Goal: Information Seeking & Learning: Compare options

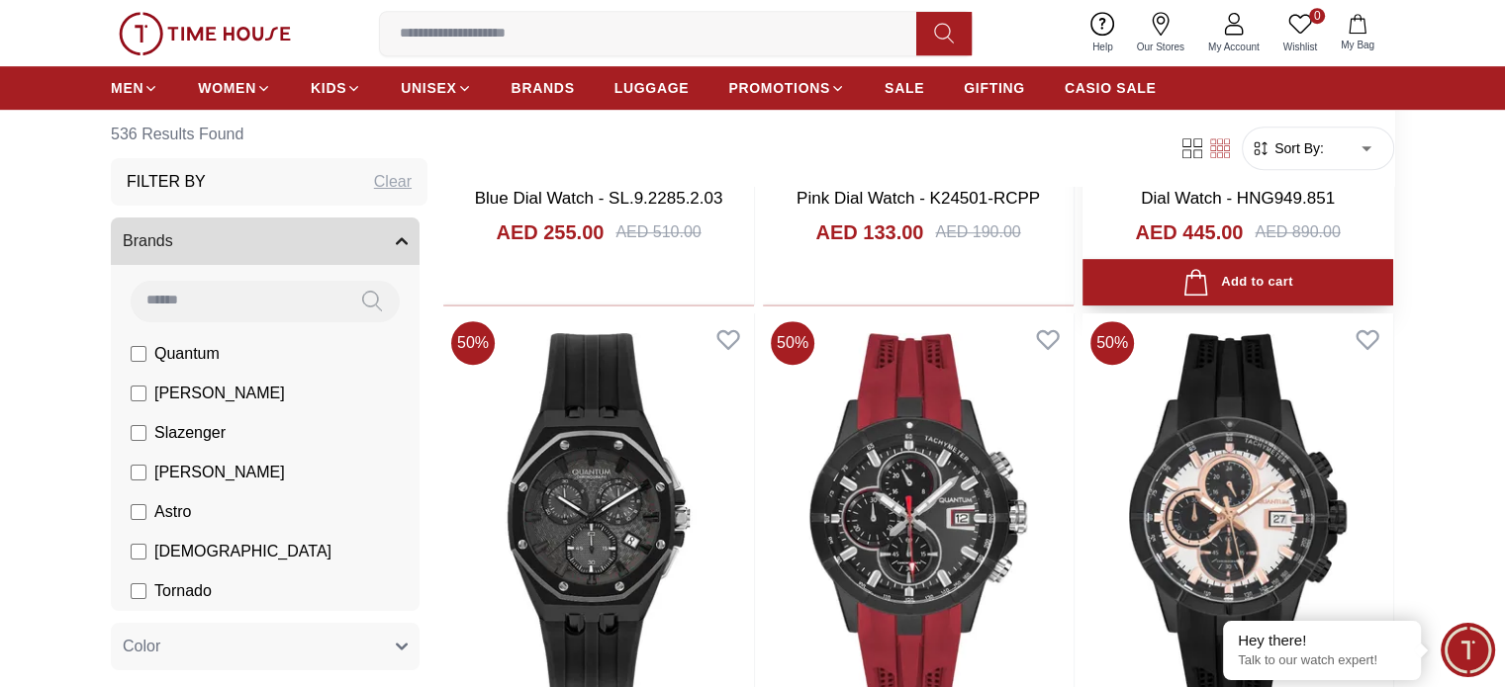
scroll to position [1088, 0]
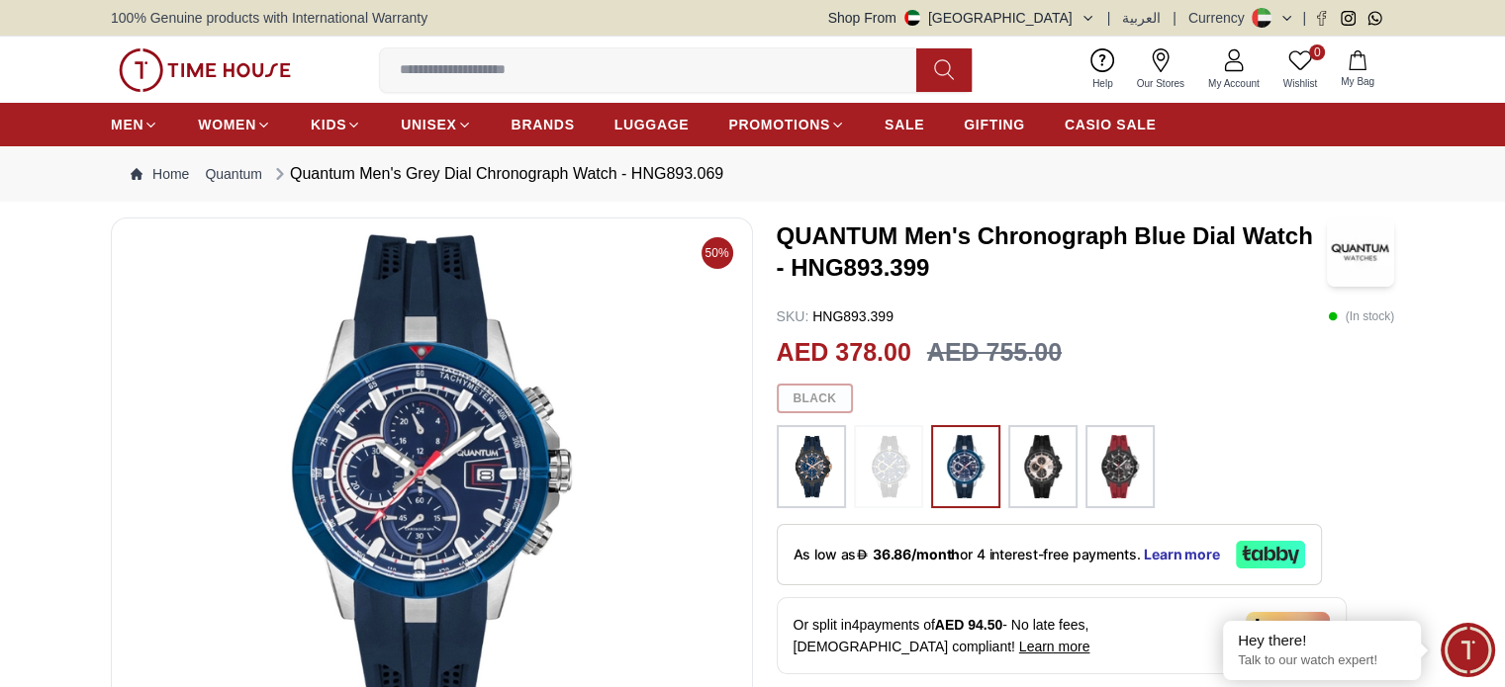
click at [1115, 457] on img at bounding box center [1119, 466] width 49 height 63
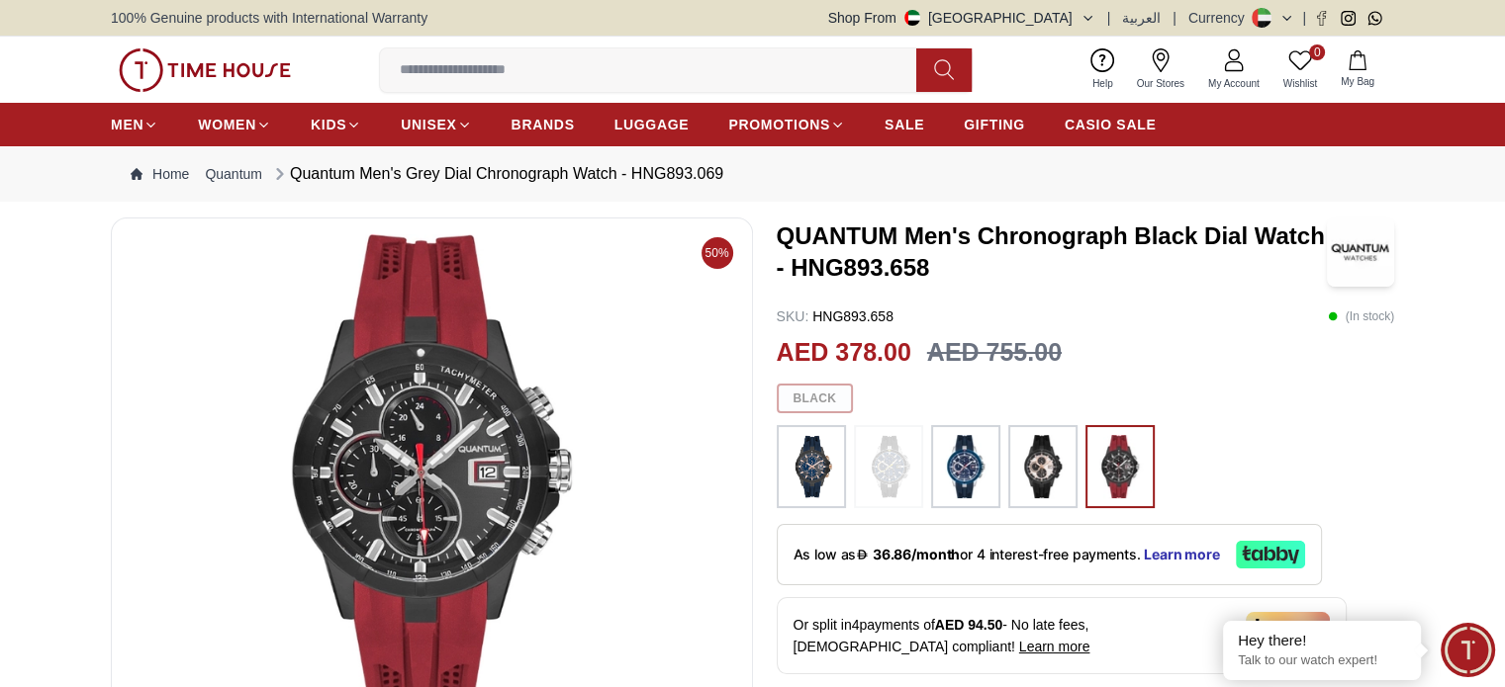
click at [968, 461] on img at bounding box center [965, 466] width 49 height 63
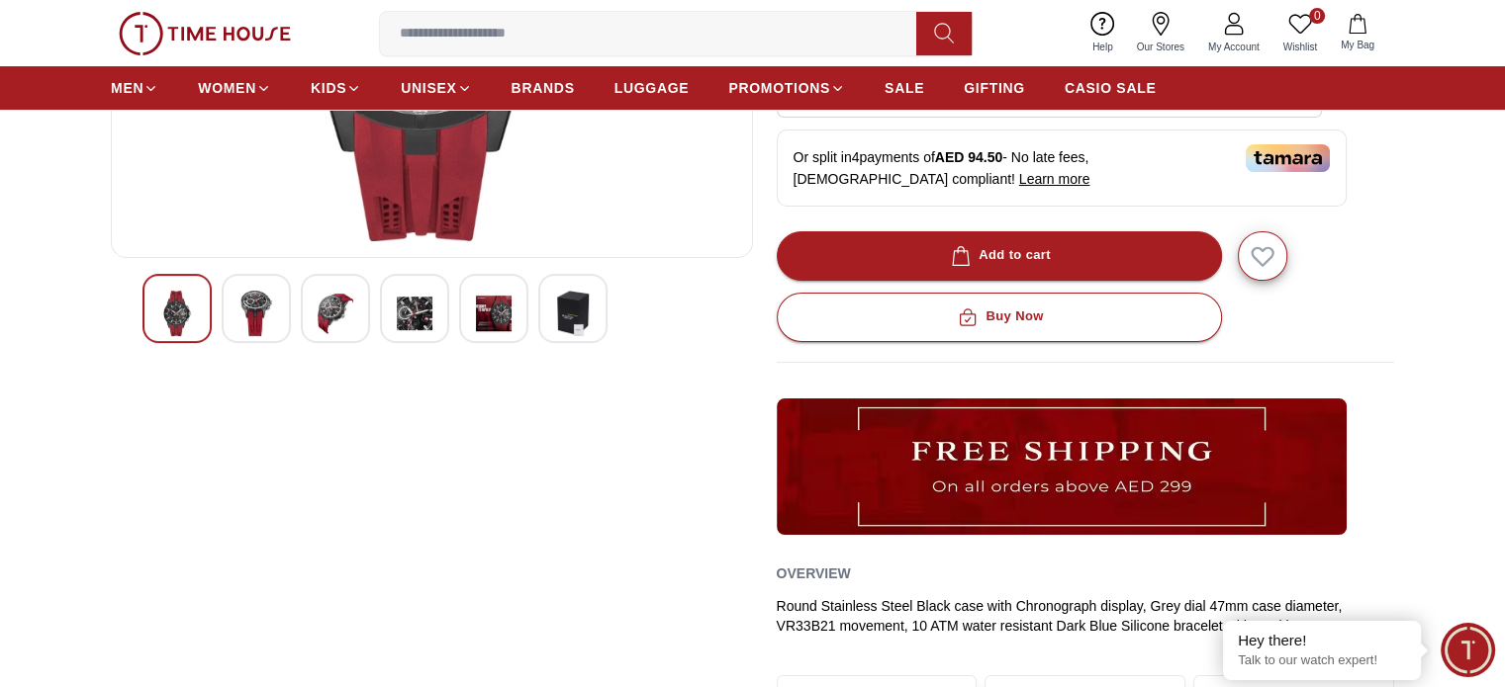
scroll to position [495, 0]
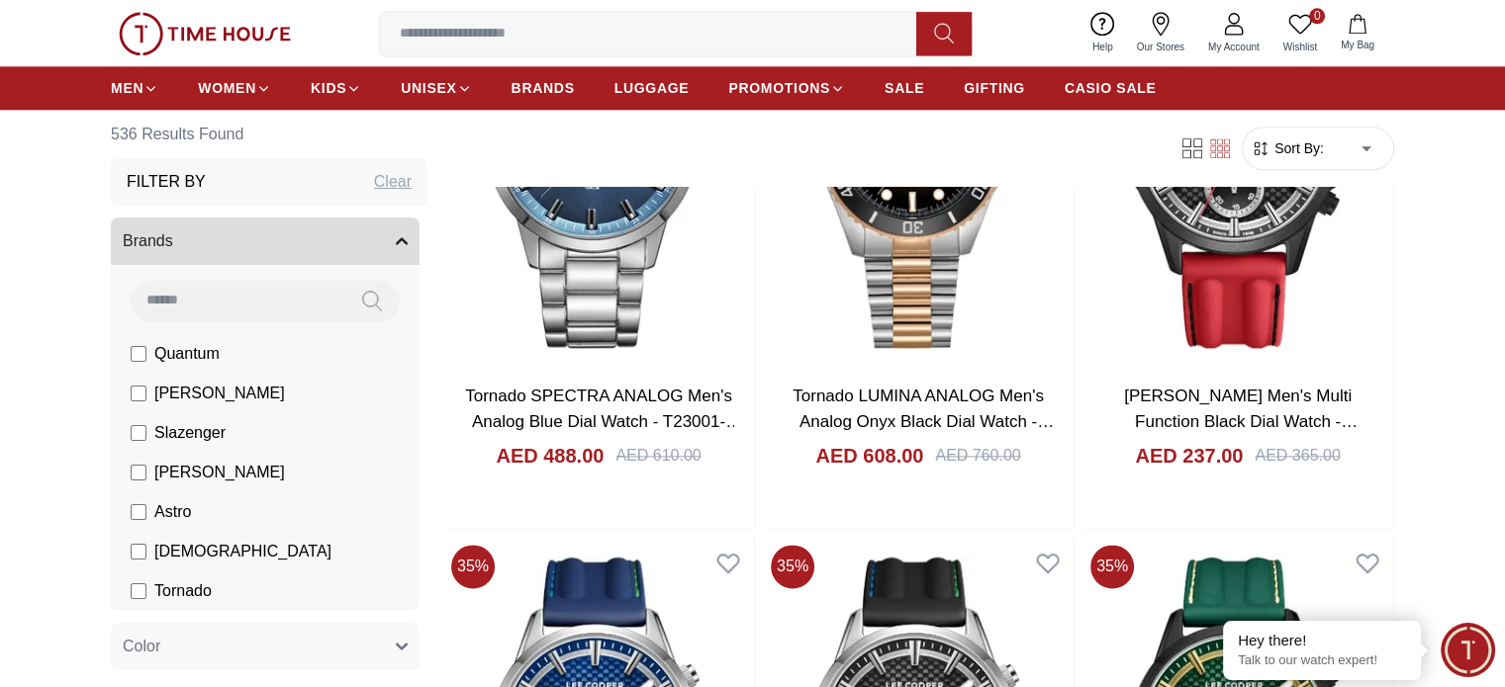
scroll to position [2572, 0]
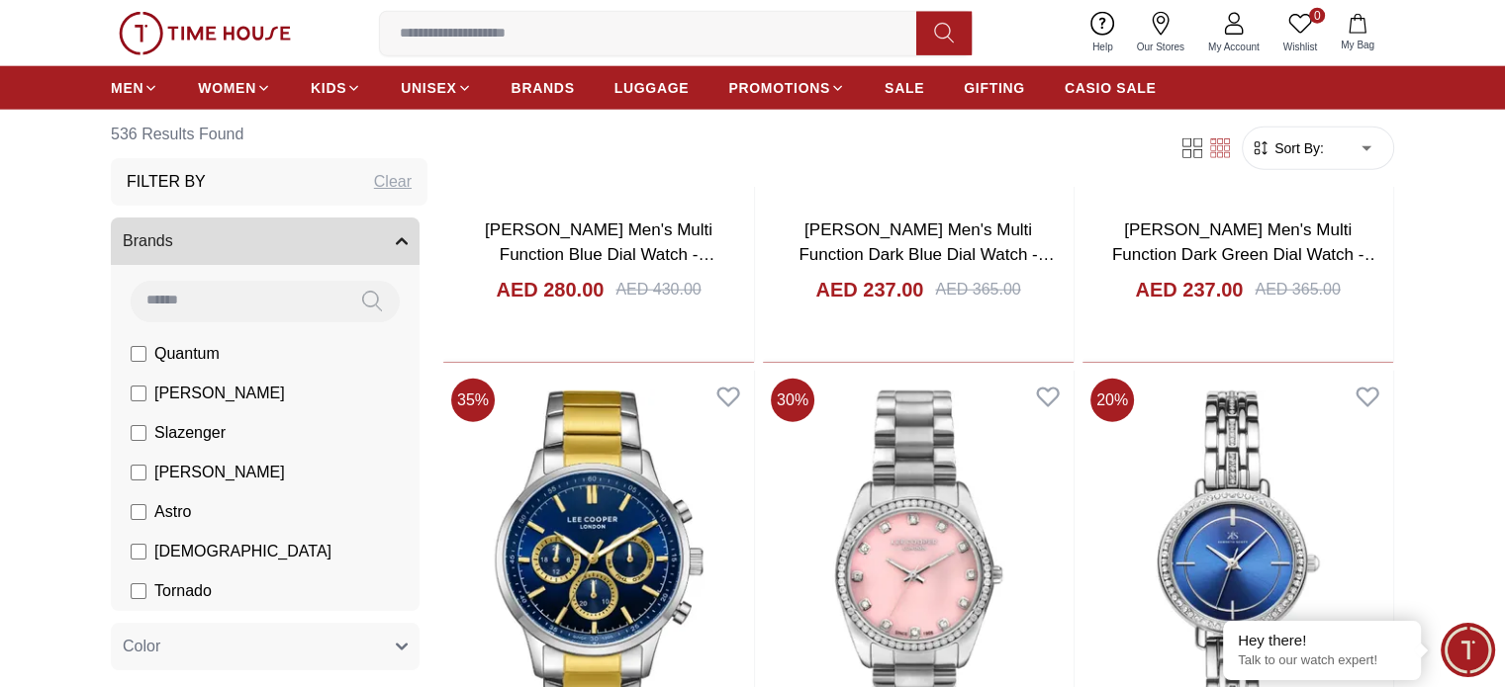
scroll to position [5045, 0]
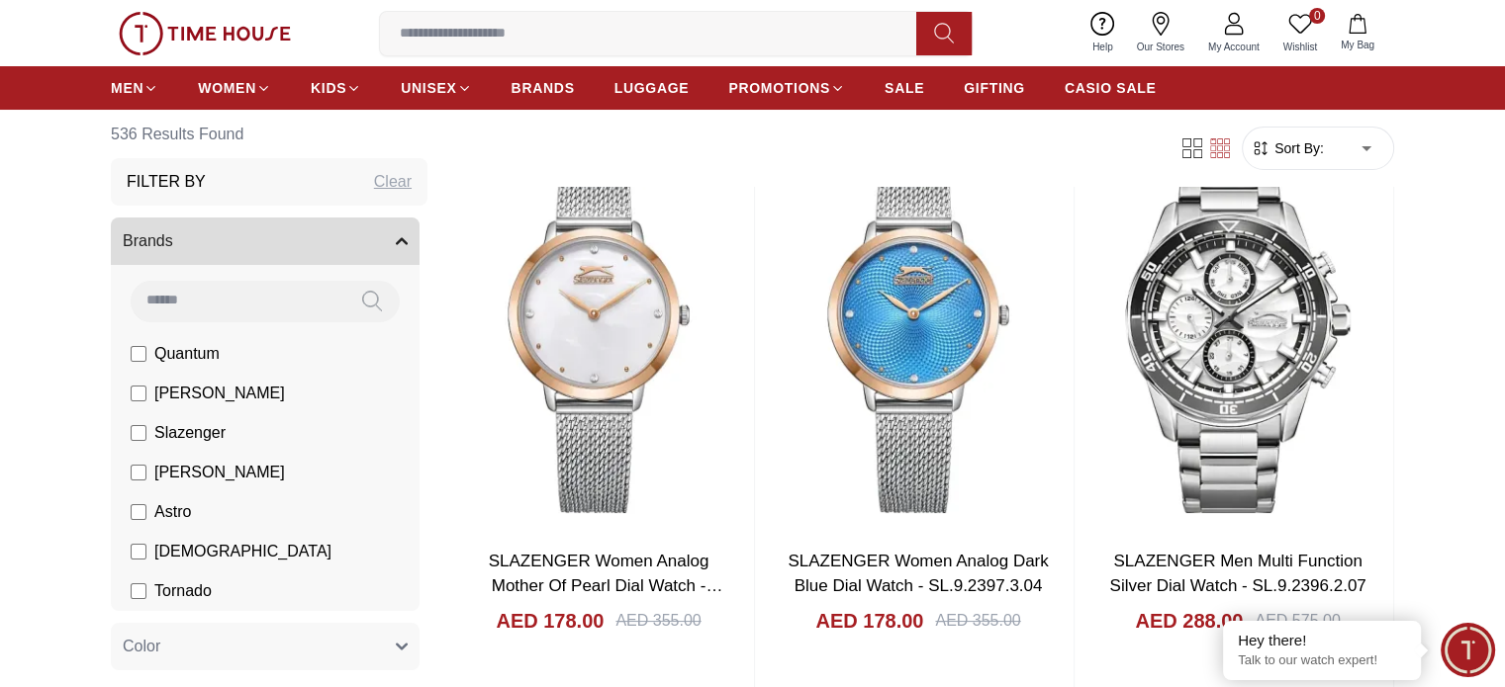
scroll to position [7617, 0]
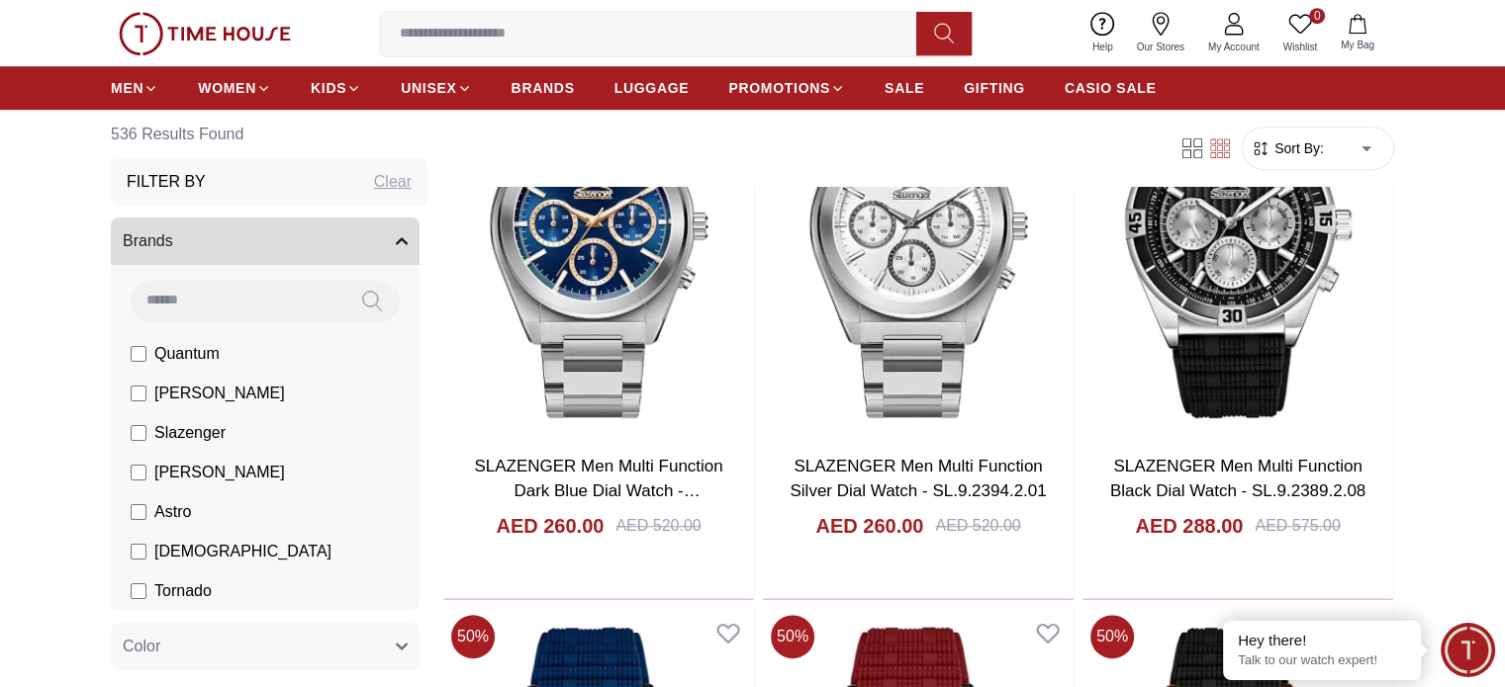
scroll to position [9101, 0]
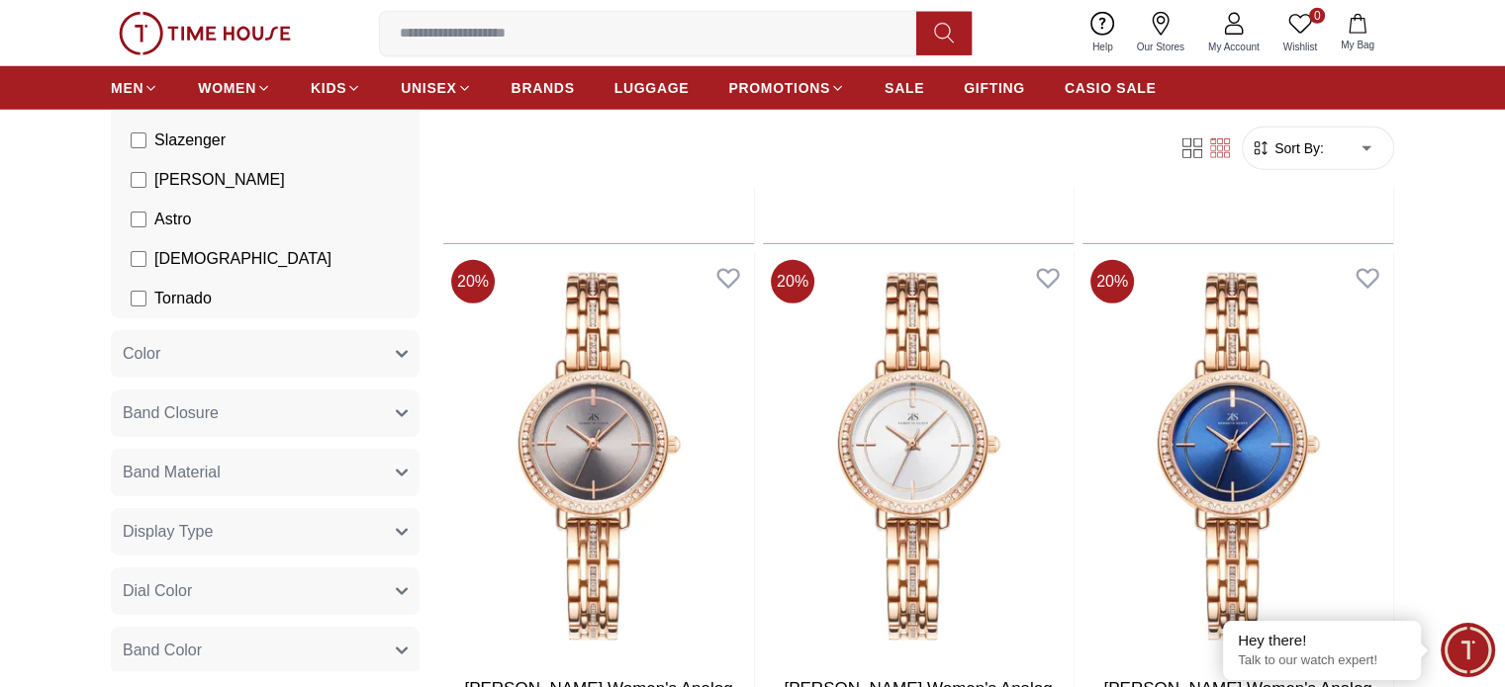
scroll to position [297, 0]
click at [271, 410] on button "Band Closure" at bounding box center [265, 409] width 309 height 47
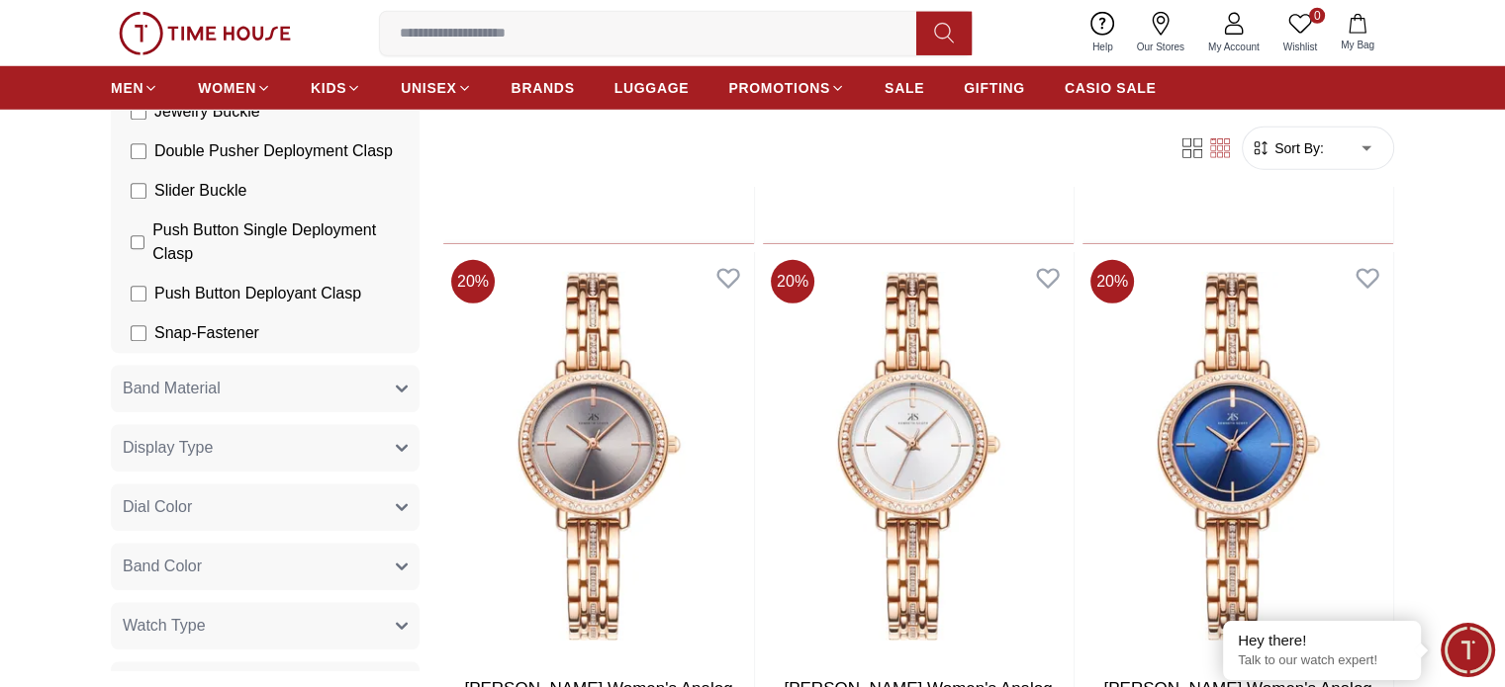
scroll to position [1583, 0]
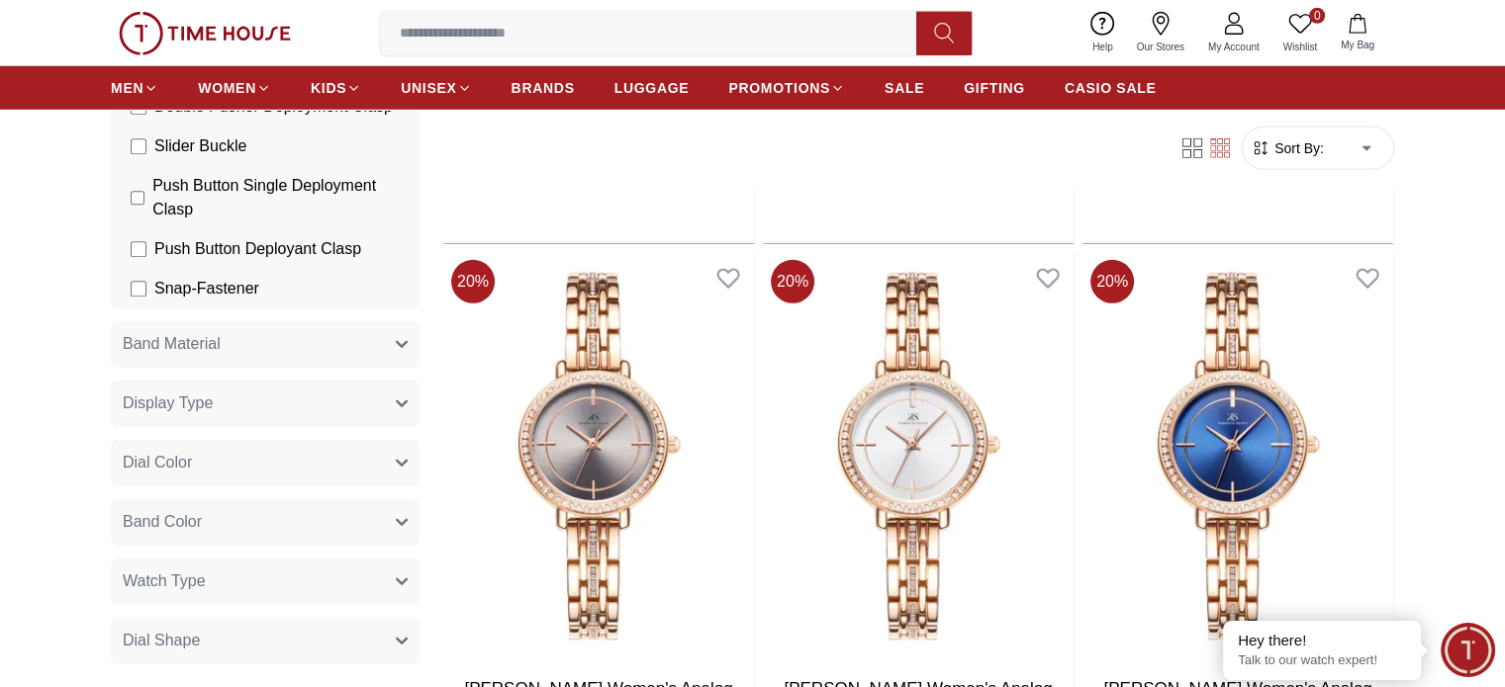
click at [271, 368] on button "Band Material" at bounding box center [265, 344] width 309 height 47
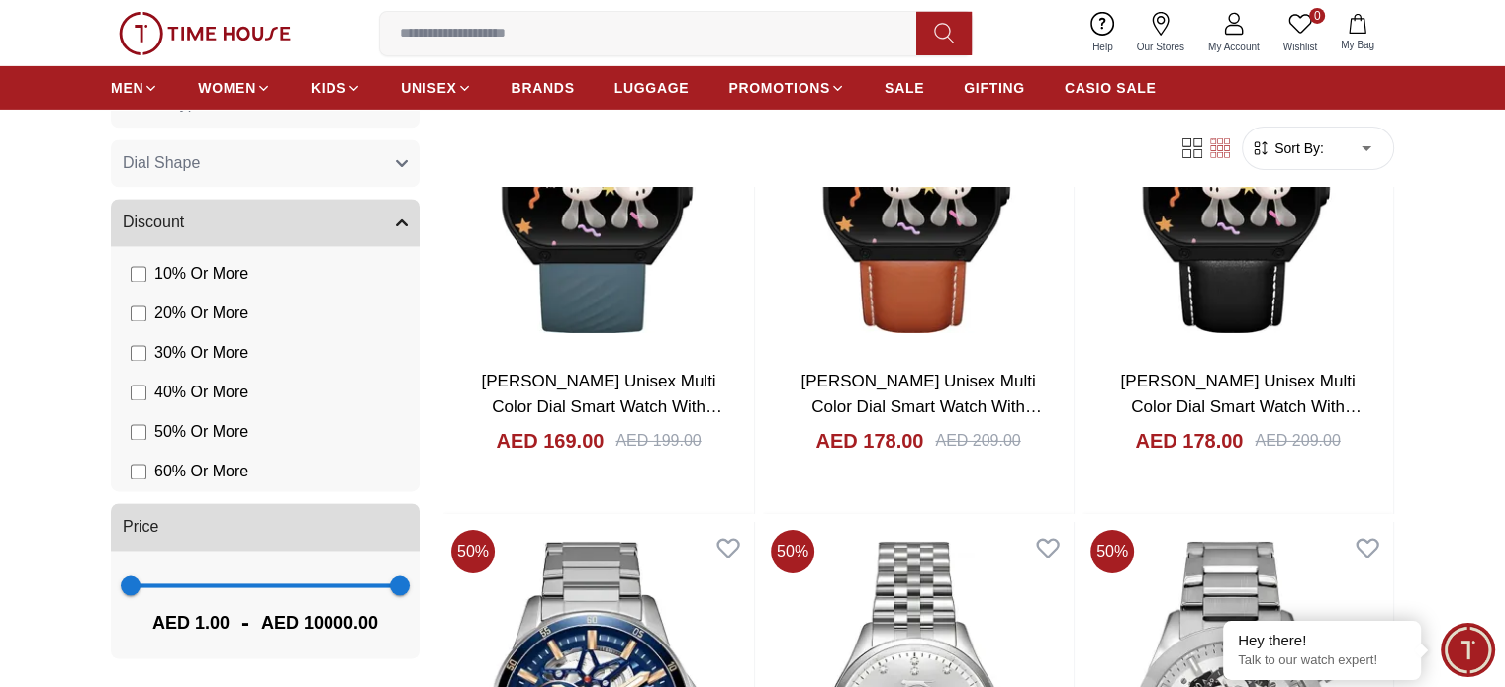
scroll to position [6924, 0]
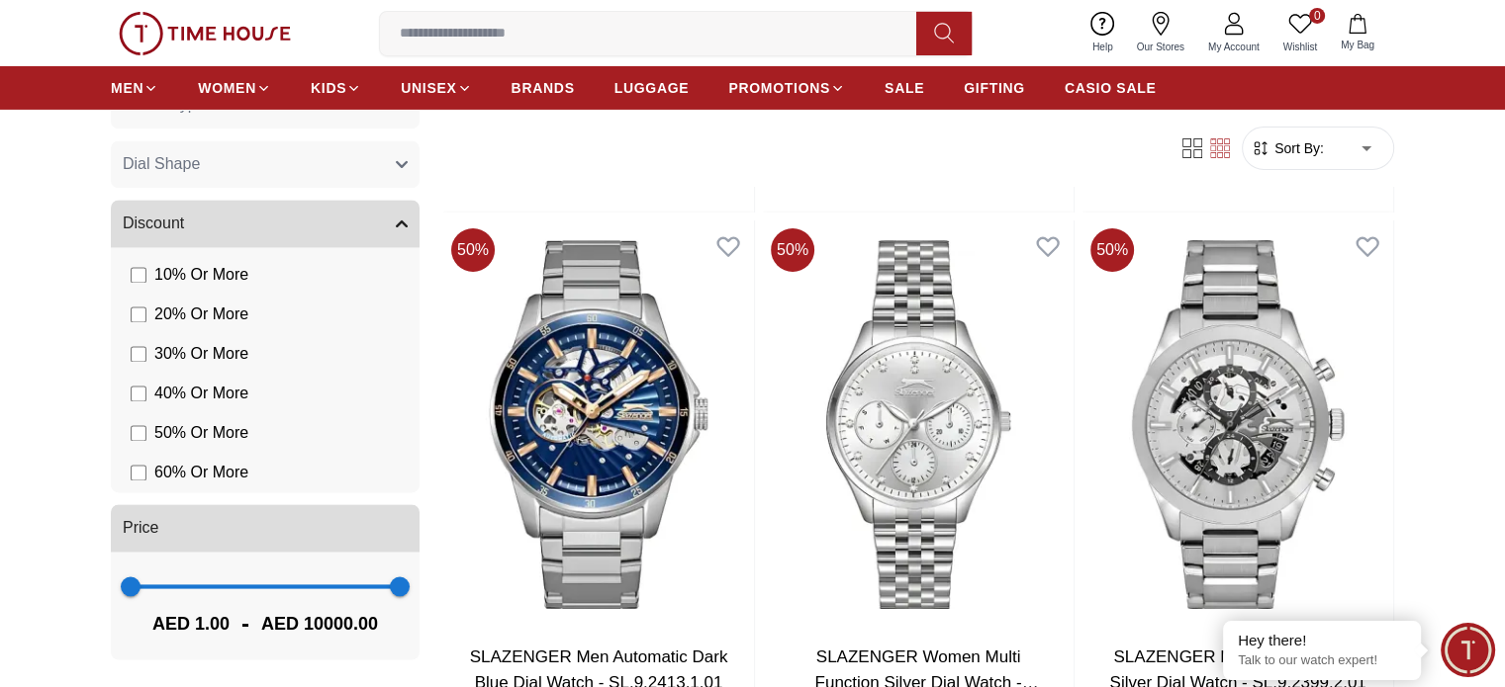
click at [288, 227] on button "Discount" at bounding box center [265, 223] width 309 height 47
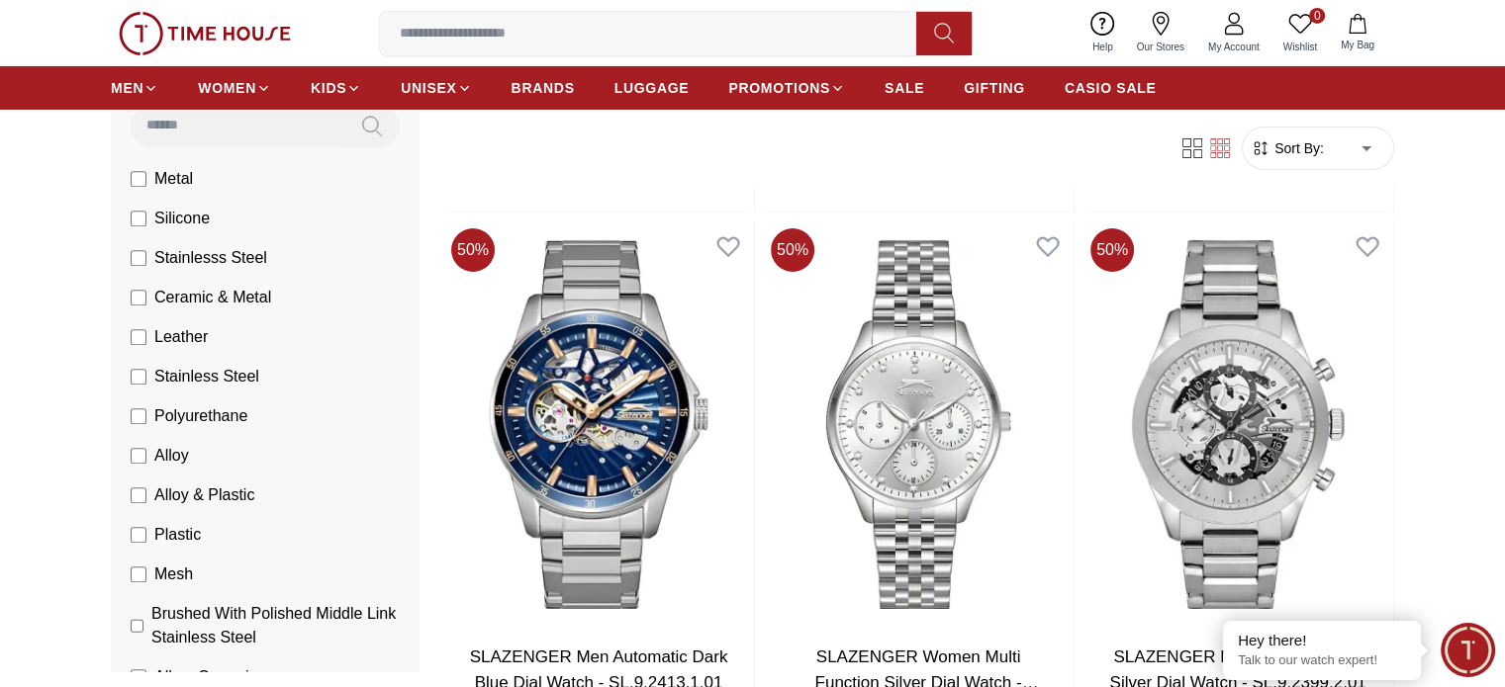
scroll to position [1780, 0]
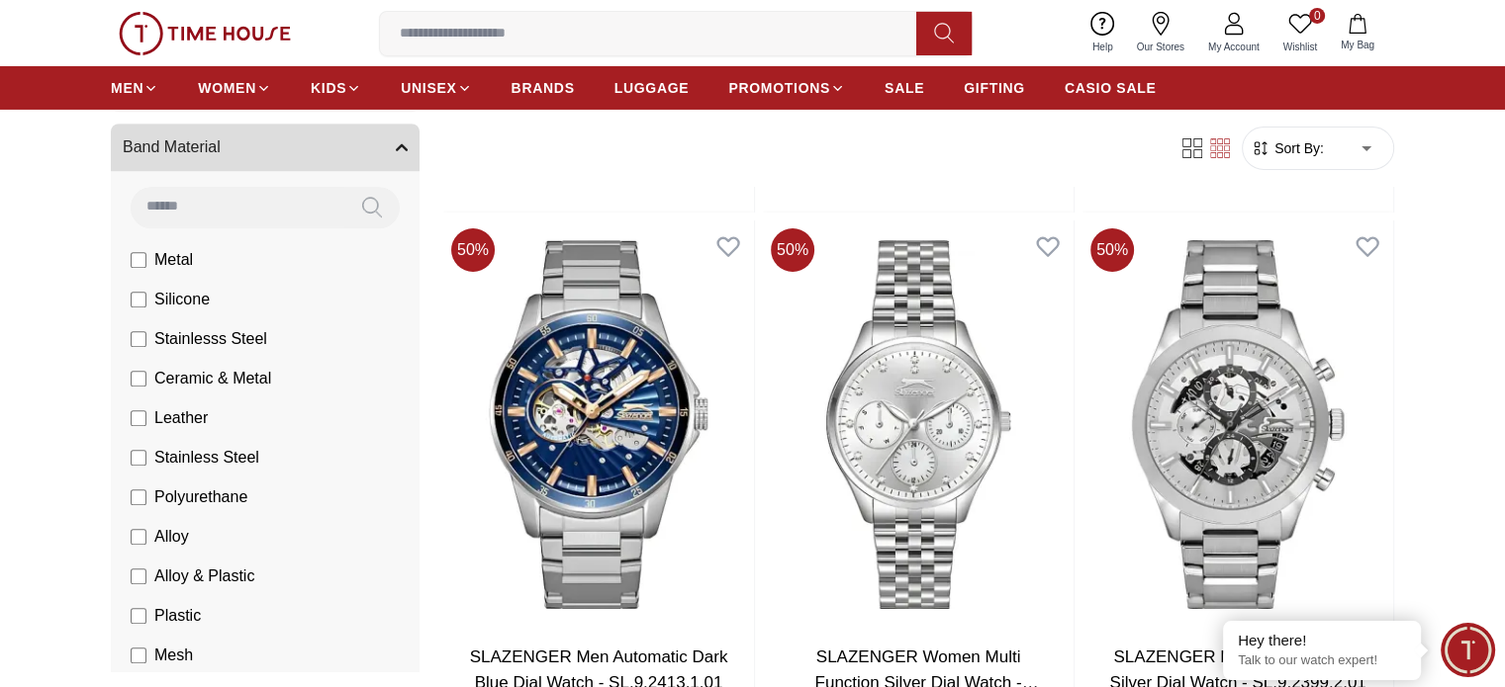
click at [335, 171] on button "Band Material" at bounding box center [265, 147] width 309 height 47
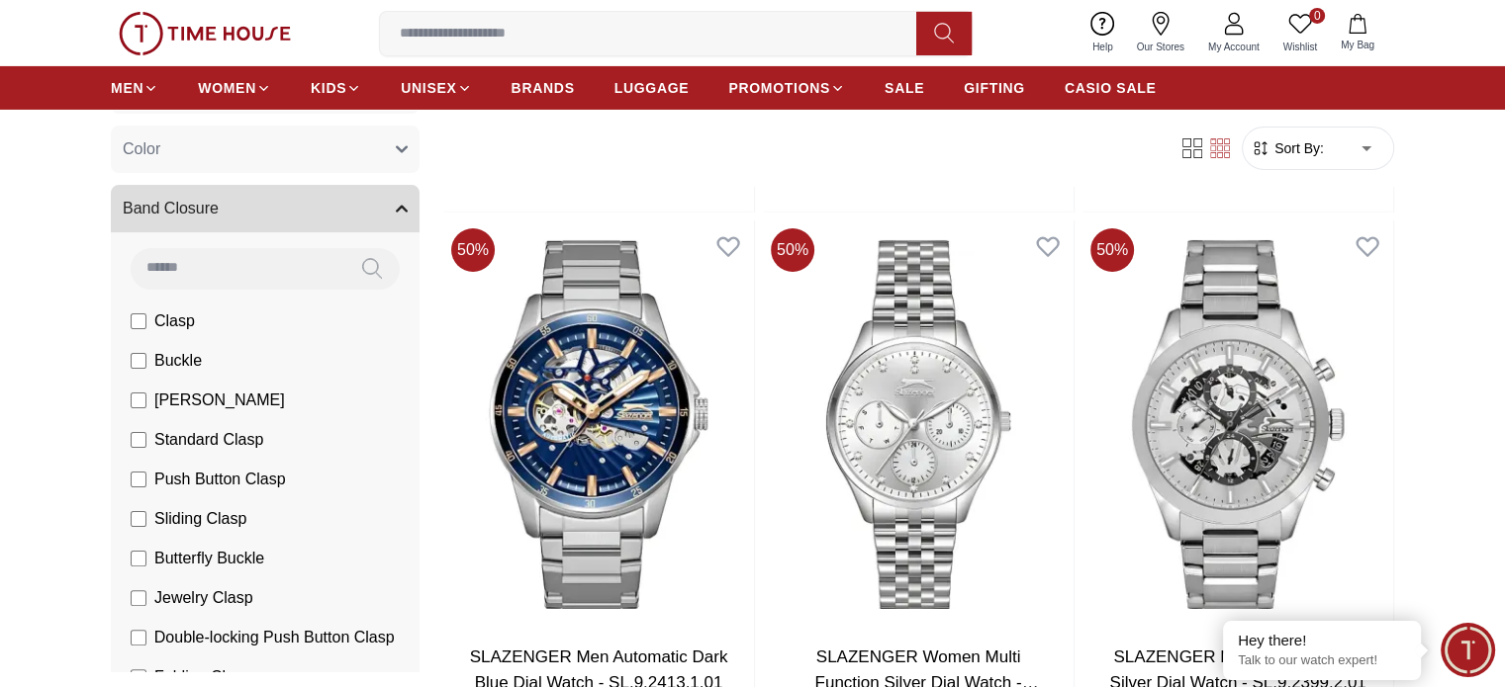
scroll to position [494, 0]
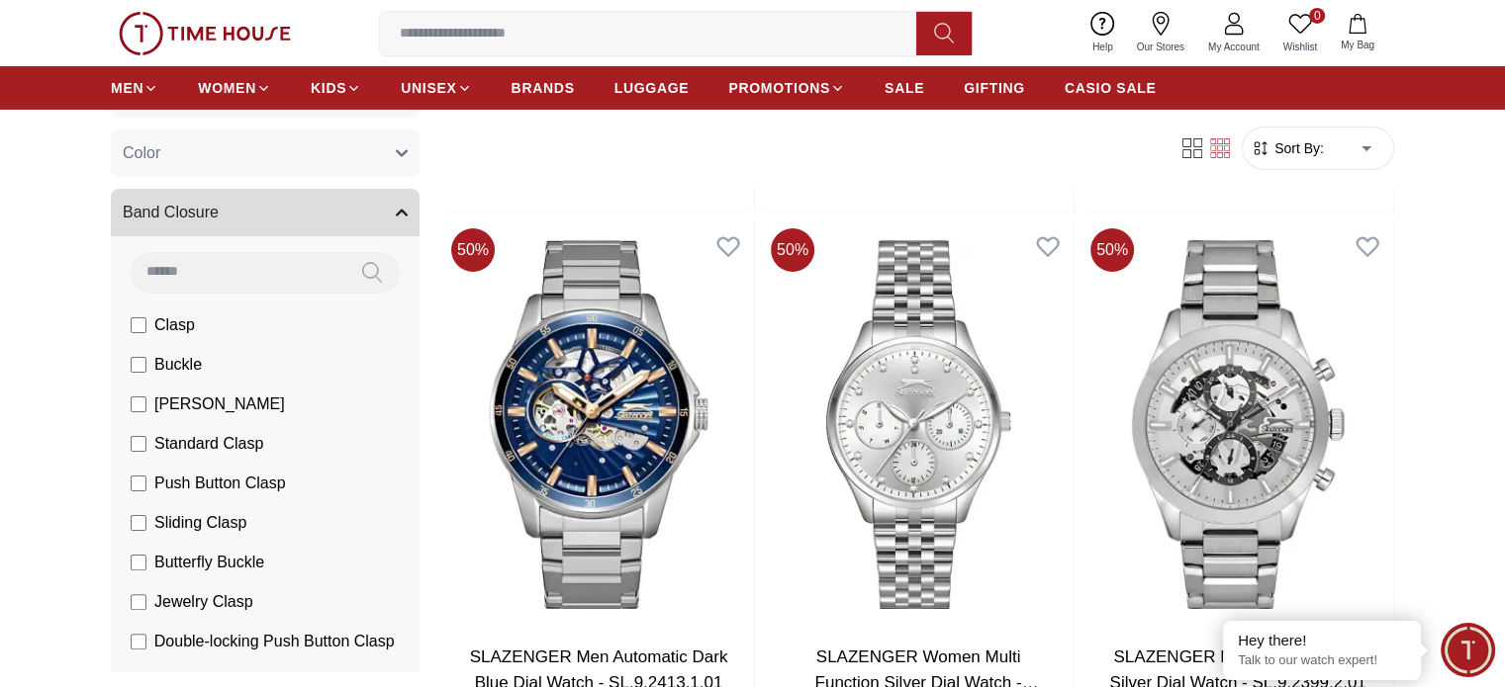
click at [368, 216] on button "Band Closure" at bounding box center [265, 212] width 309 height 47
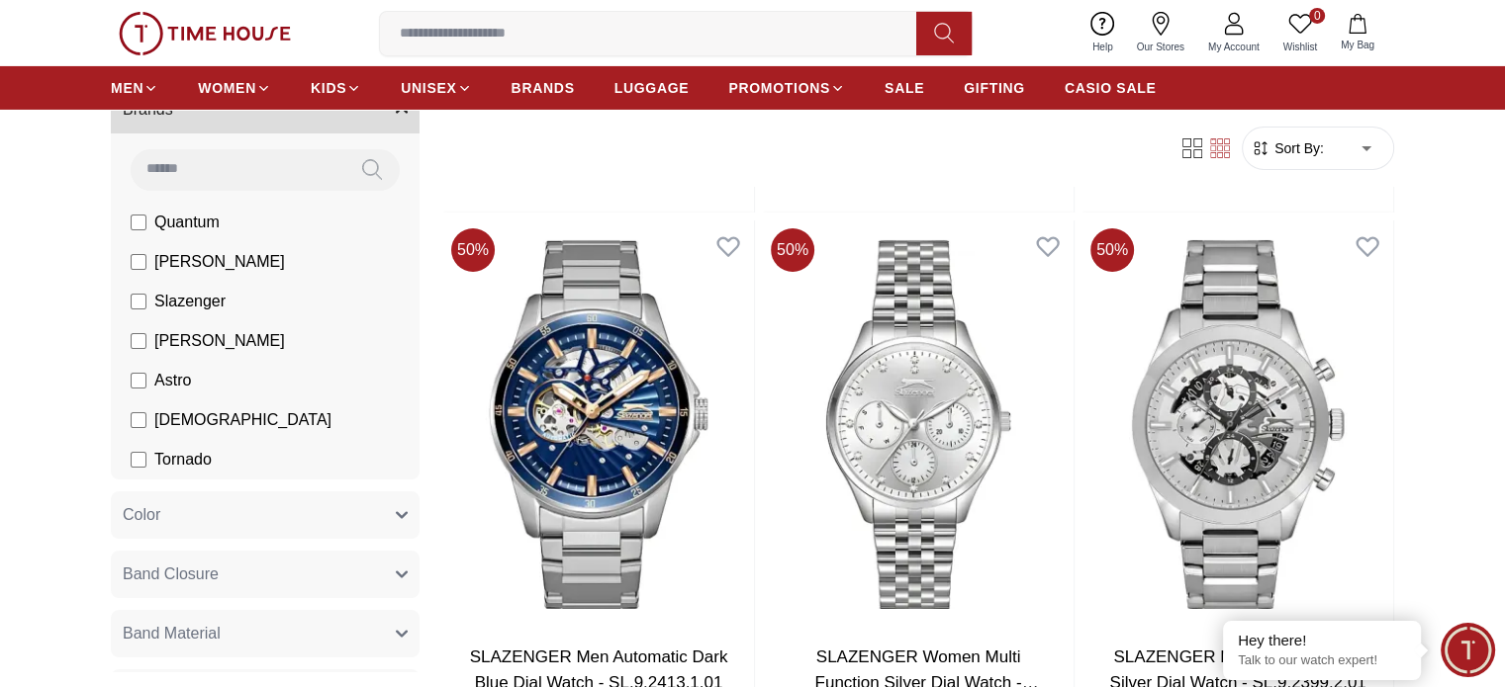
scroll to position [98, 0]
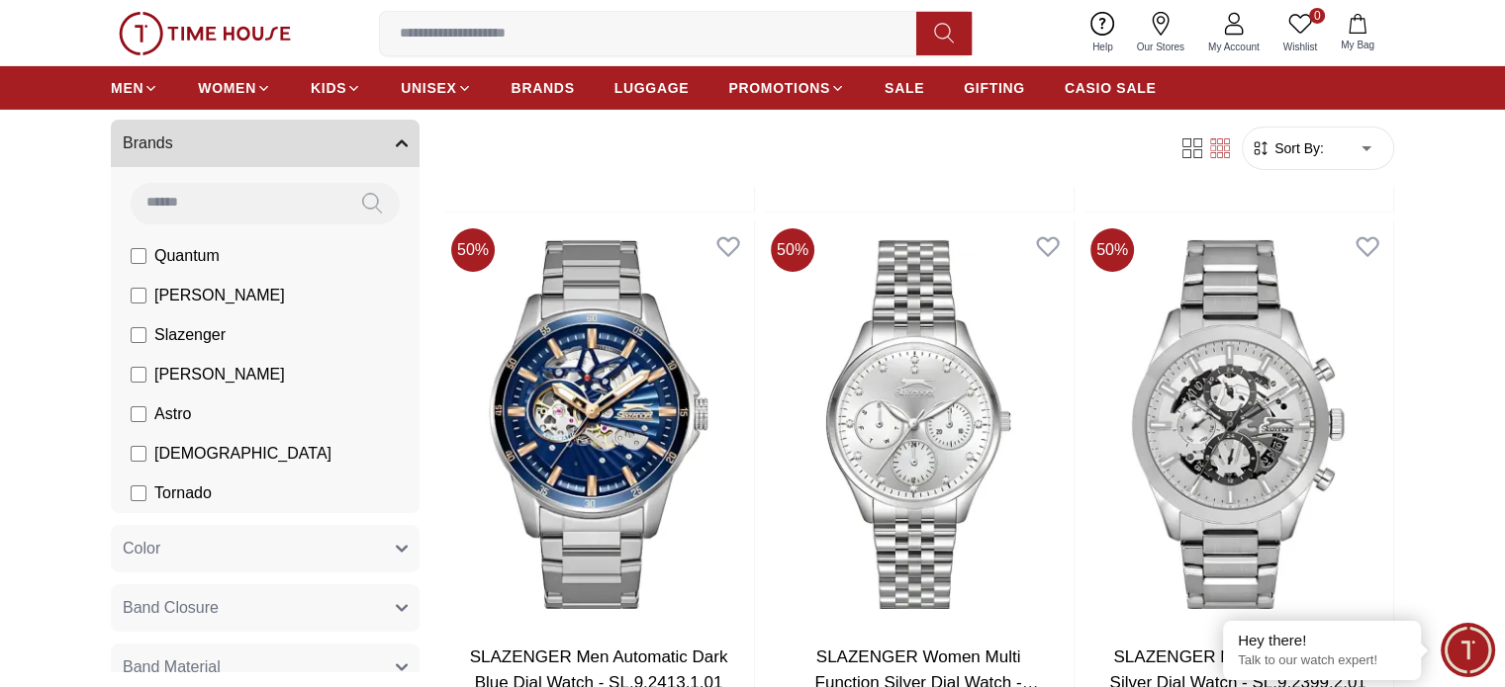
click at [376, 151] on button "Brands" at bounding box center [265, 143] width 309 height 47
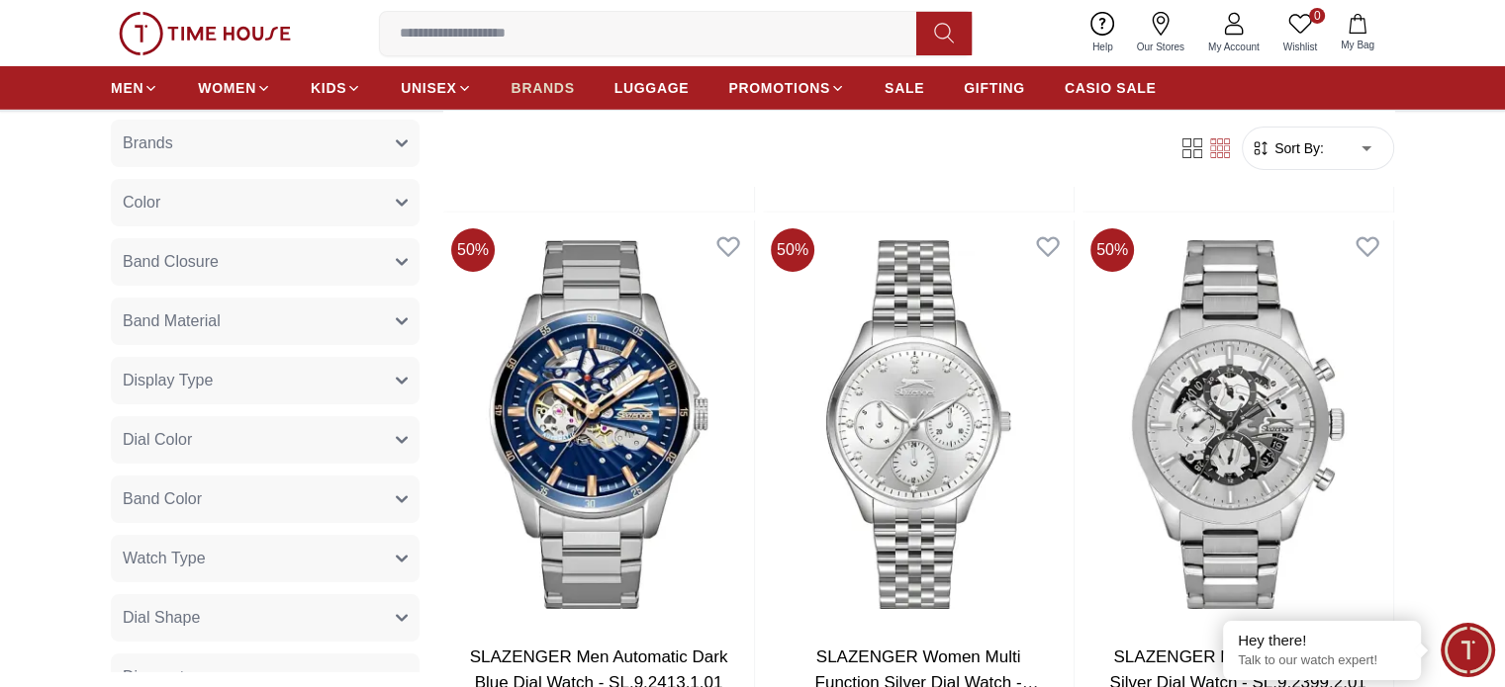
click at [562, 82] on span "BRANDS" at bounding box center [542, 88] width 63 height 20
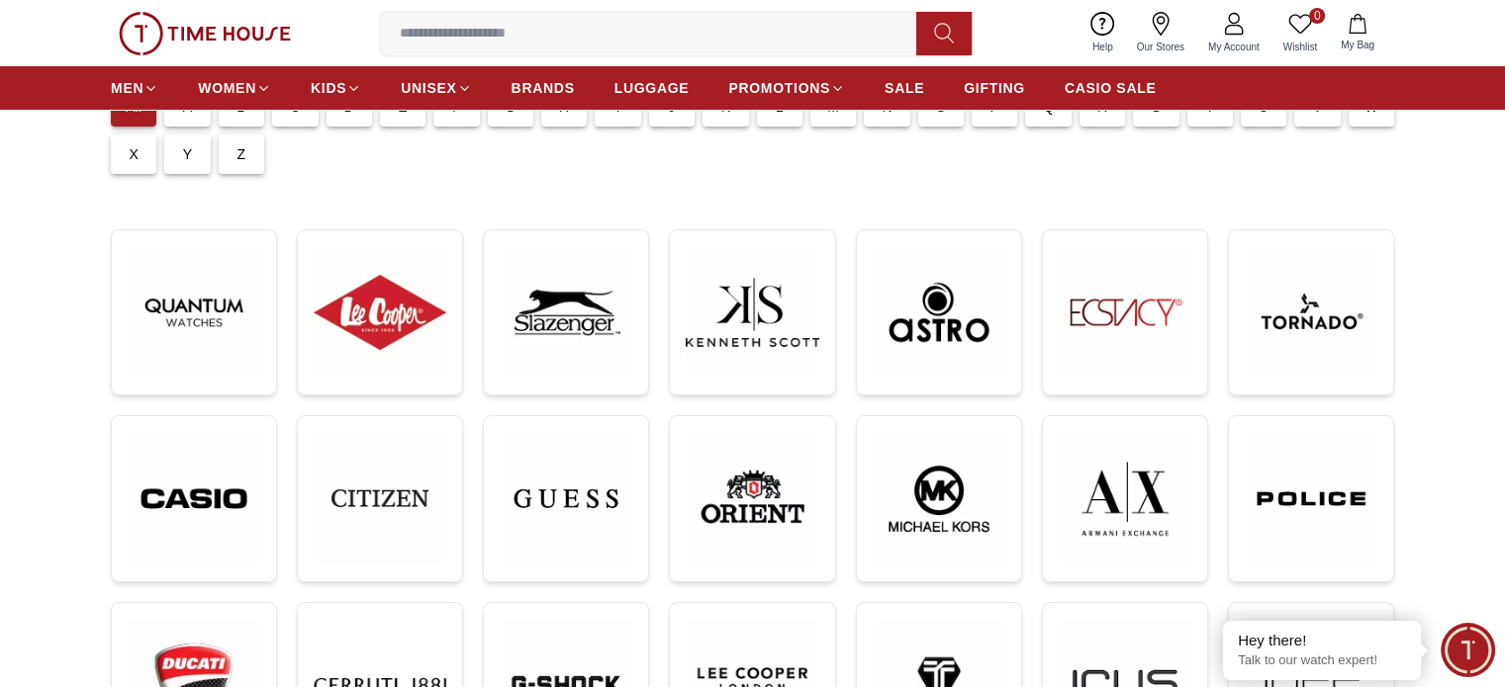
scroll to position [297, 0]
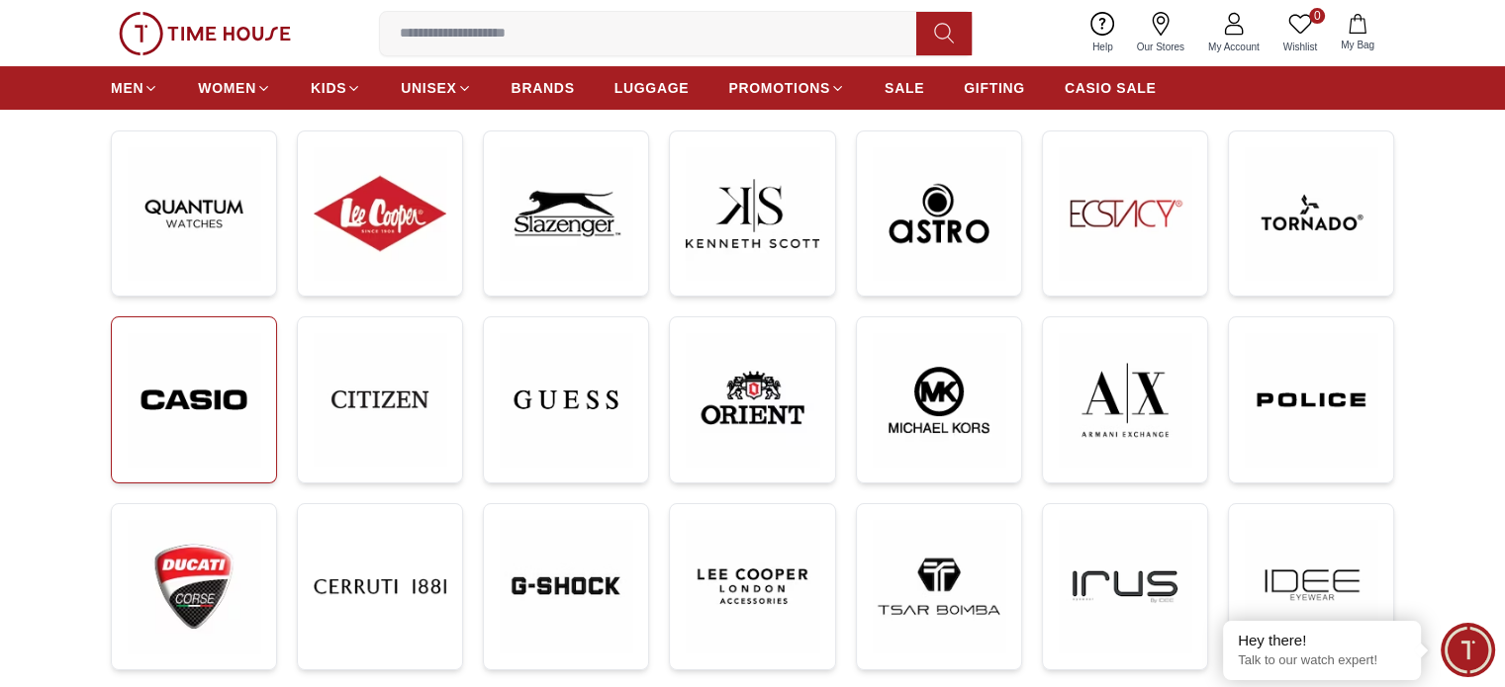
click at [202, 405] on img at bounding box center [194, 400] width 133 height 134
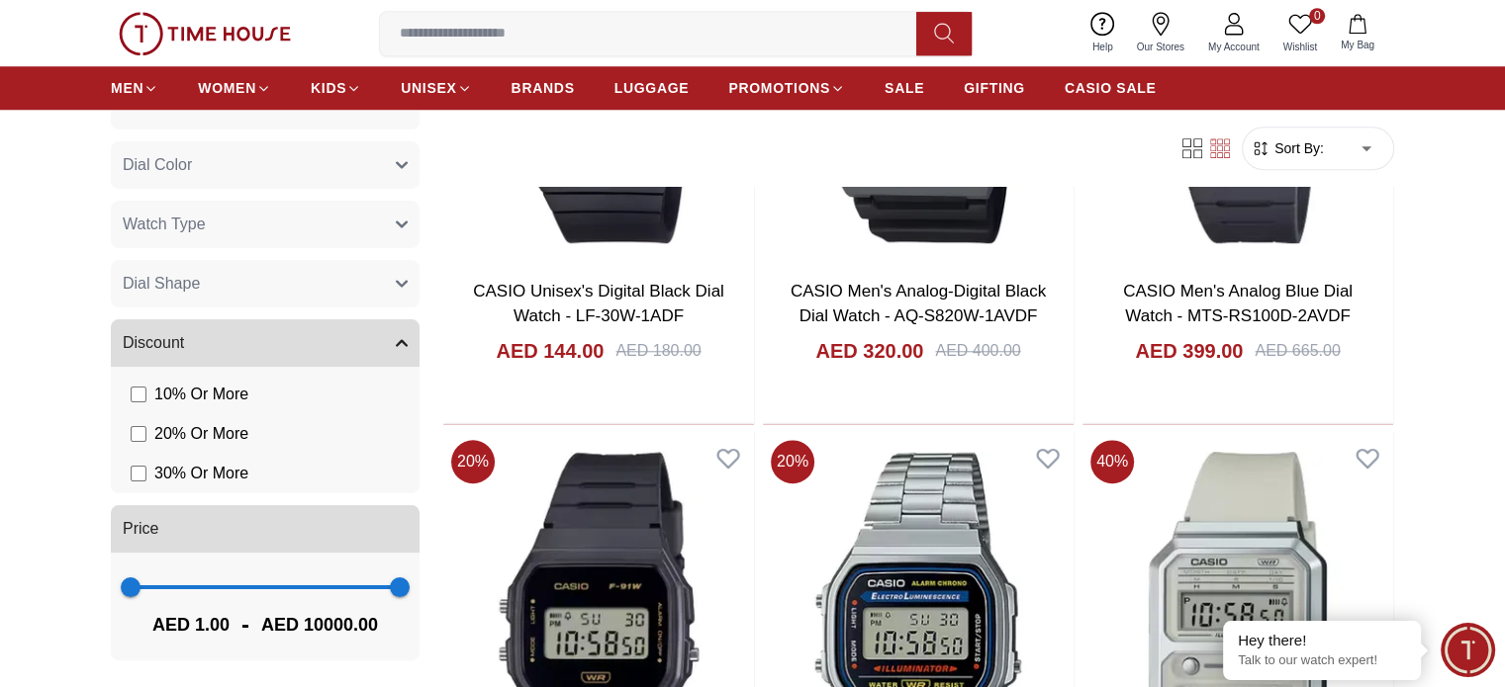
scroll to position [1879, 0]
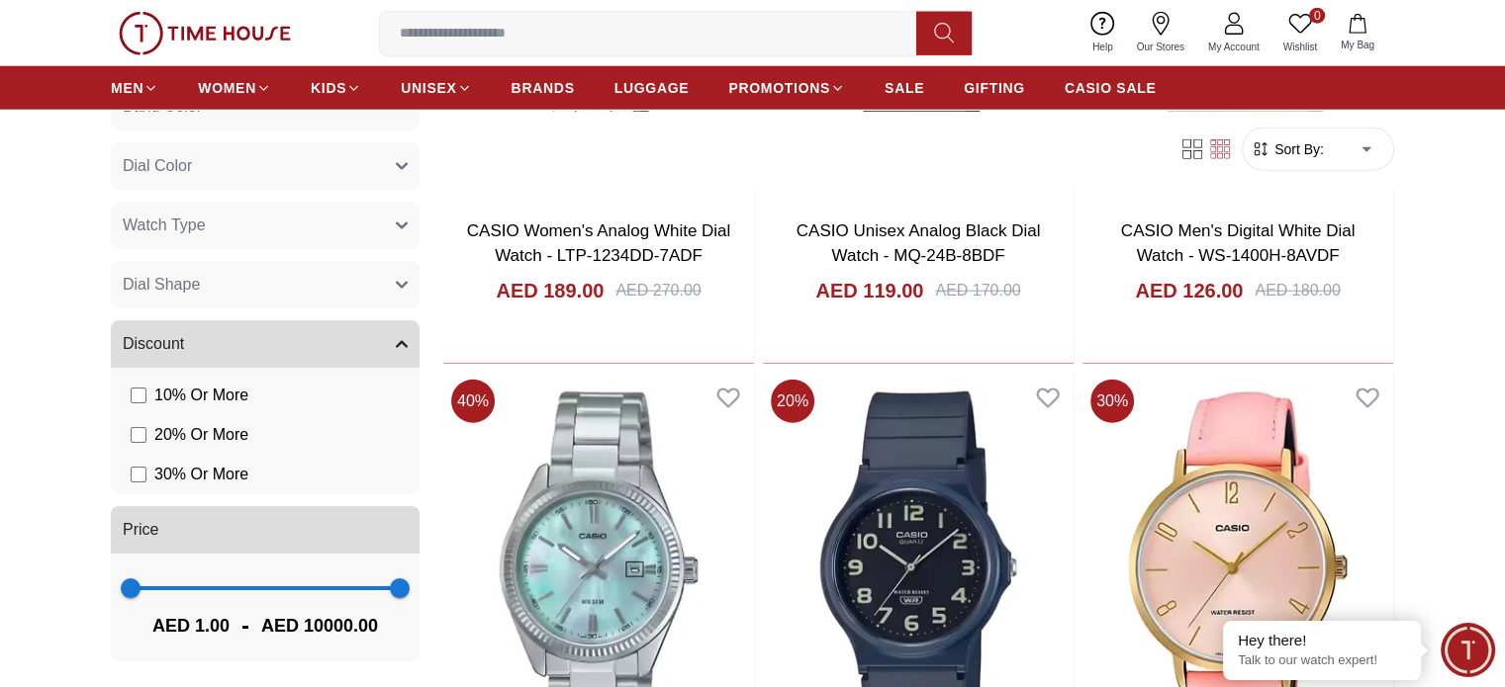
scroll to position [5342, 0]
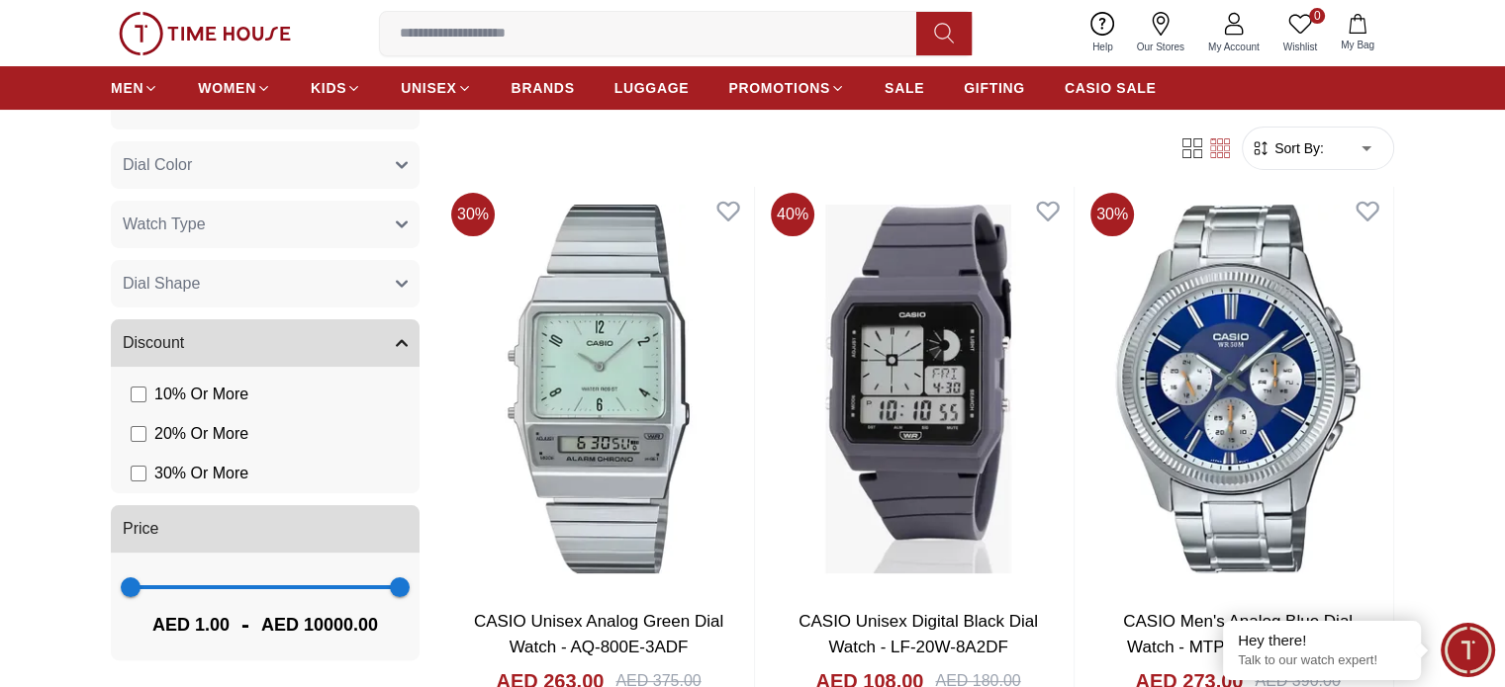
scroll to position [7815, 0]
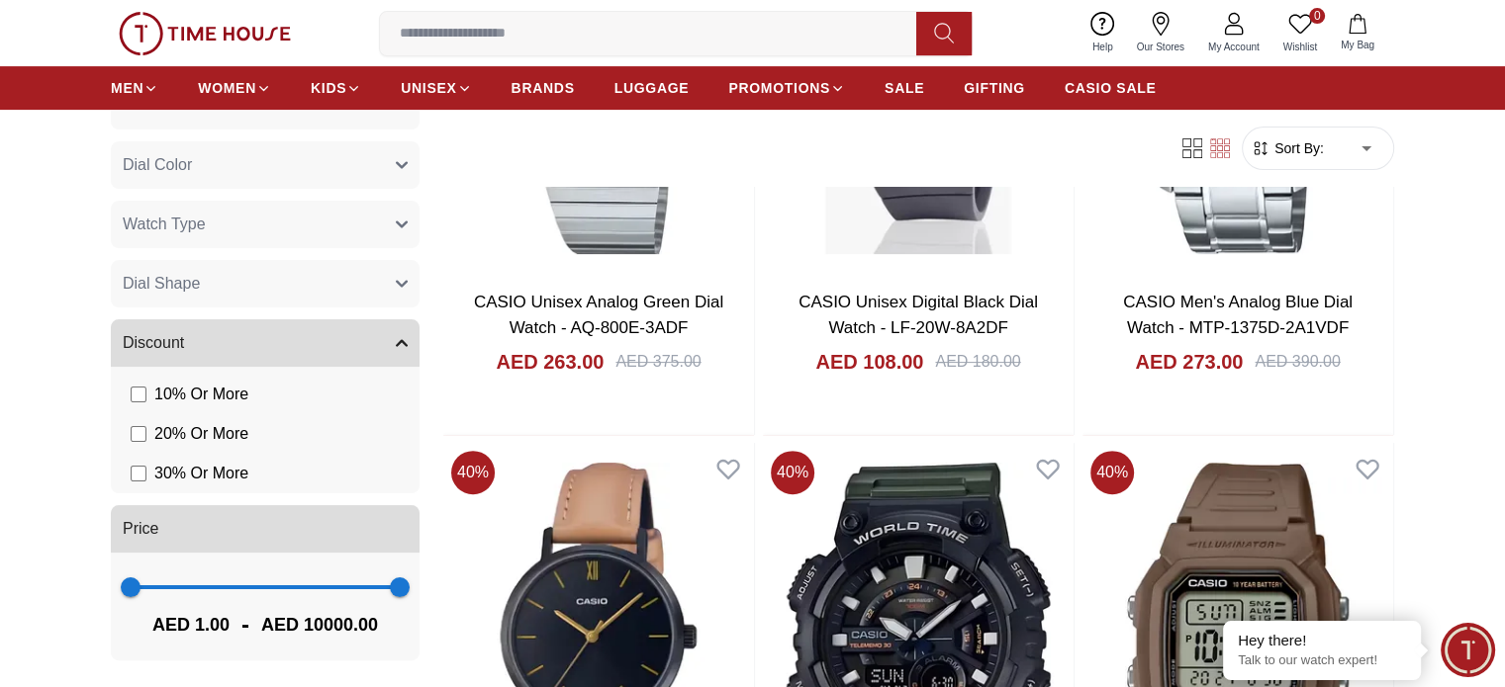
scroll to position [8309, 0]
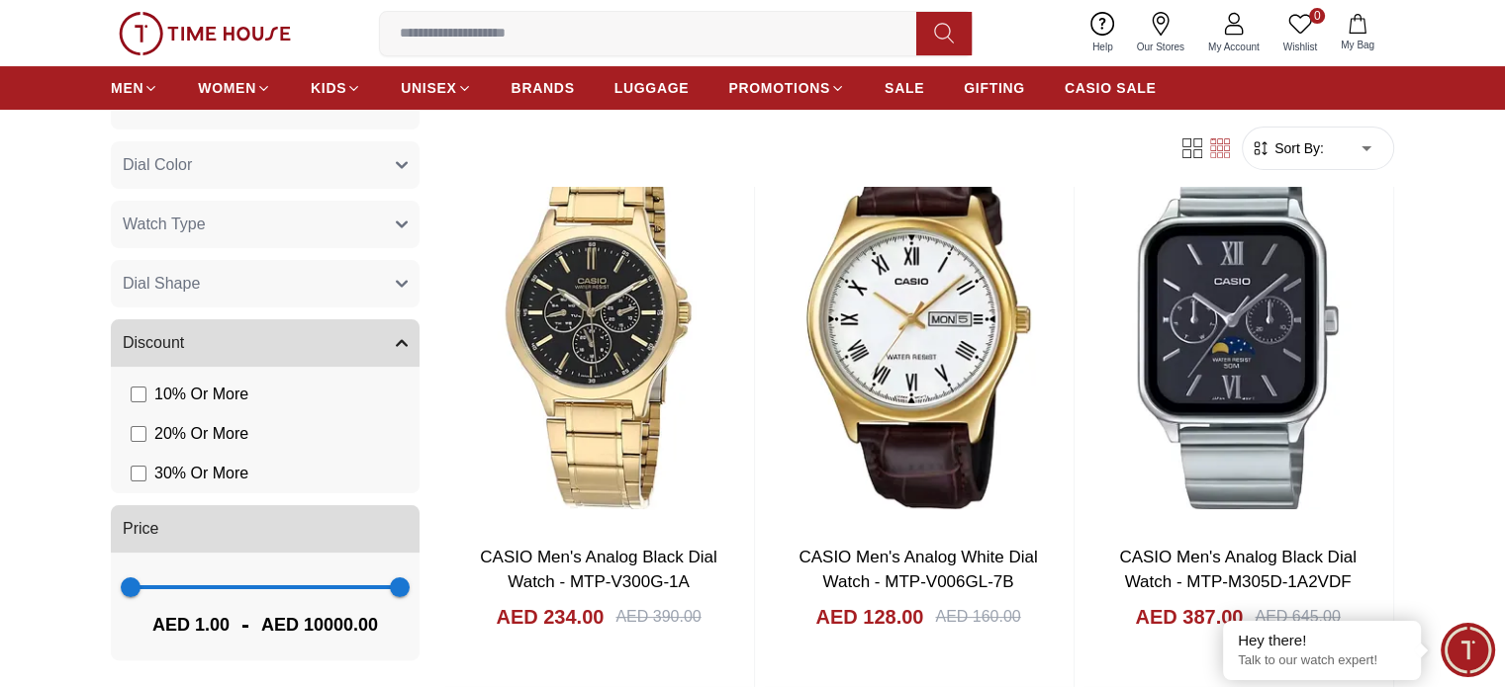
scroll to position [15432, 0]
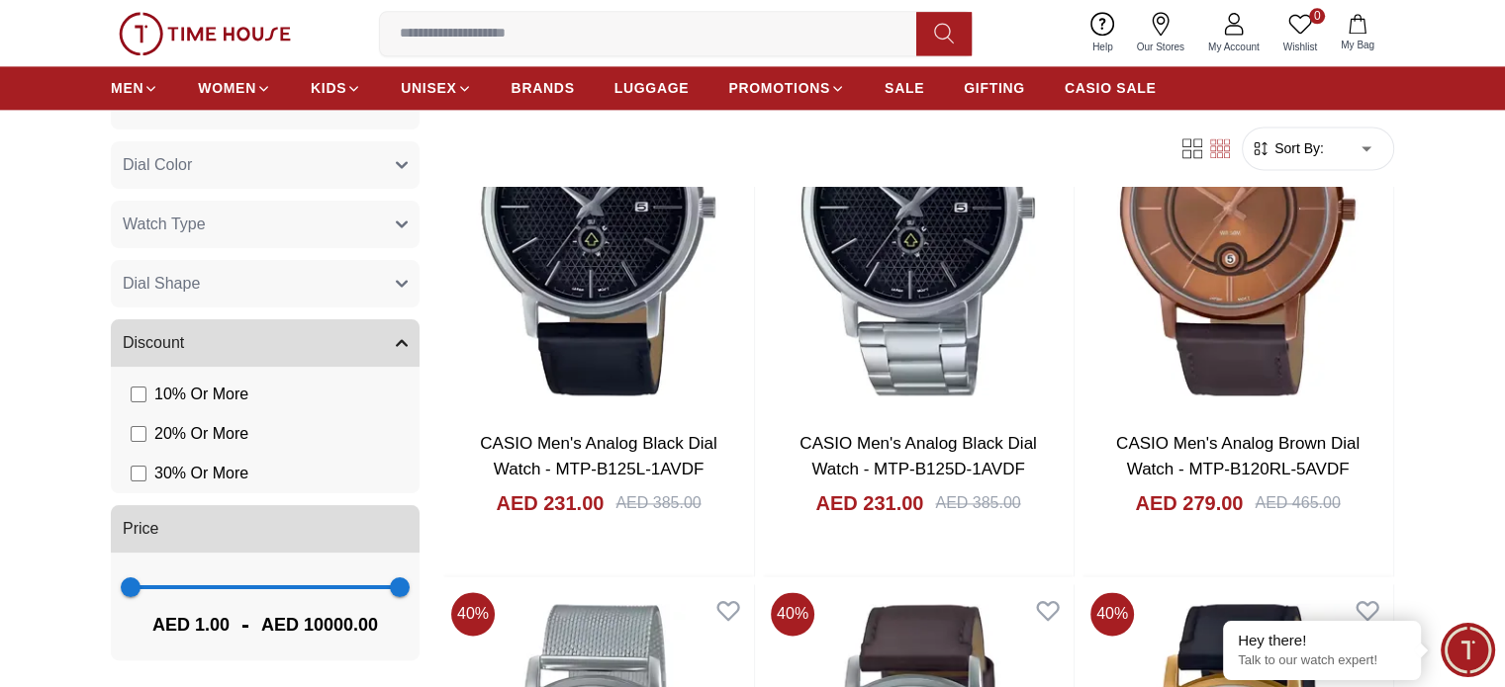
scroll to position [17806, 0]
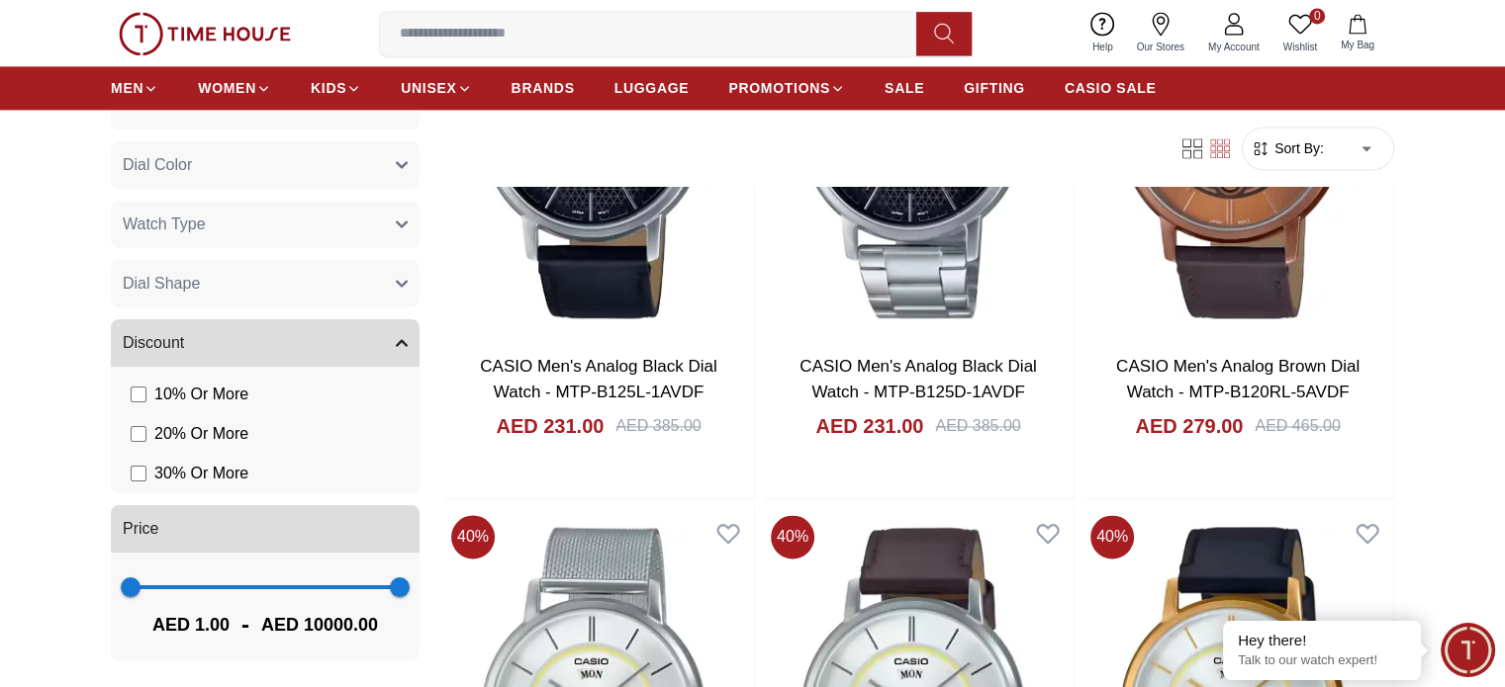
scroll to position [17905, 0]
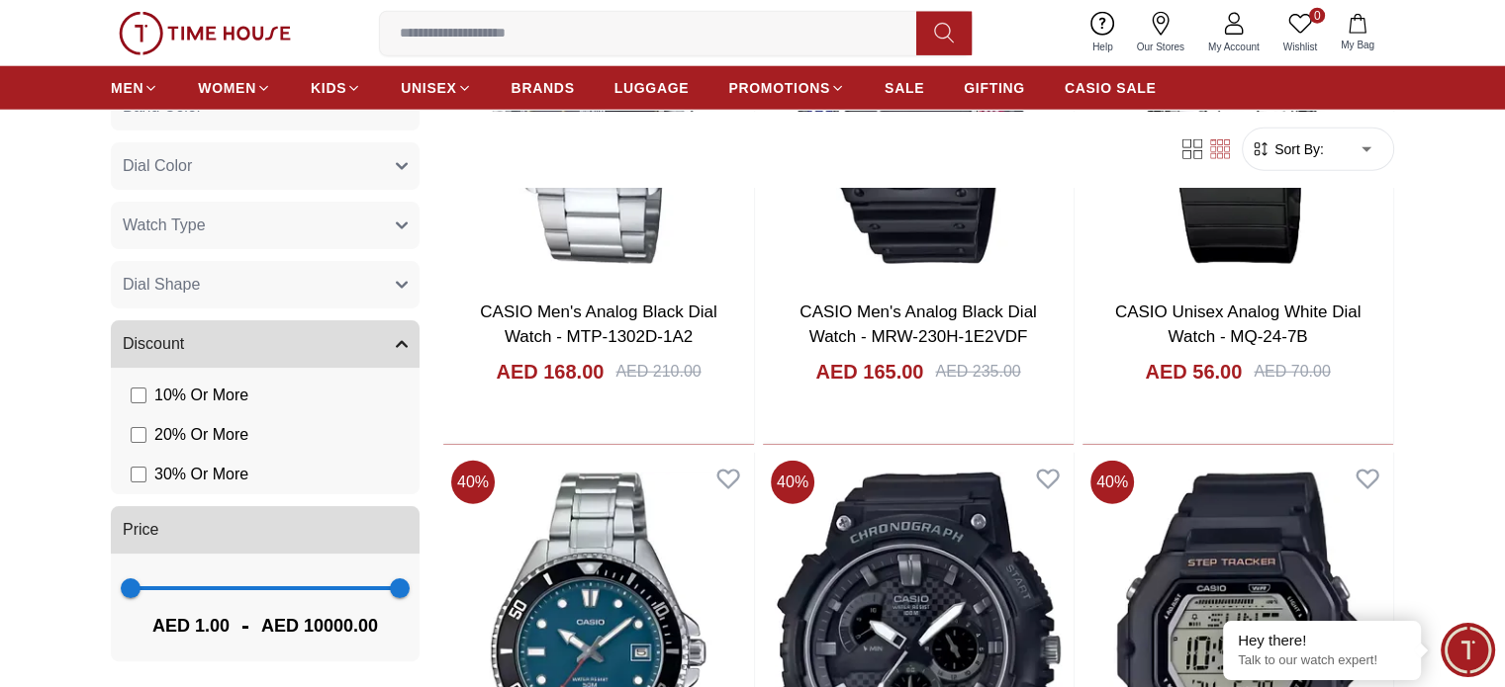
scroll to position [20674, 0]
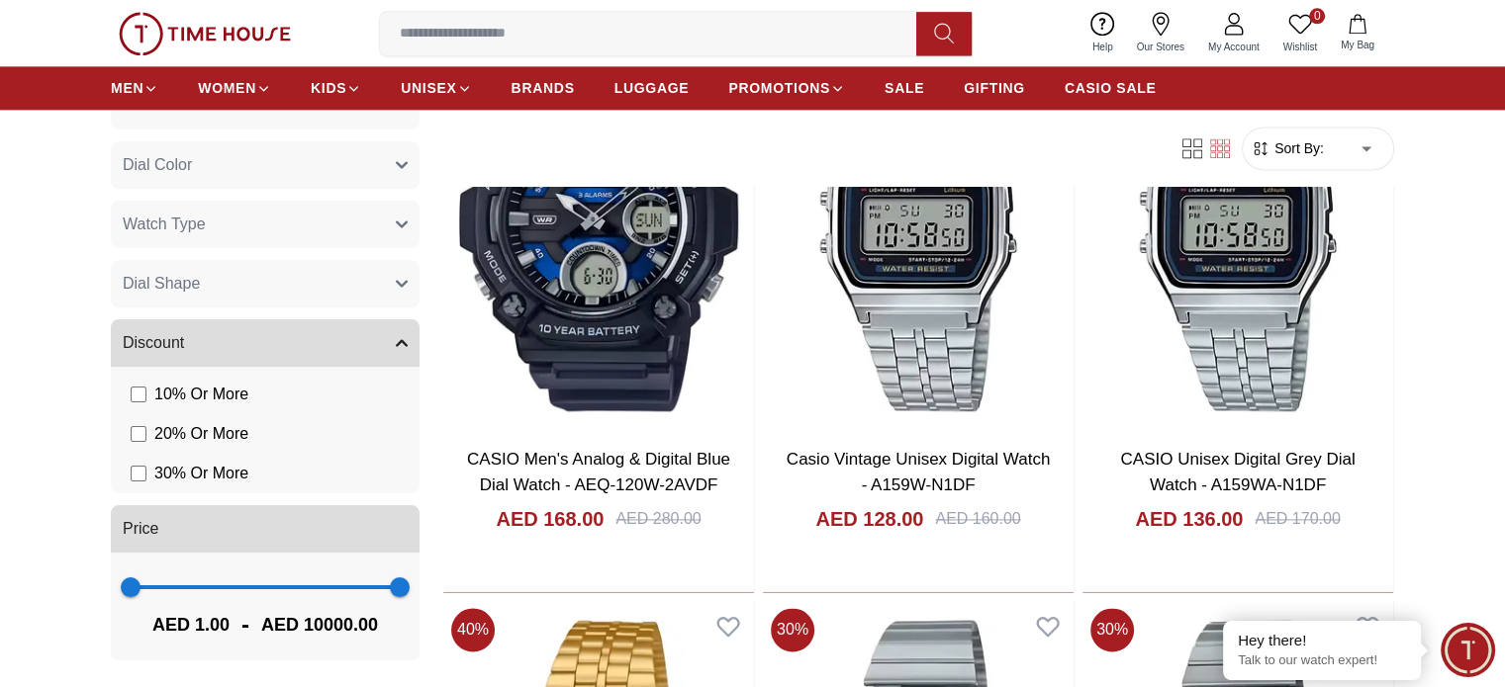
scroll to position [25423, 0]
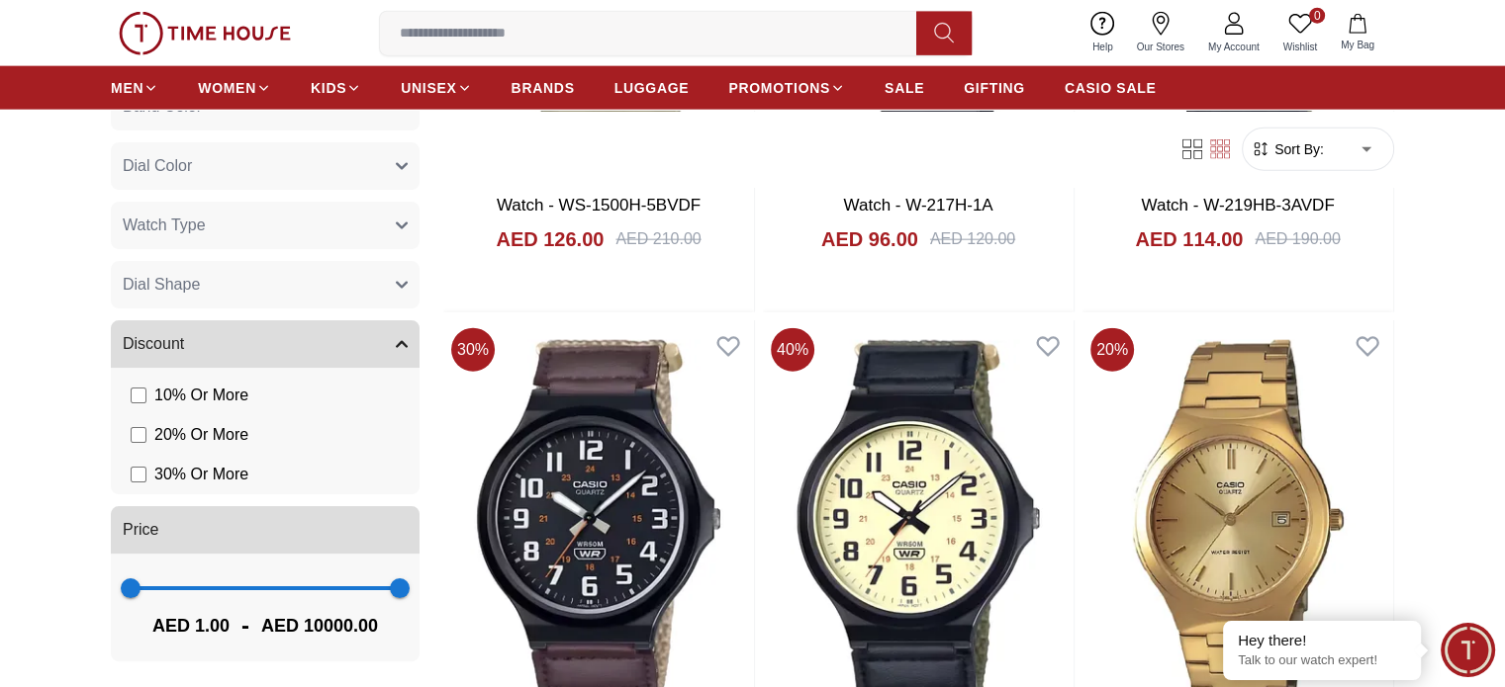
scroll to position [27886, 0]
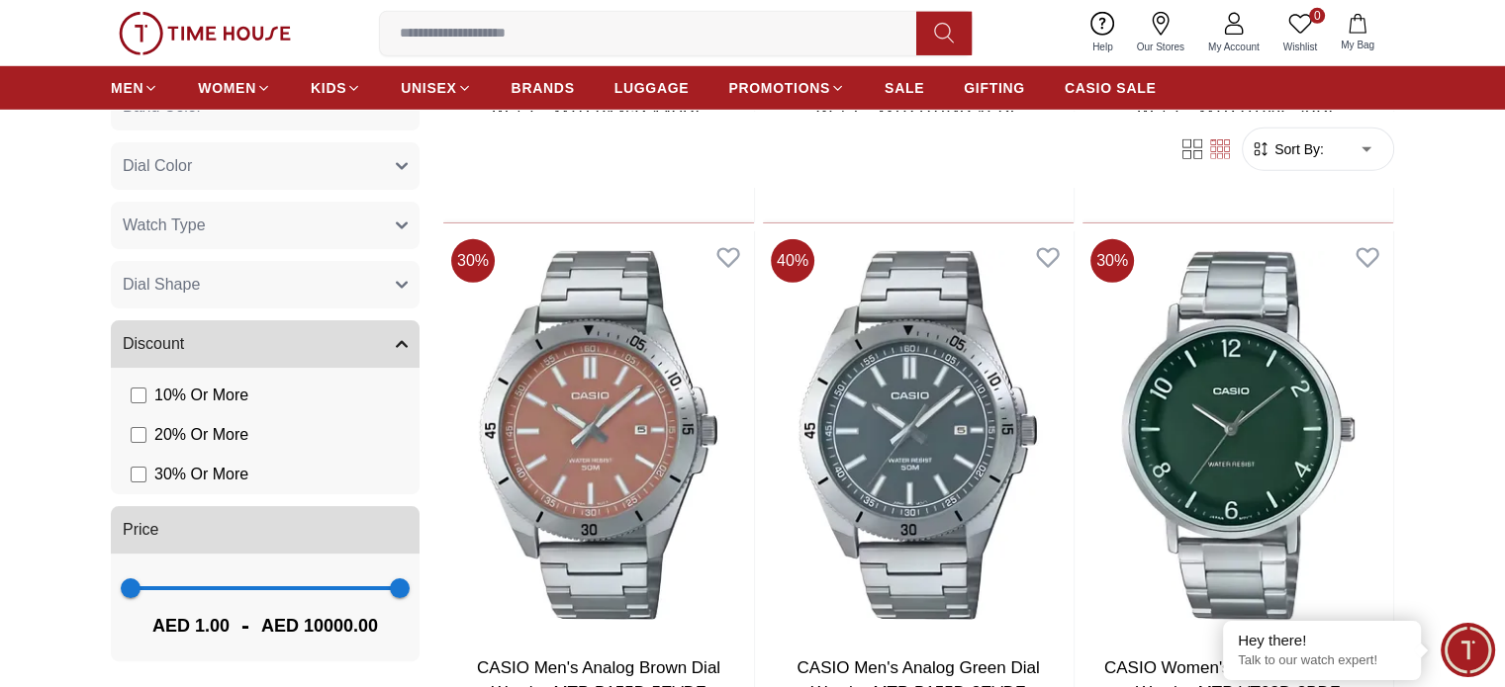
scroll to position [28588, 0]
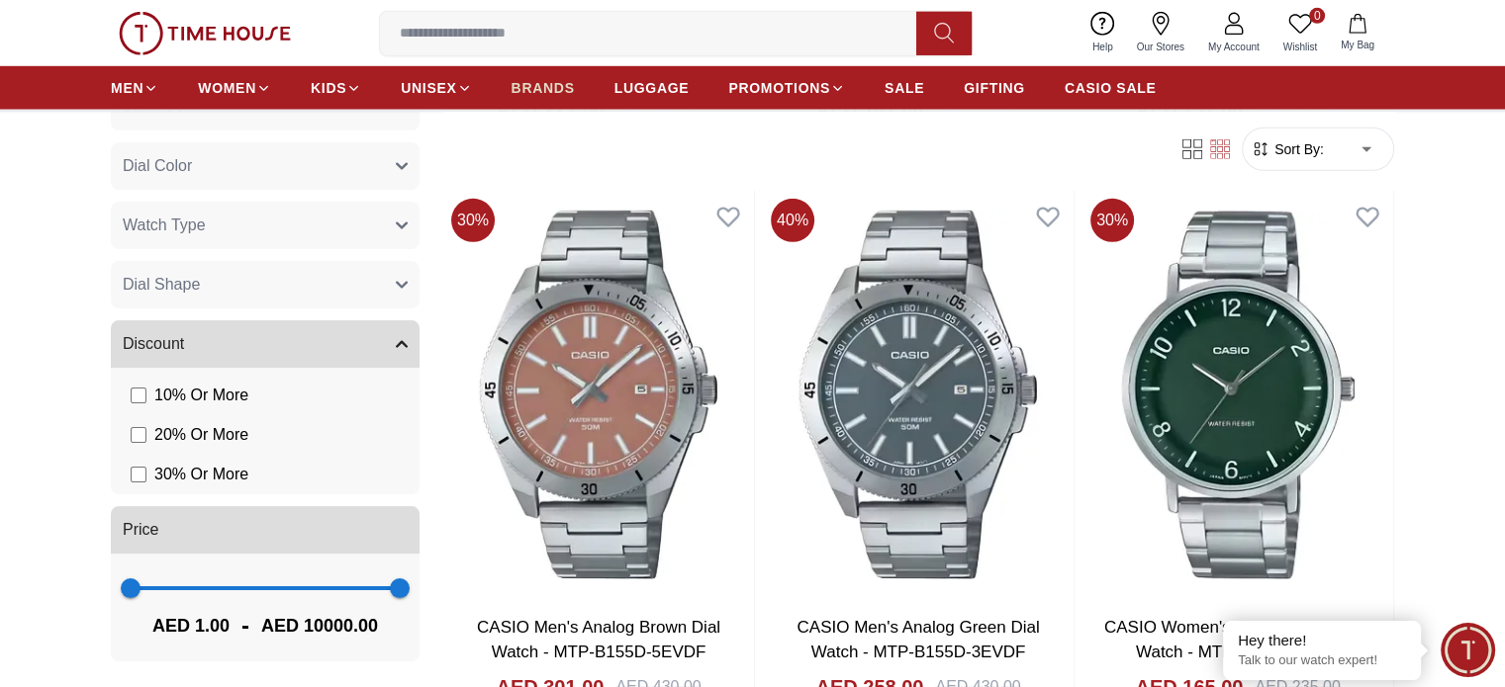
click at [528, 97] on span "BRANDS" at bounding box center [542, 88] width 63 height 20
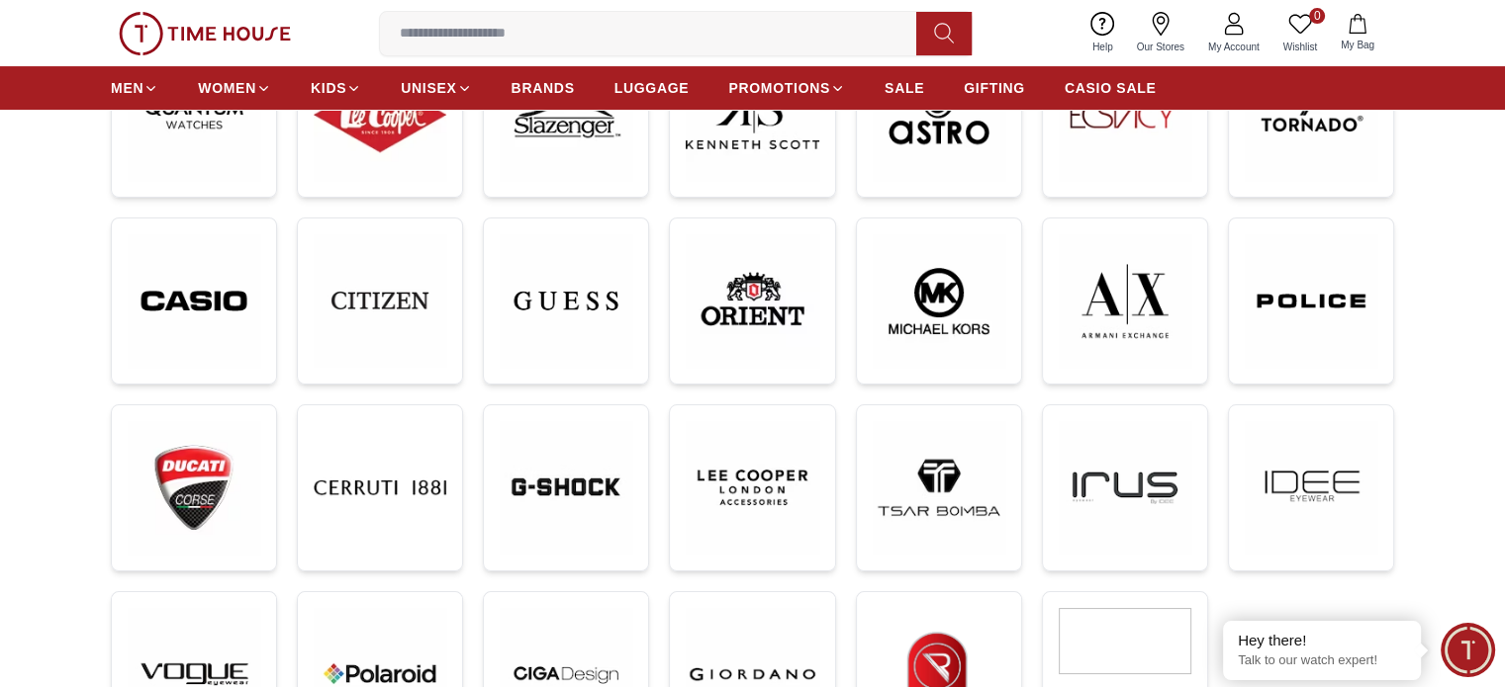
scroll to position [495, 0]
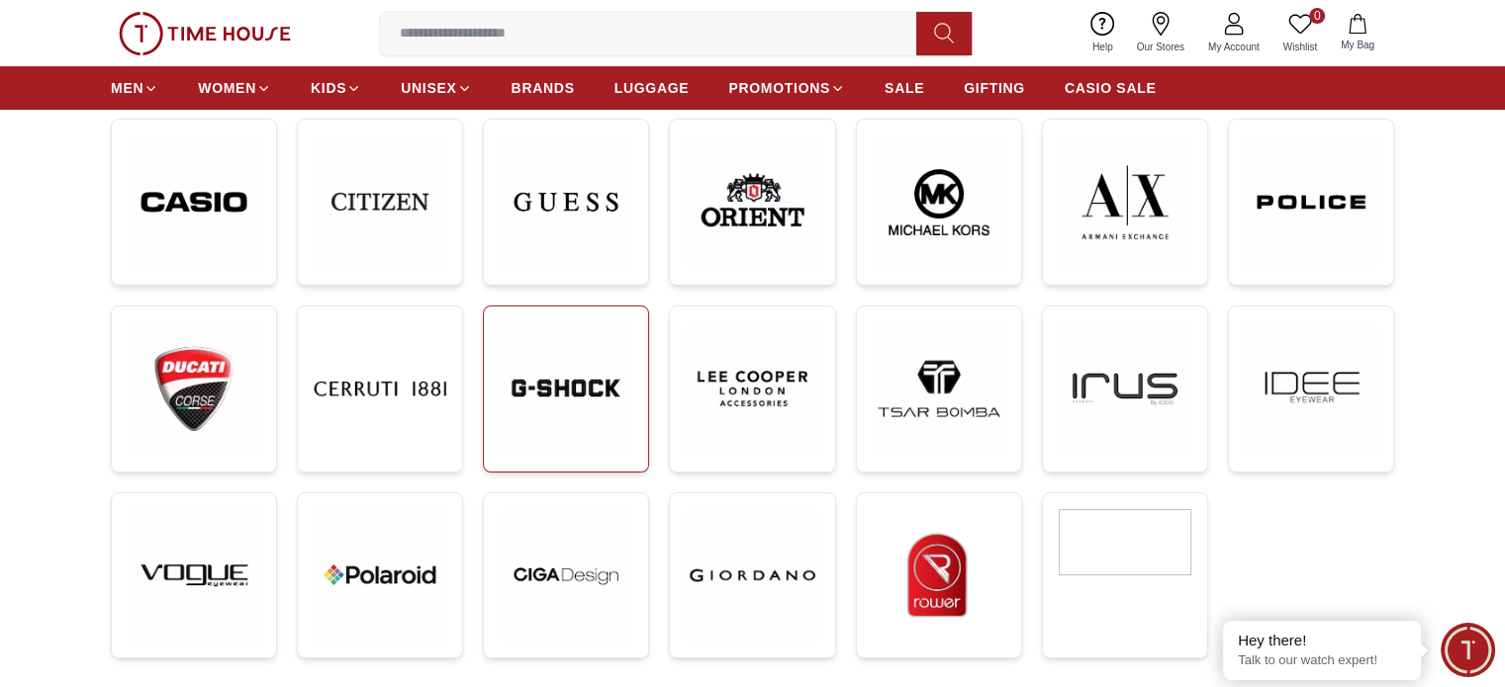
click at [562, 377] on img at bounding box center [566, 388] width 133 height 133
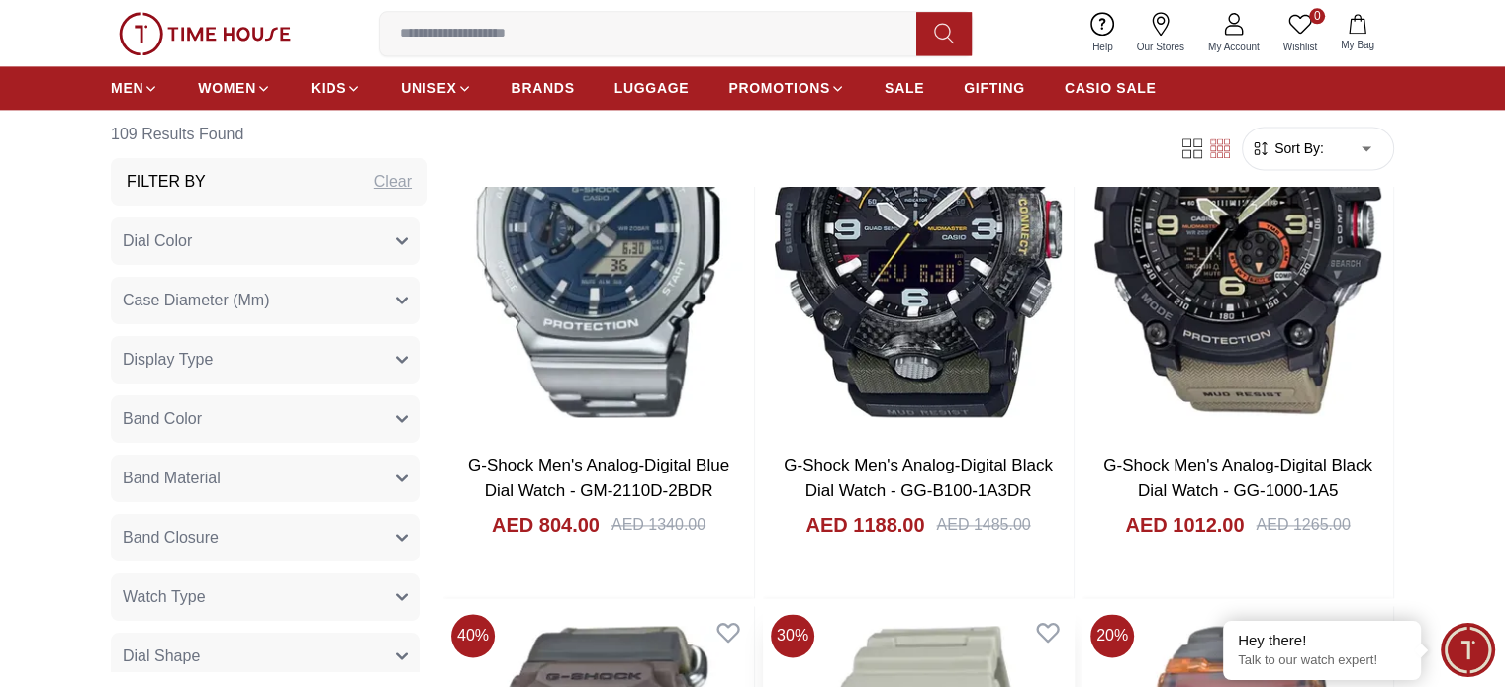
scroll to position [2770, 0]
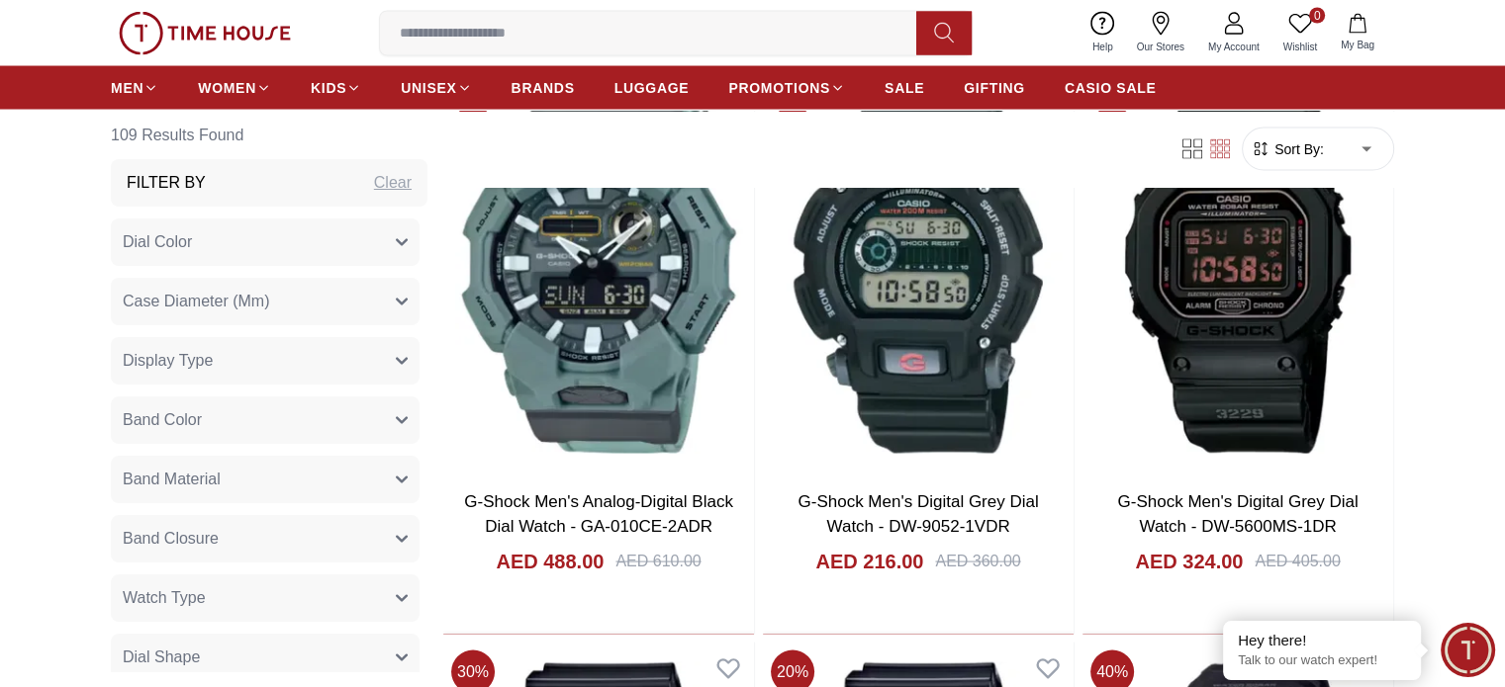
scroll to position [3858, 0]
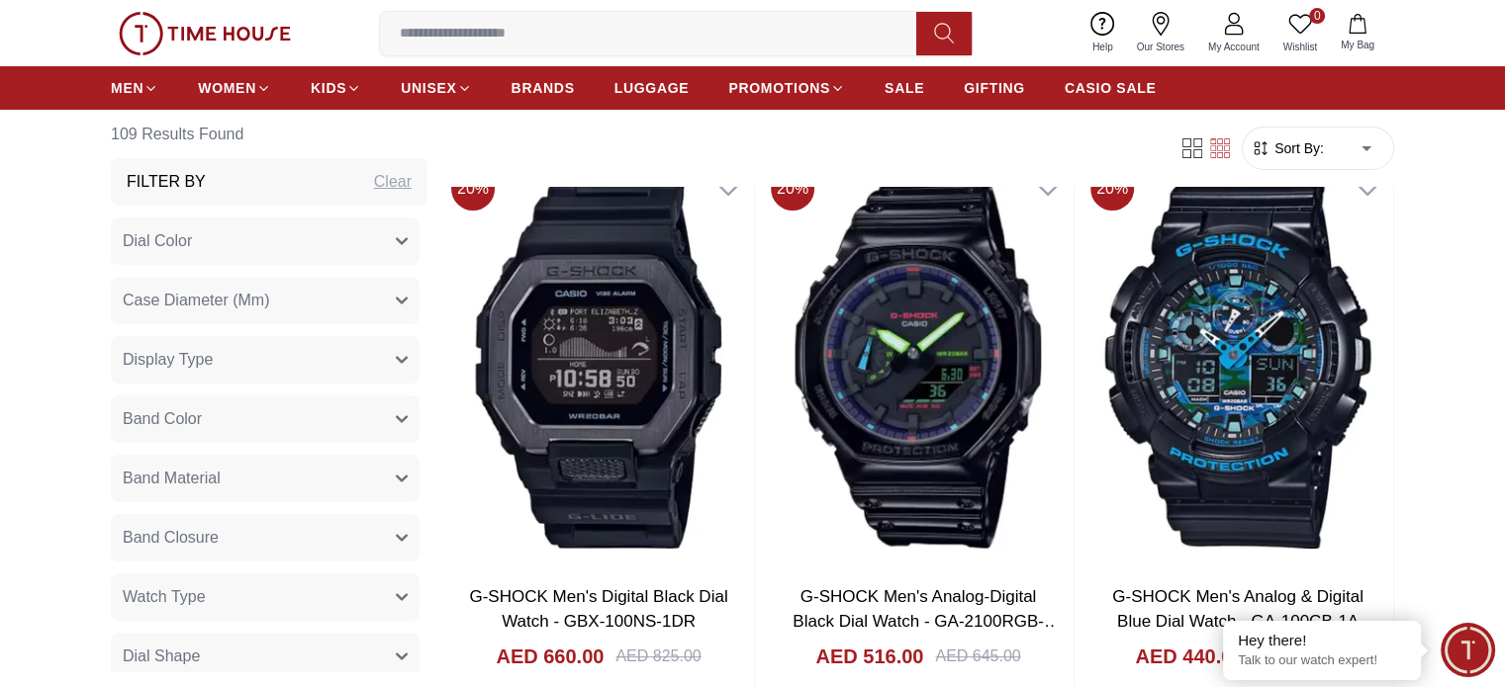
scroll to position [7815, 0]
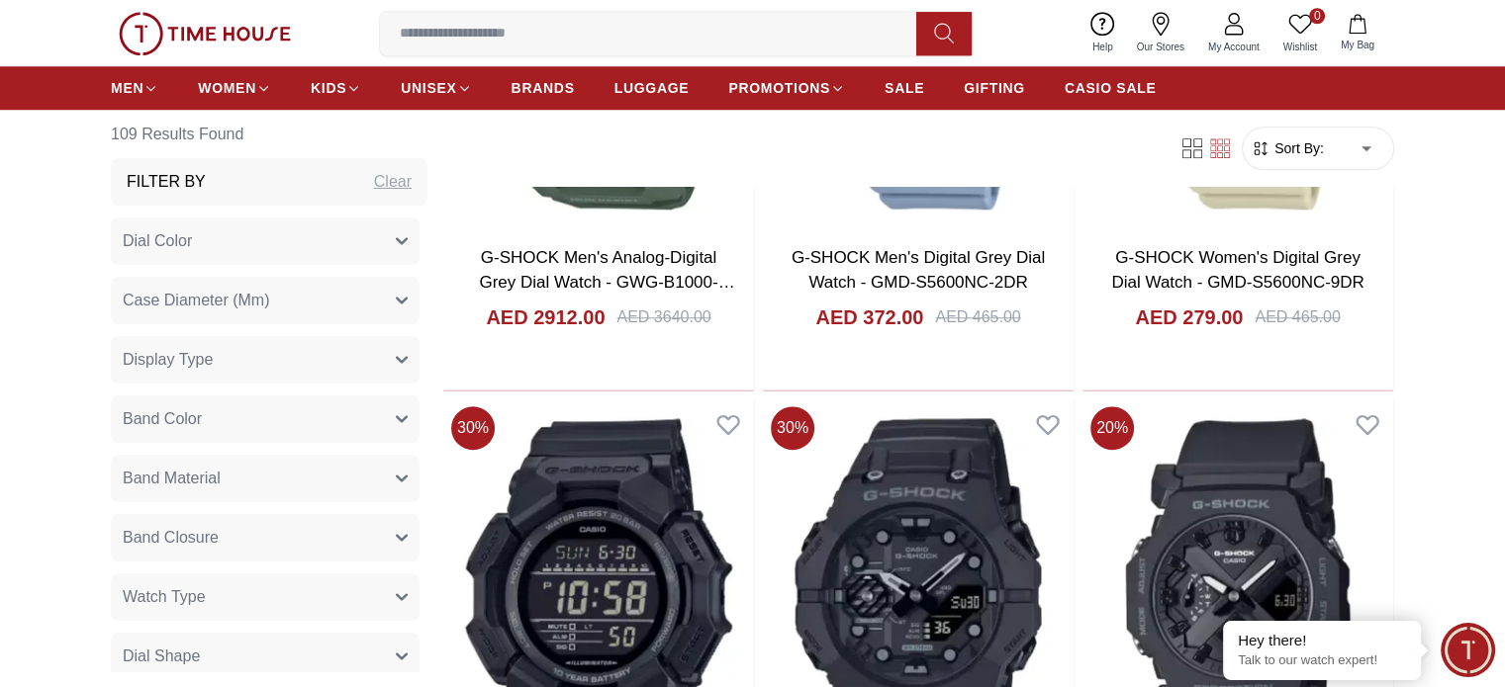
scroll to position [9299, 0]
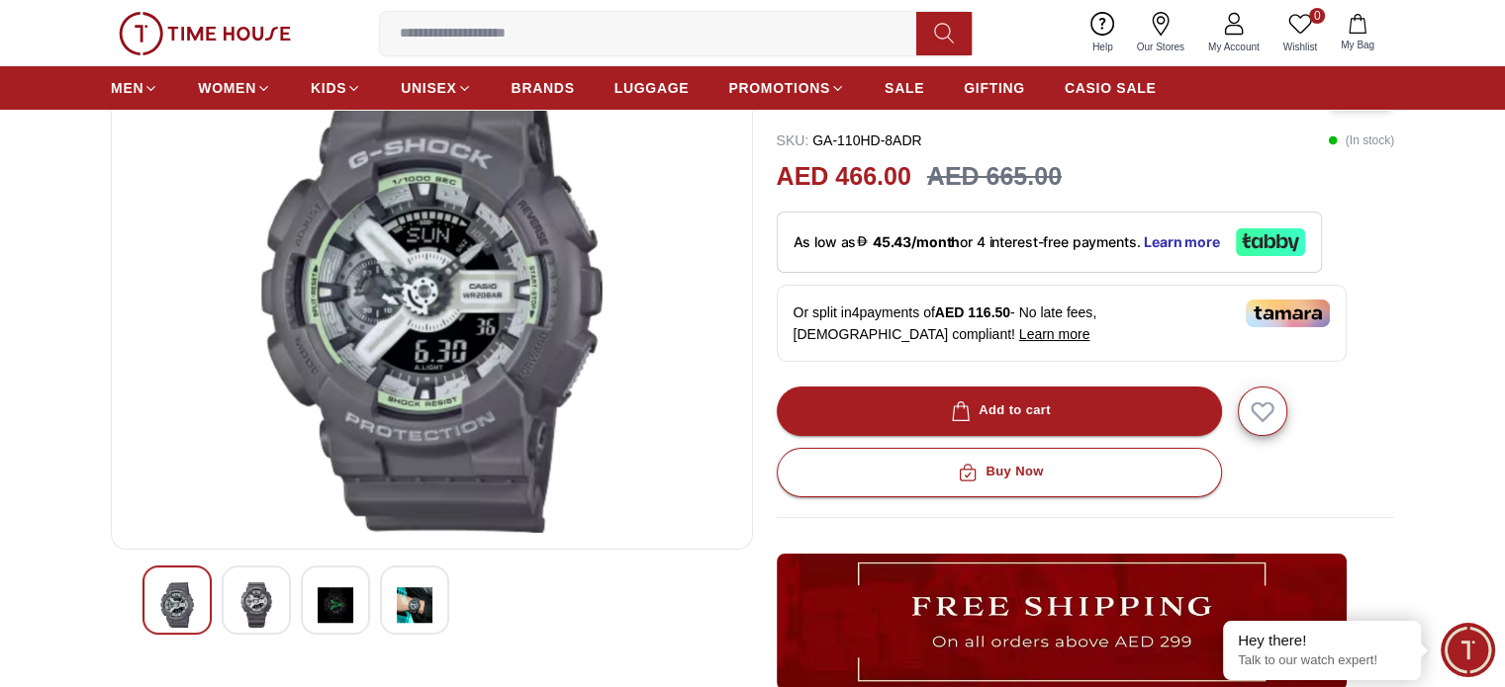
scroll to position [495, 0]
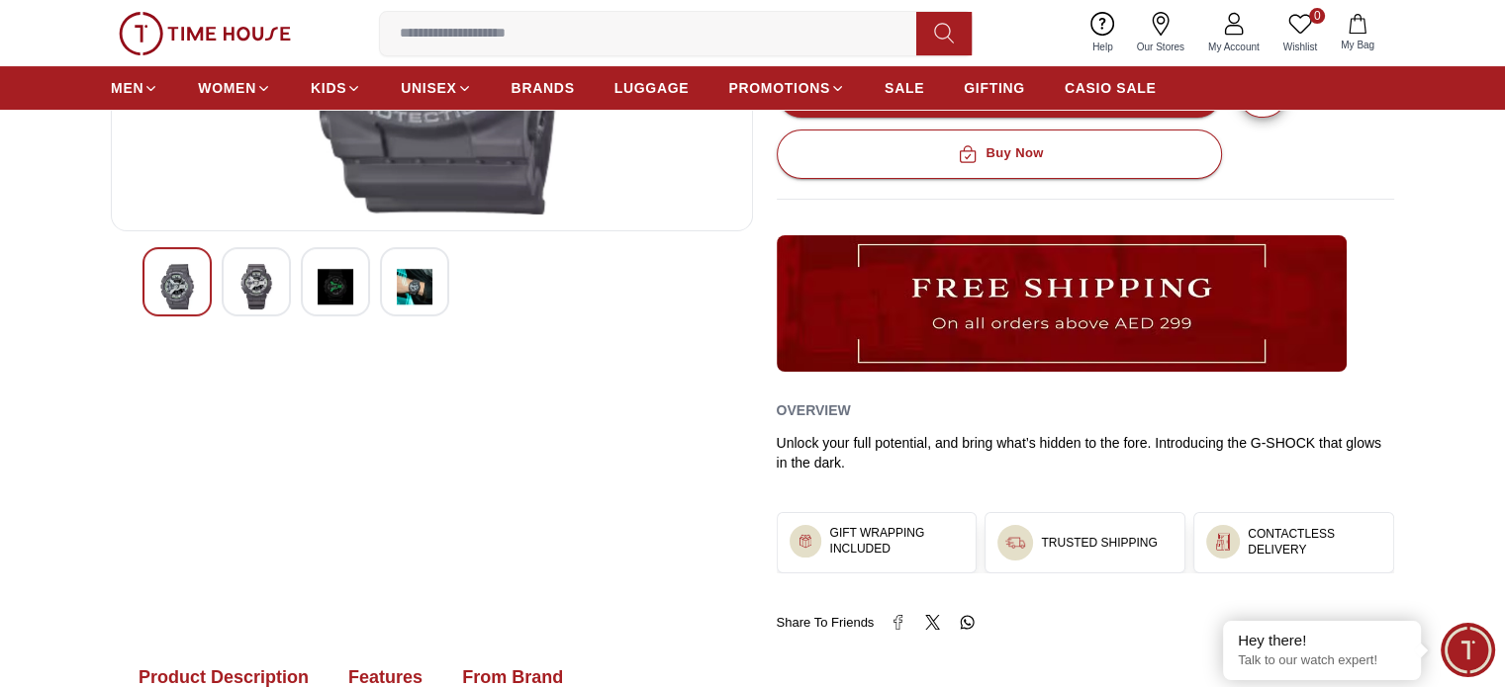
click at [409, 304] on img at bounding box center [415, 287] width 36 height 46
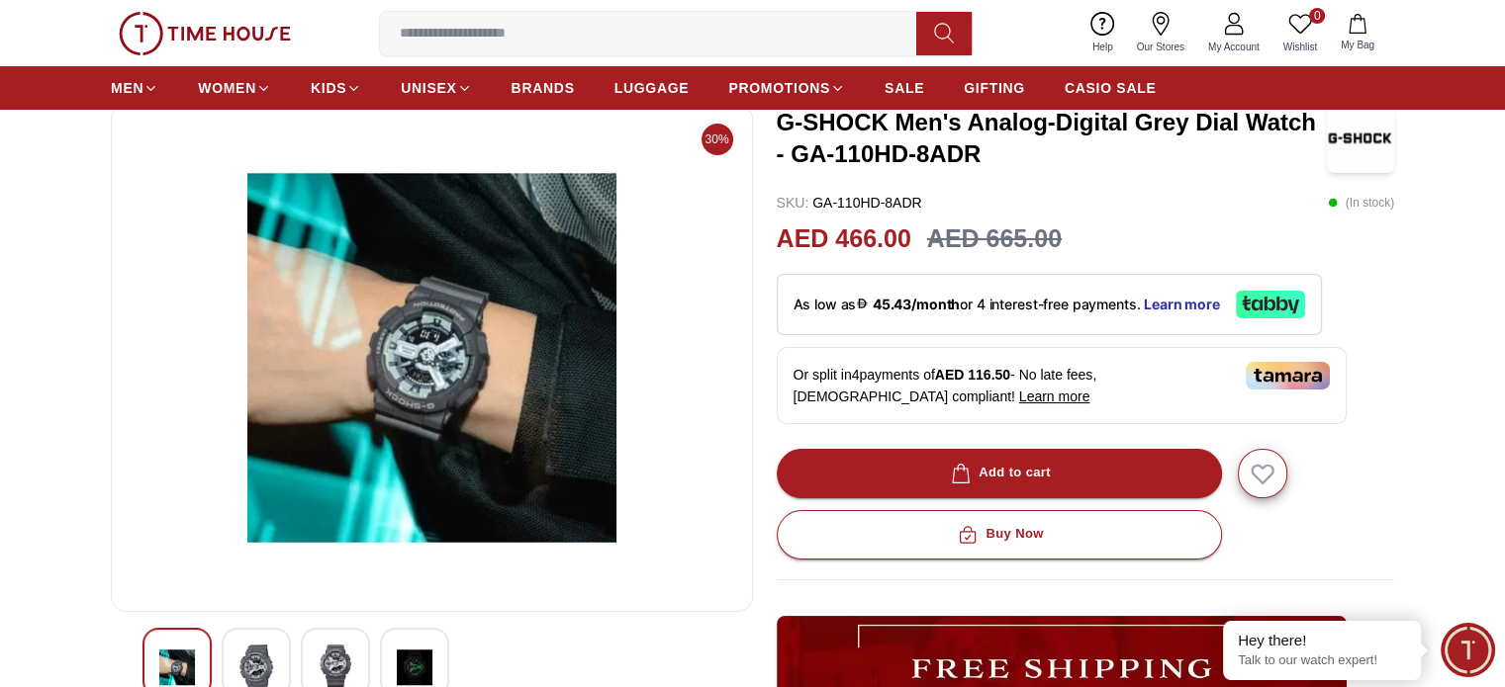
scroll to position [0, 0]
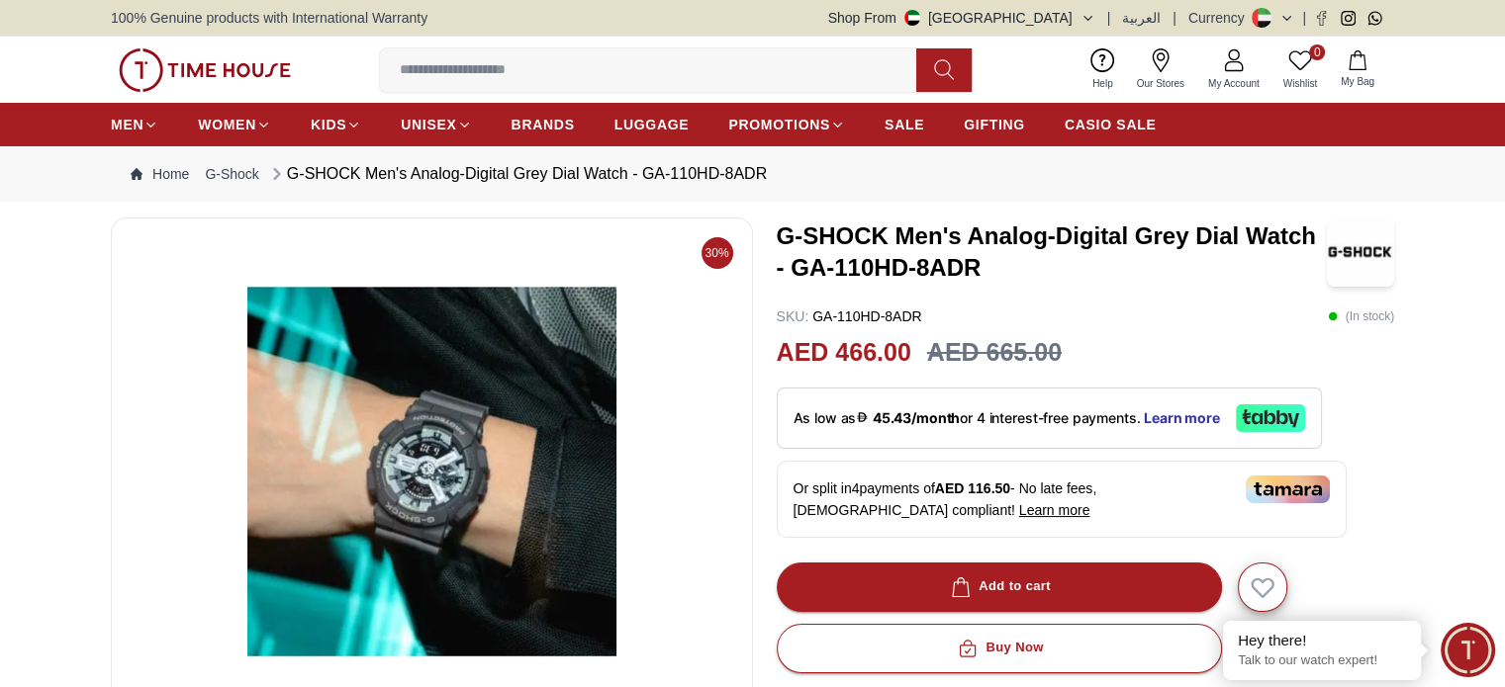
click at [426, 458] on img at bounding box center [432, 471] width 608 height 475
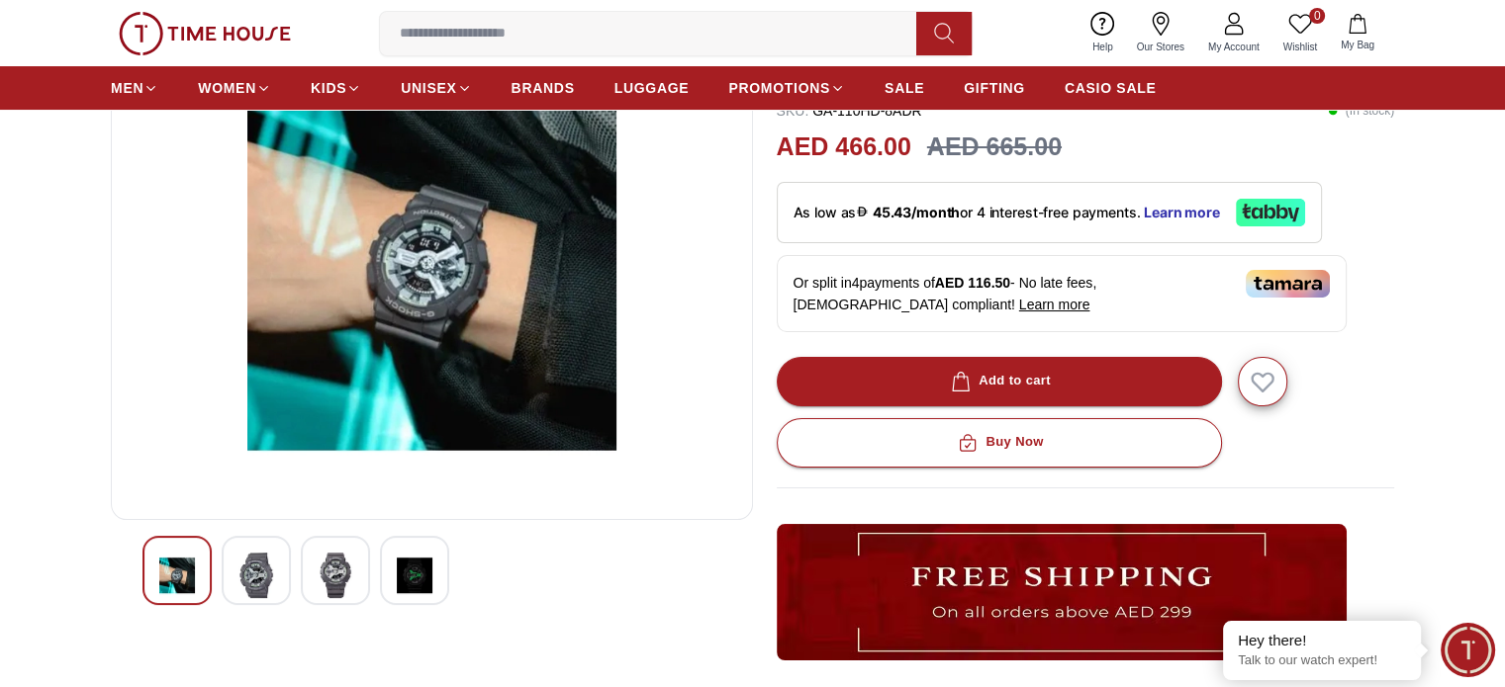
scroll to position [198, 0]
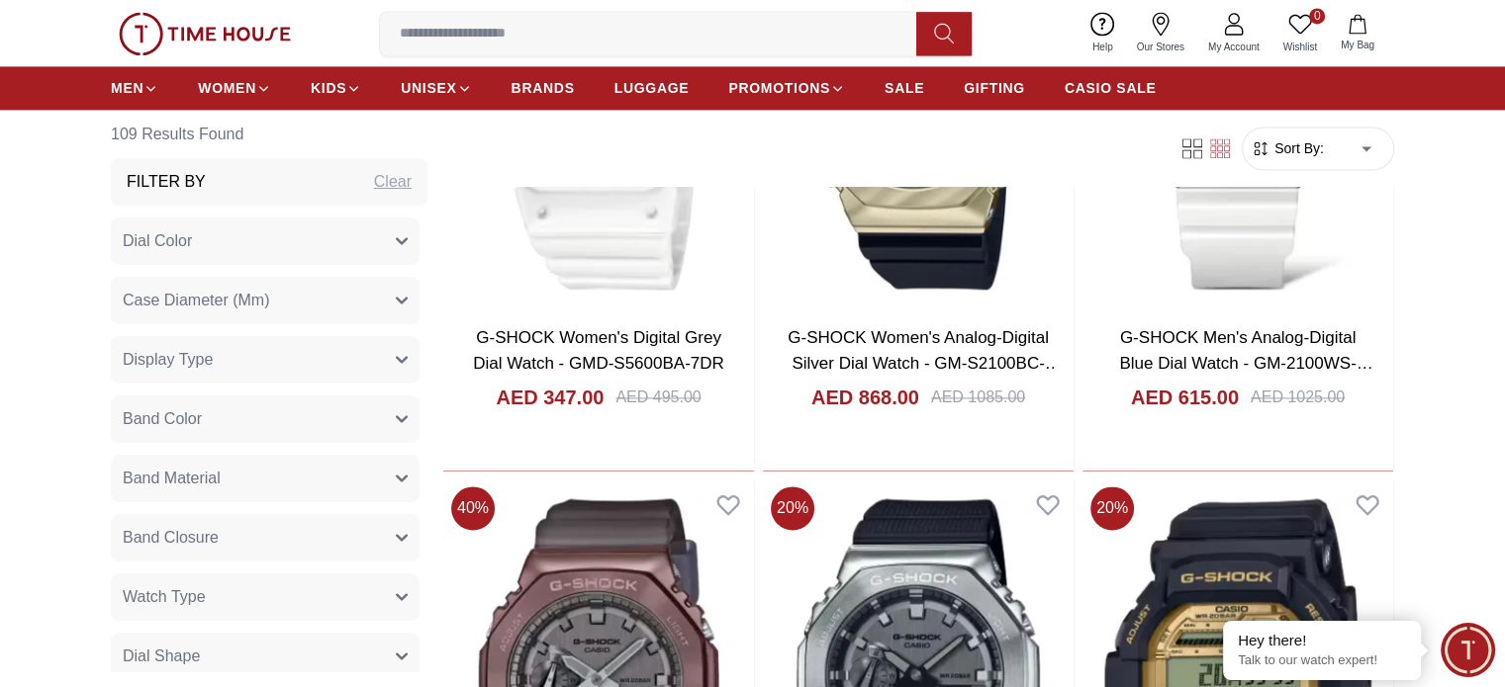
scroll to position [10363, 0]
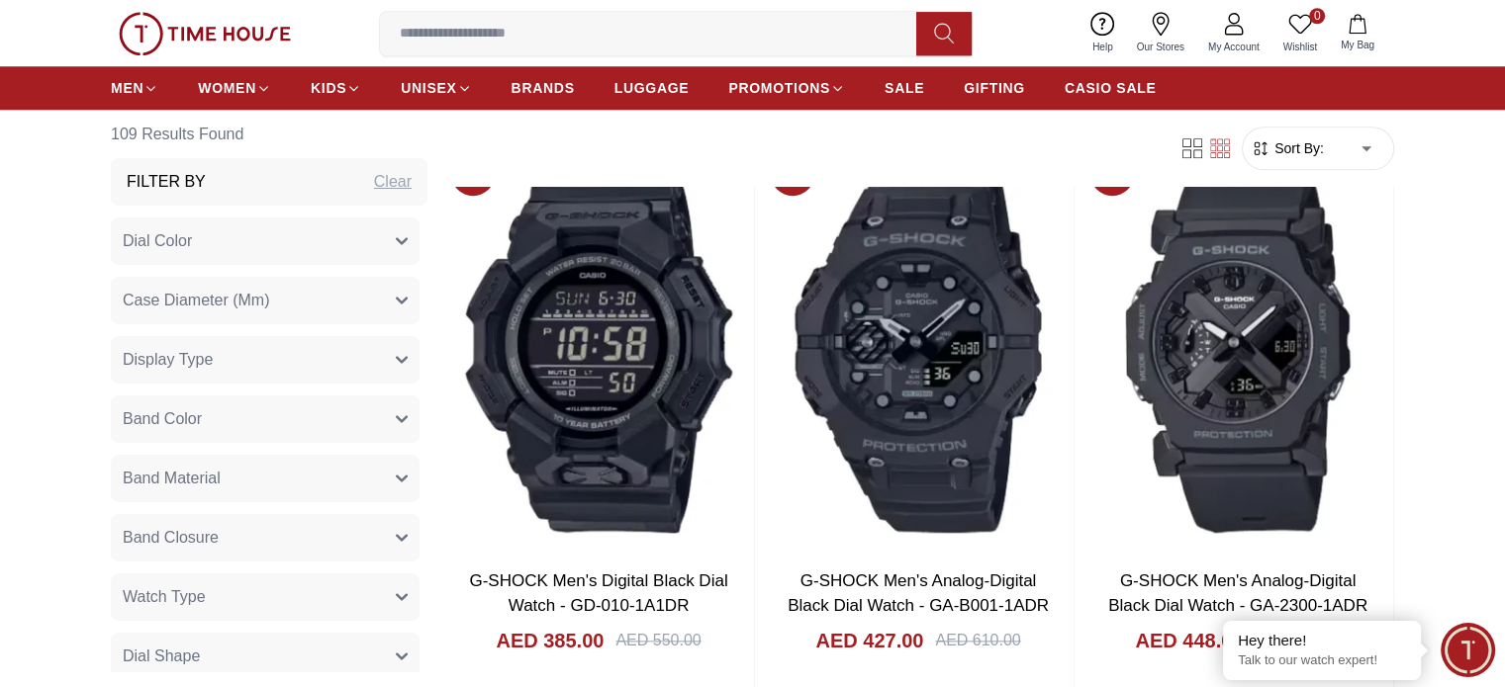
scroll to position [9572, 0]
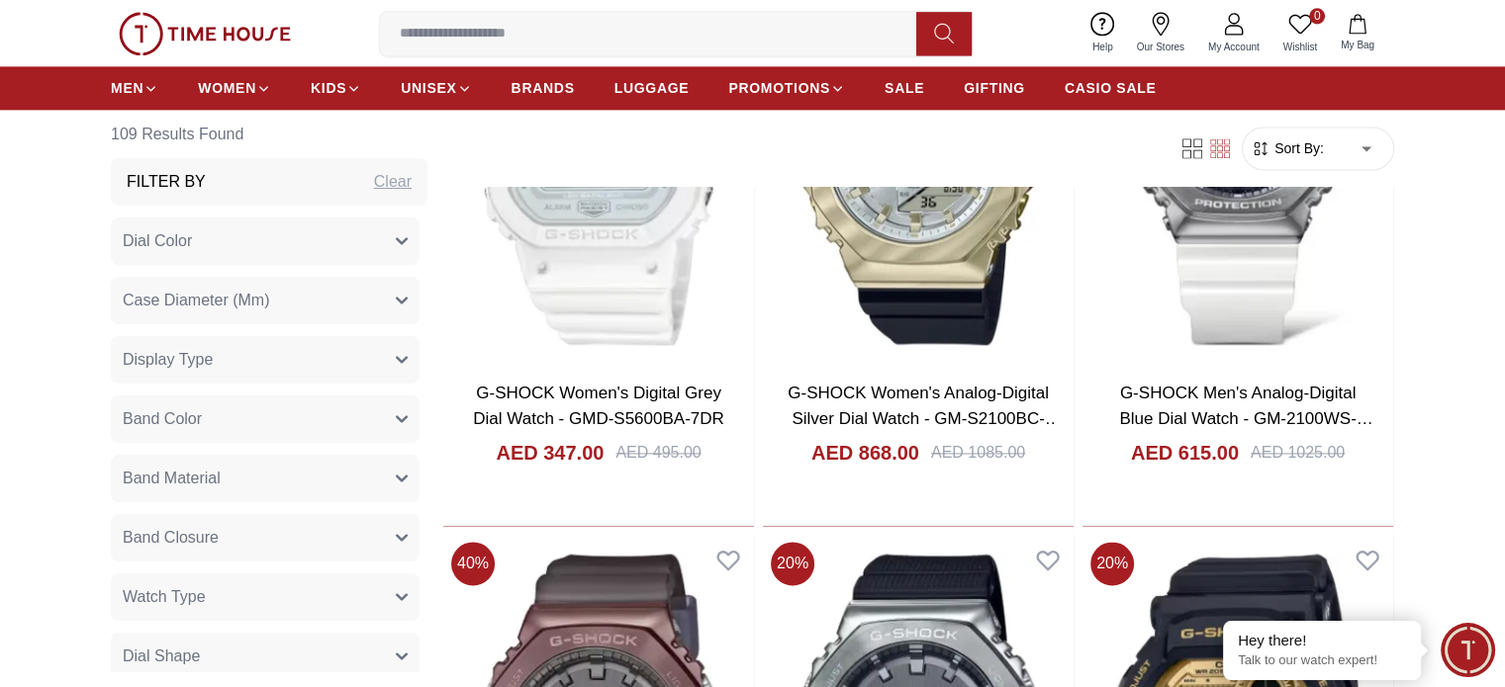
scroll to position [10363, 0]
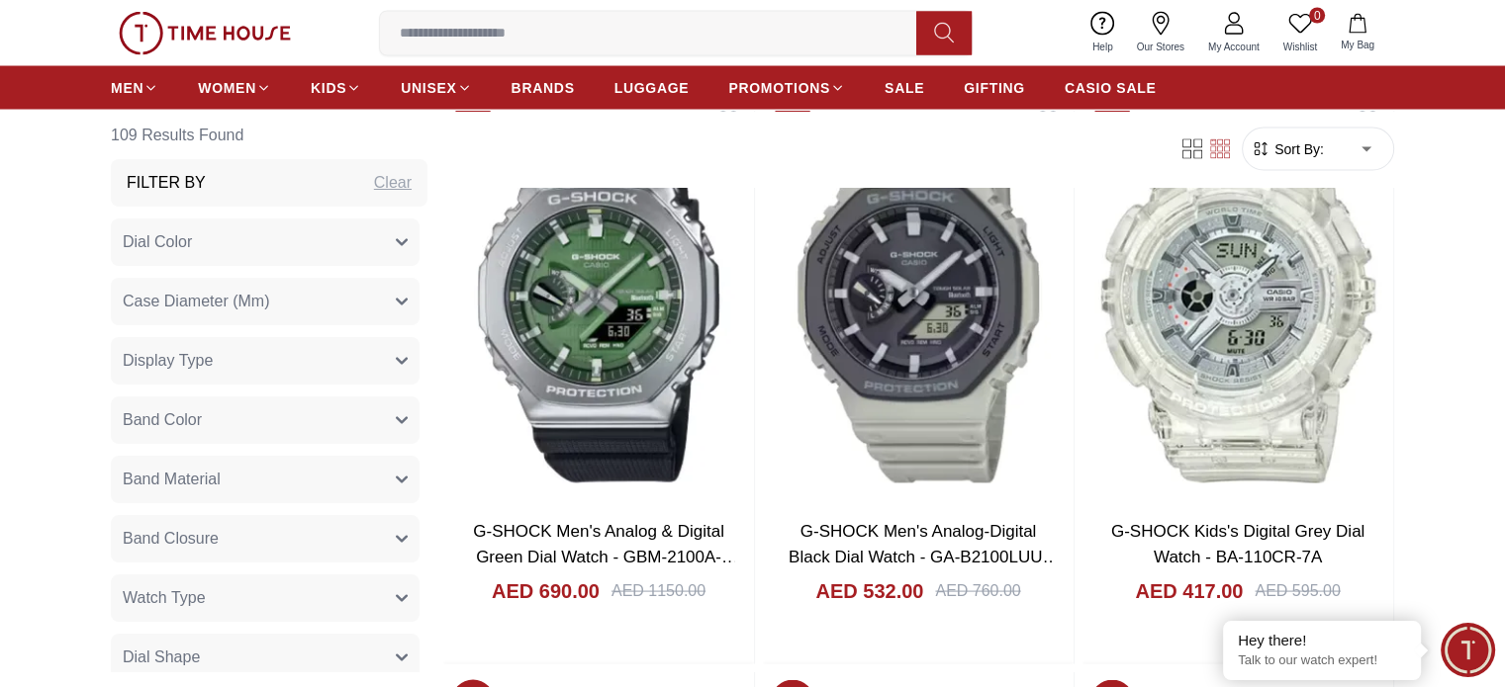
scroll to position [11352, 0]
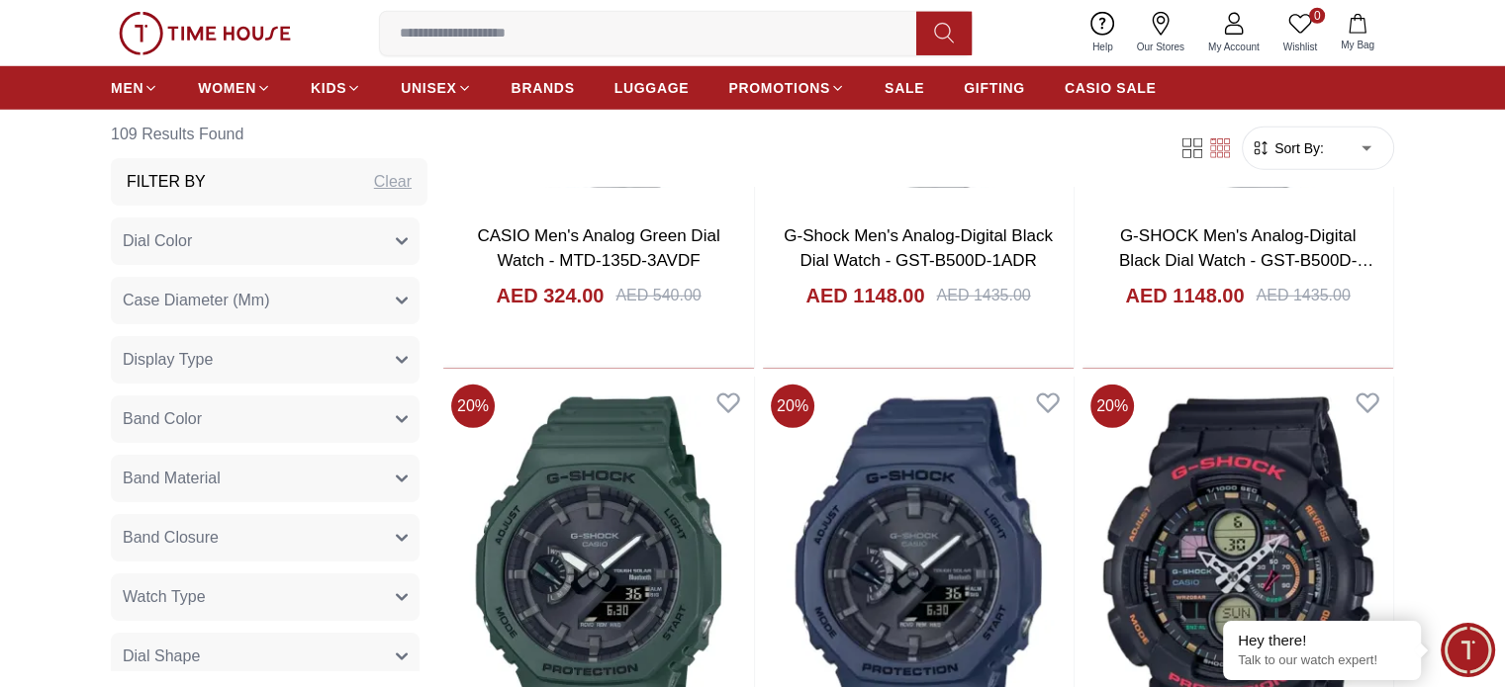
scroll to position [13429, 0]
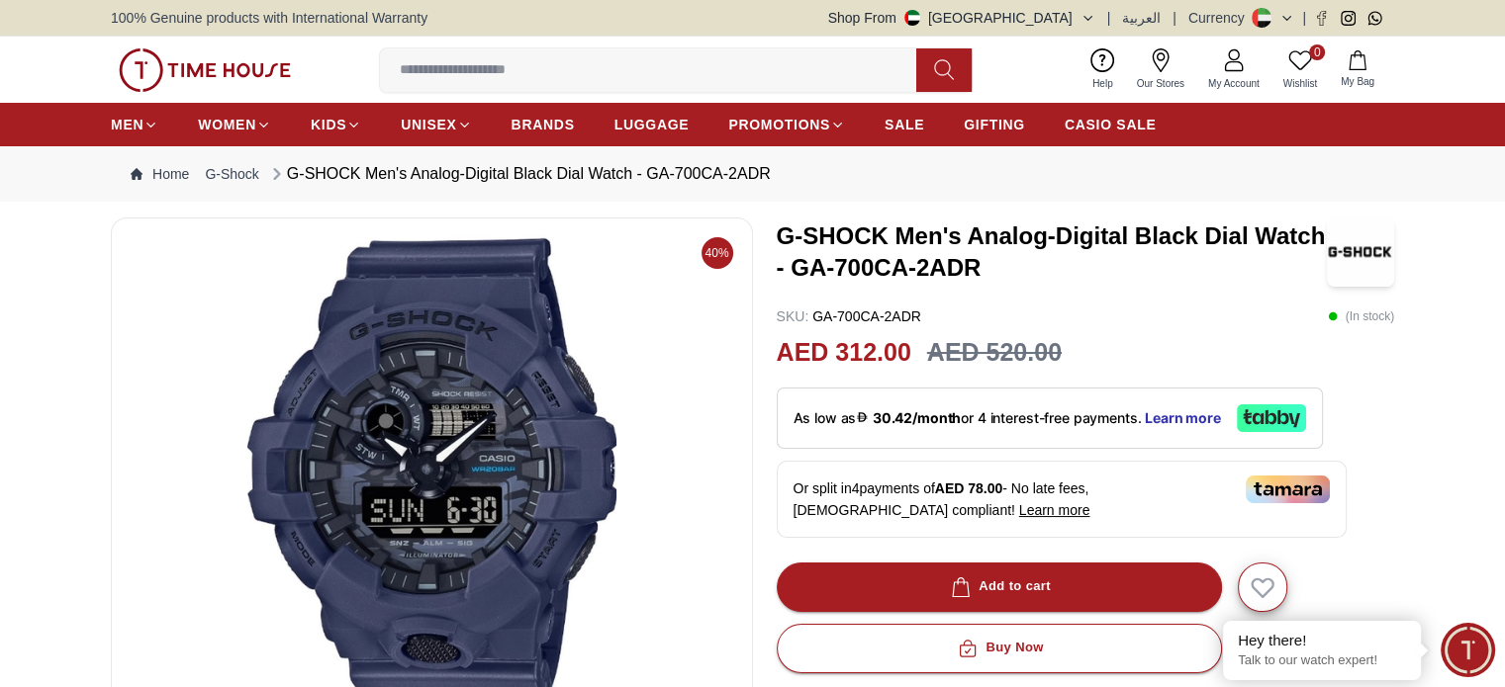
click at [541, 450] on img at bounding box center [432, 471] width 608 height 475
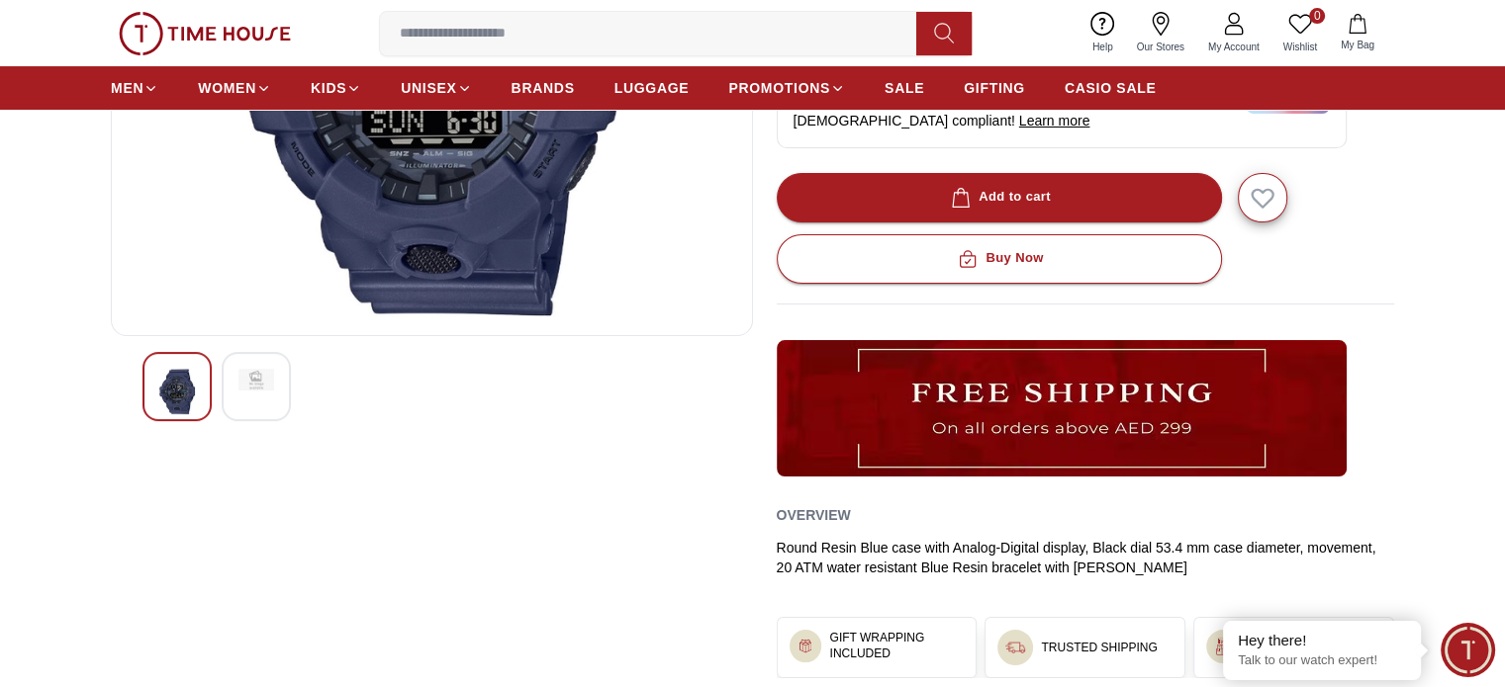
scroll to position [396, 0]
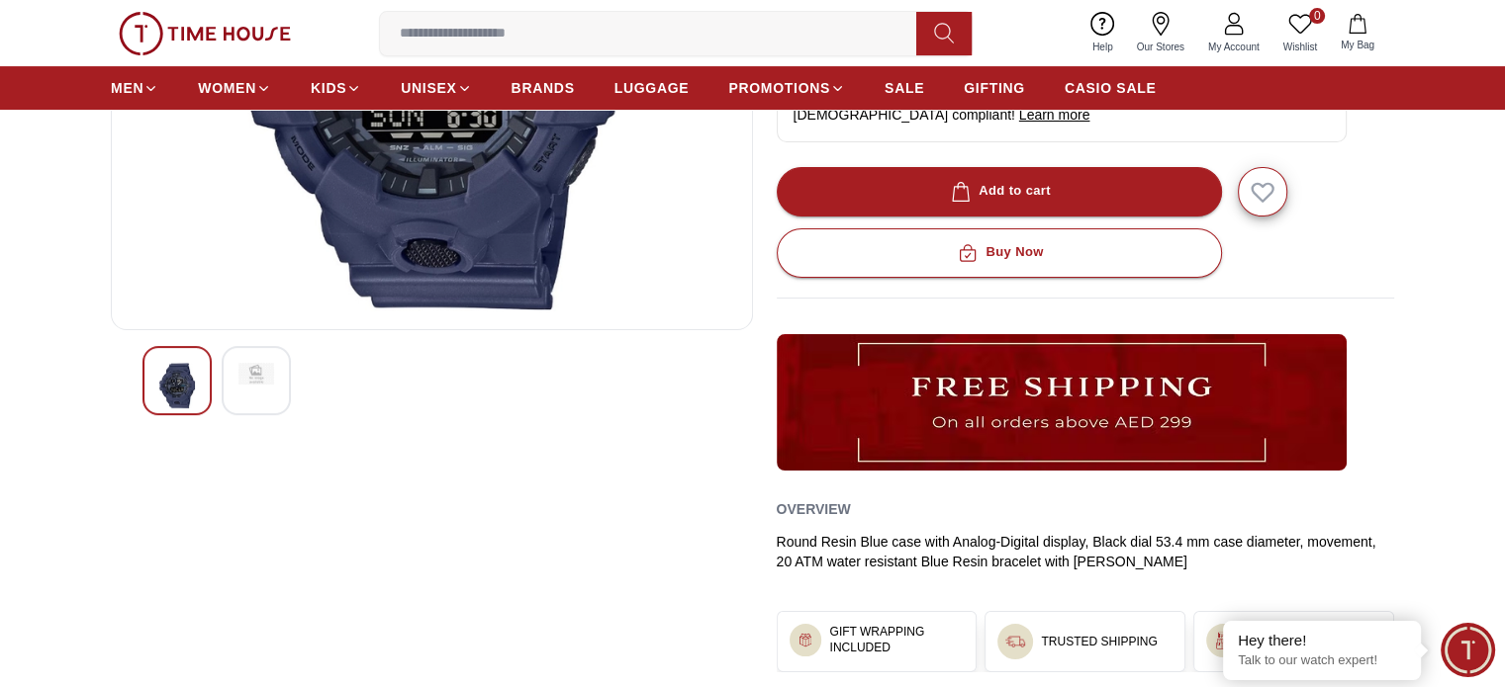
click at [238, 377] on img at bounding box center [256, 374] width 36 height 22
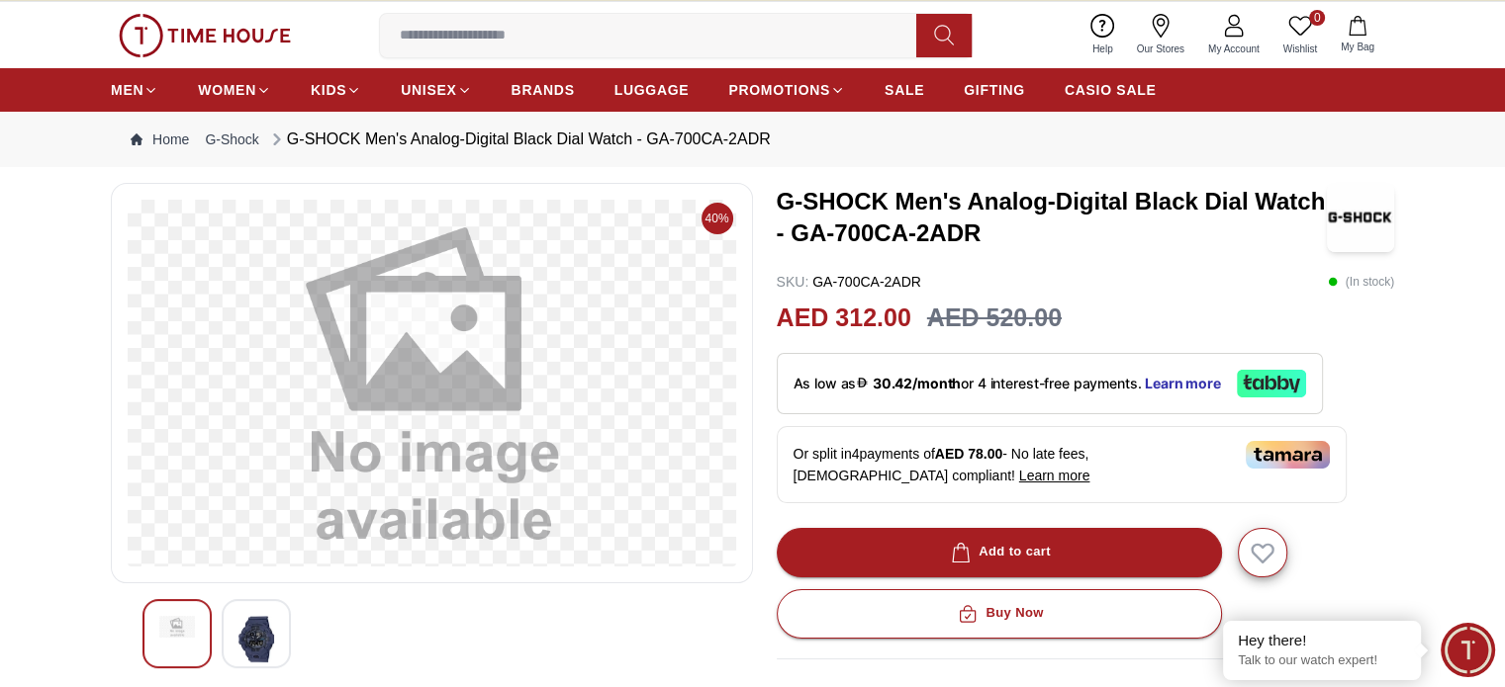
scroll to position [0, 0]
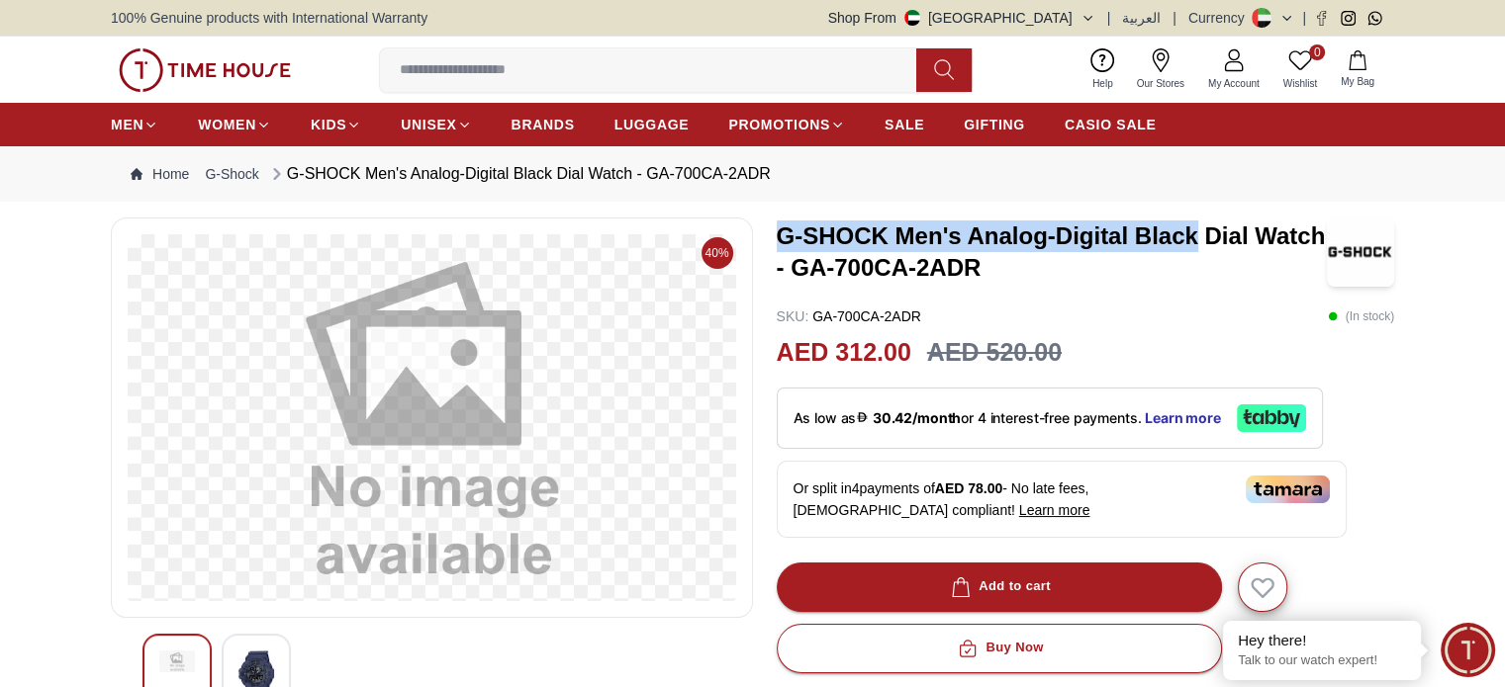
drag, startPoint x: 775, startPoint y: 228, endPoint x: 1197, endPoint y: 229, distance: 422.4
click at [1197, 229] on div "40% G-SHOCK Men's Analog-Digital Black Dial Watch - GA-700CA-2ADR SKU : GA-700C…" at bounding box center [752, 672] width 1283 height 909
copy h3 "G-SHOCK Men's Analog-Digital Black"
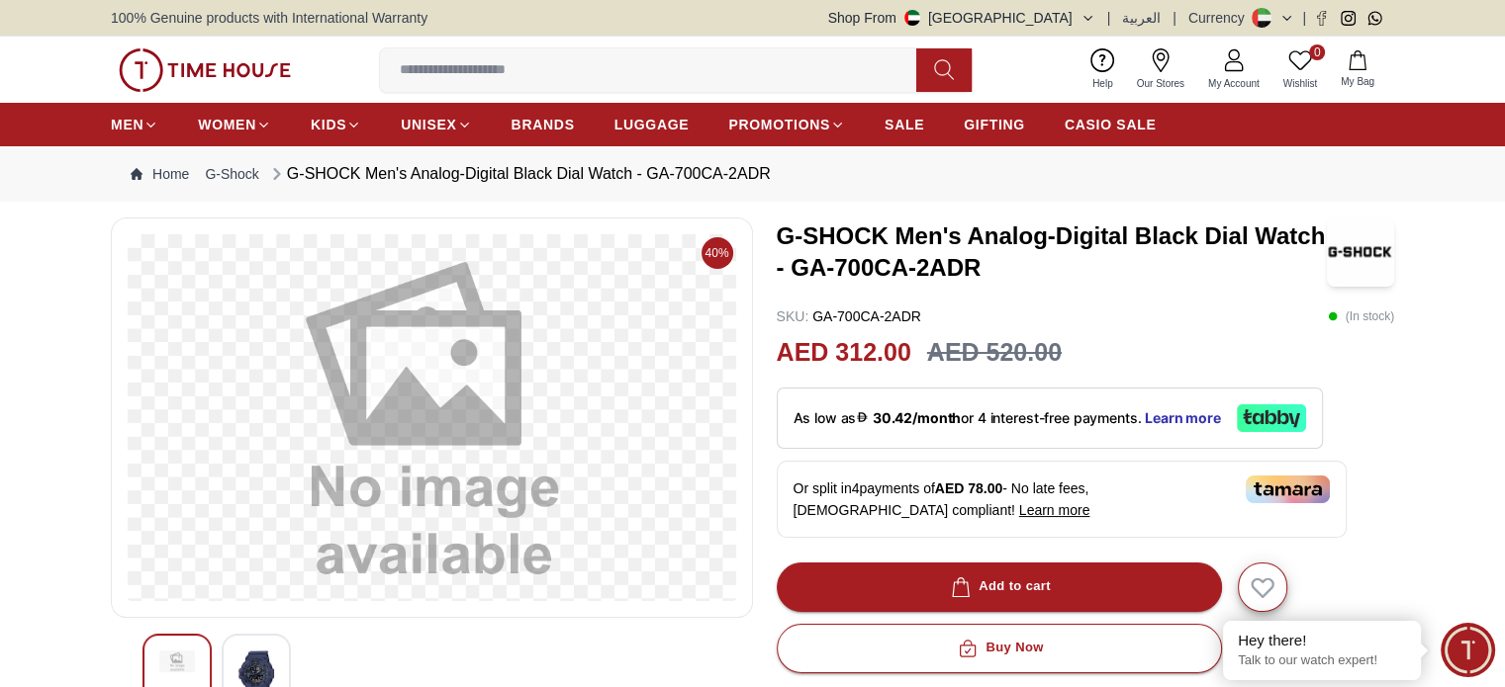
click at [570, 64] on input at bounding box center [656, 70] width 552 height 40
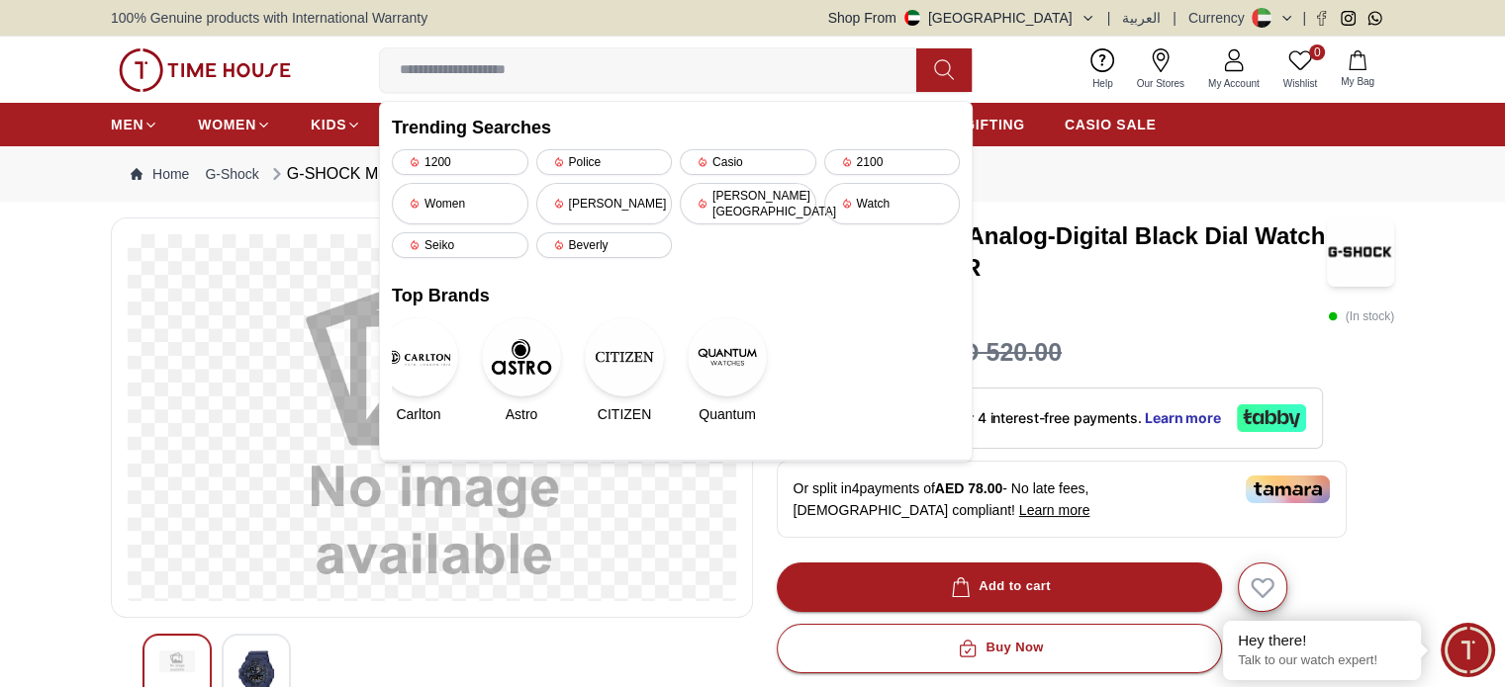
paste input "**********"
type input "**********"
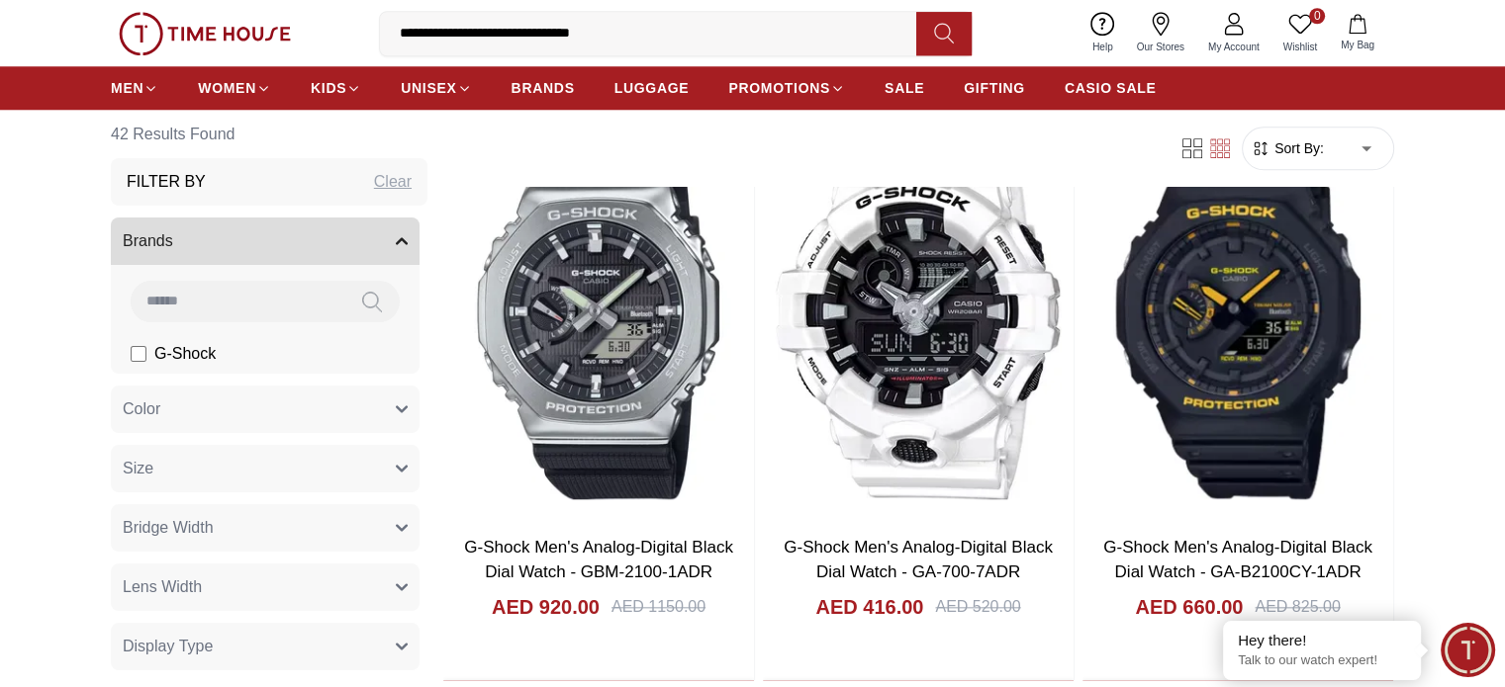
scroll to position [1978, 0]
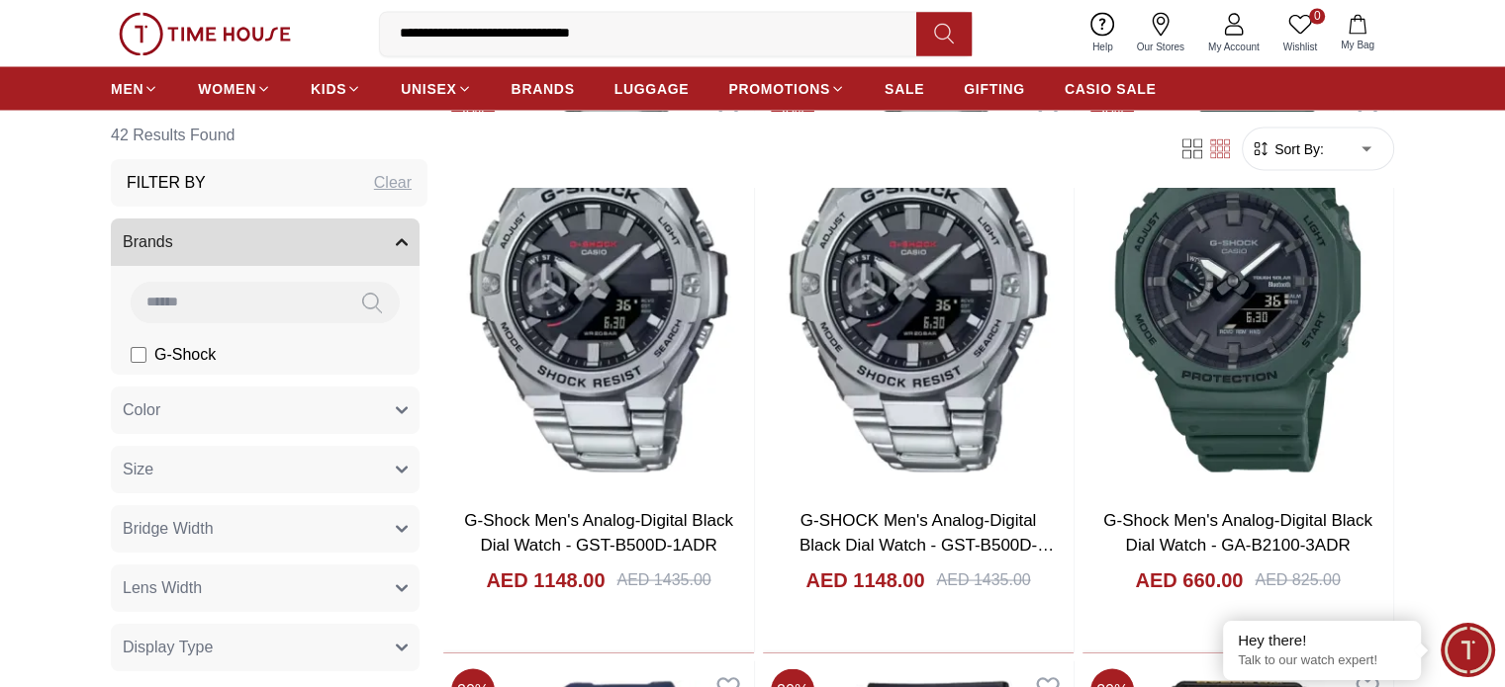
scroll to position [3660, 0]
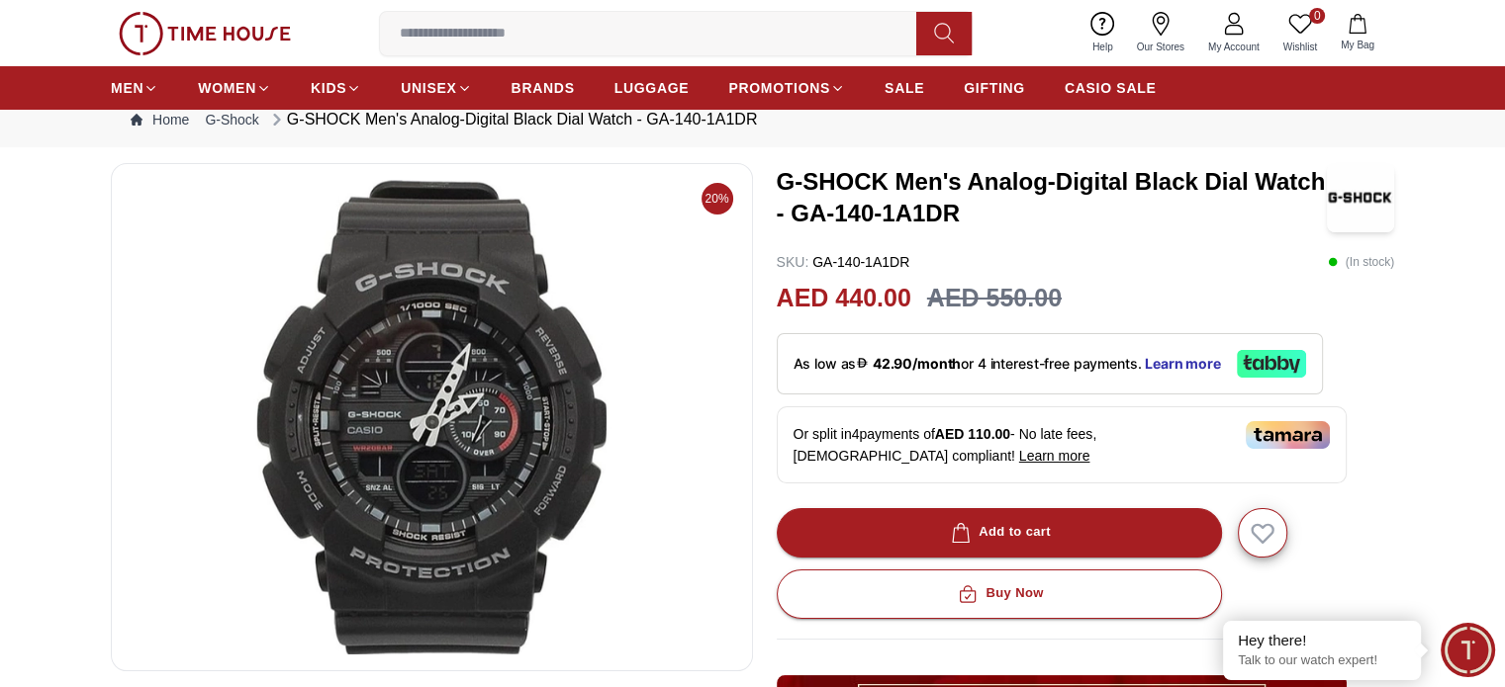
scroll to position [99, 0]
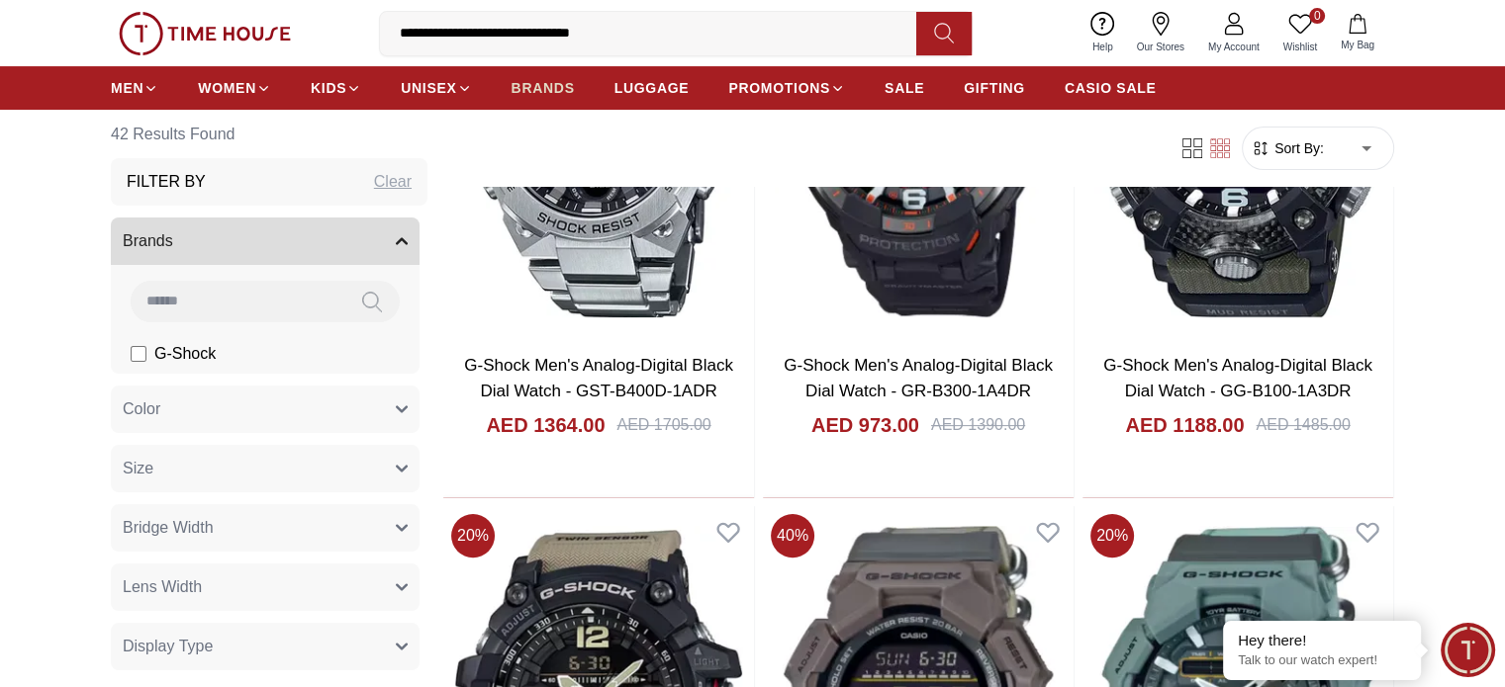
scroll to position [392, 0]
click at [542, 83] on span "BRANDS" at bounding box center [542, 88] width 63 height 20
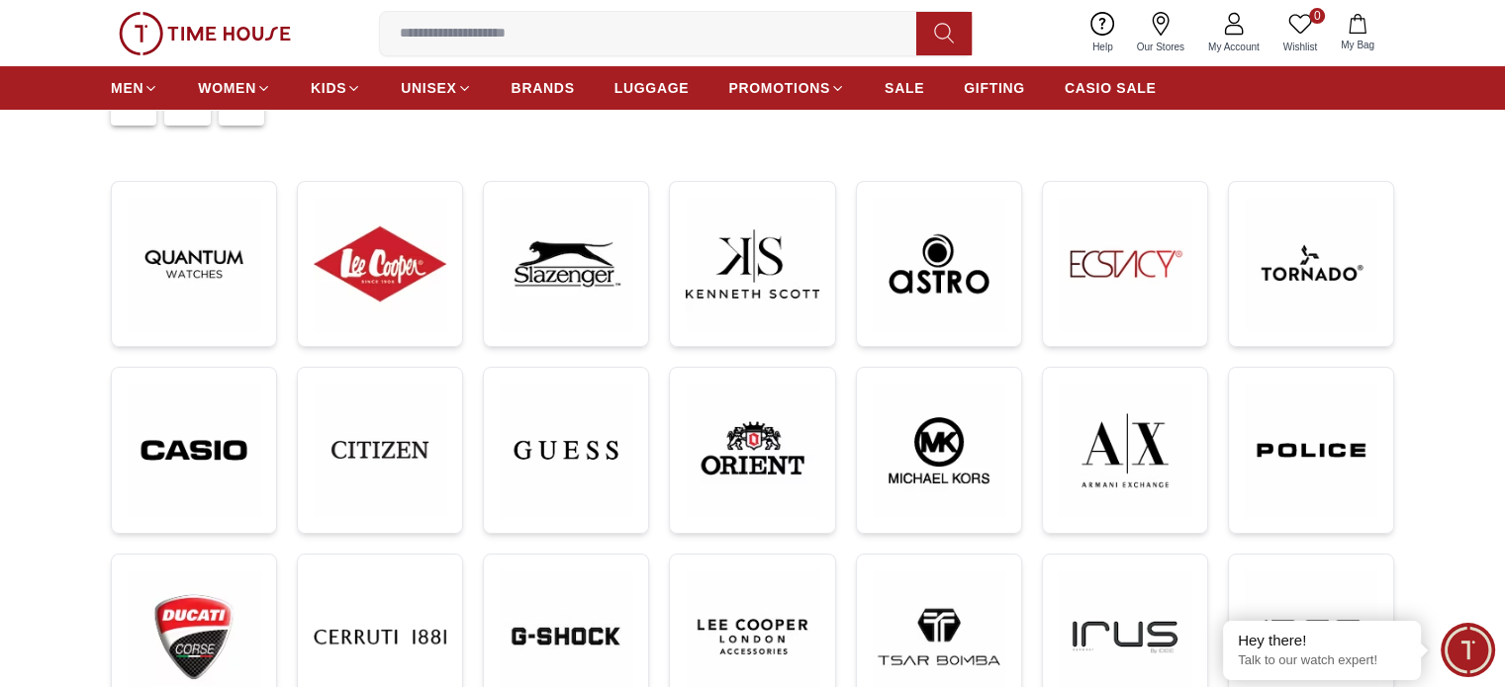
scroll to position [198, 0]
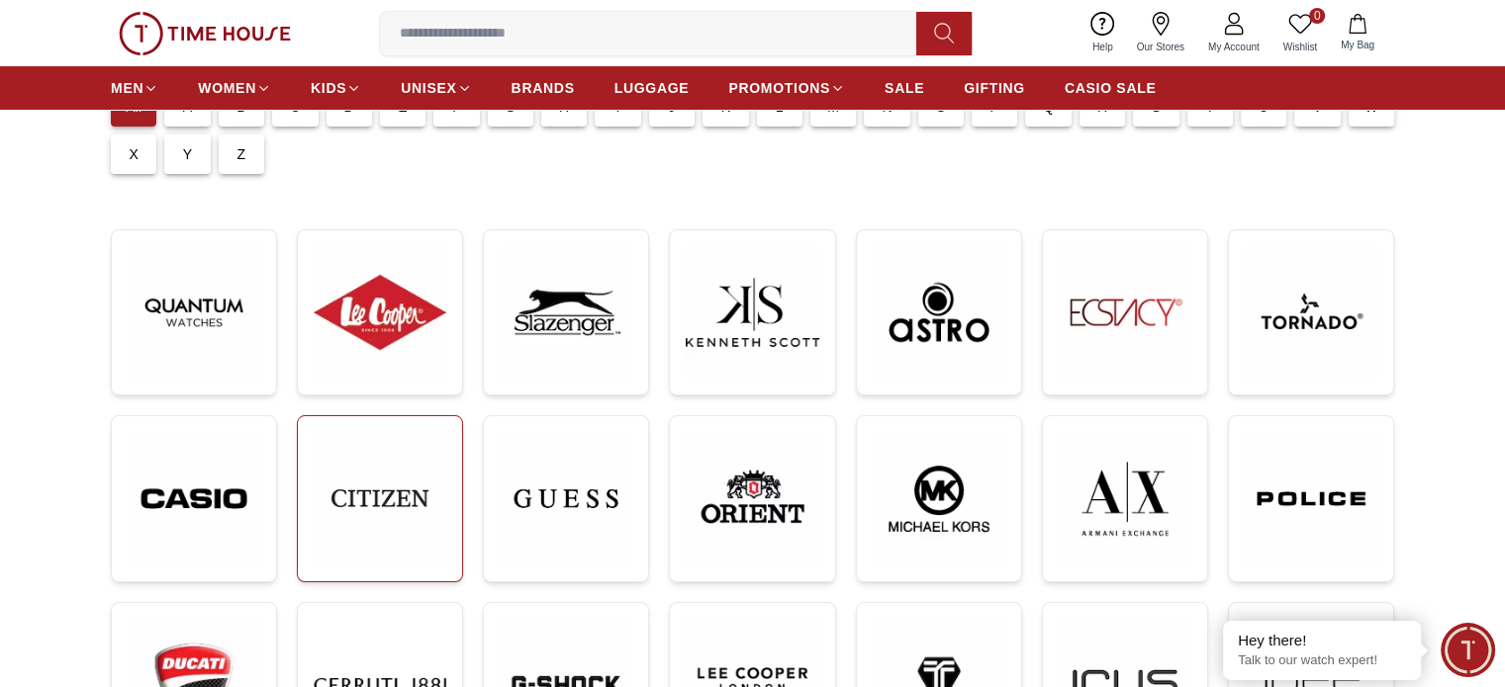
click at [404, 484] on img at bounding box center [380, 498] width 133 height 133
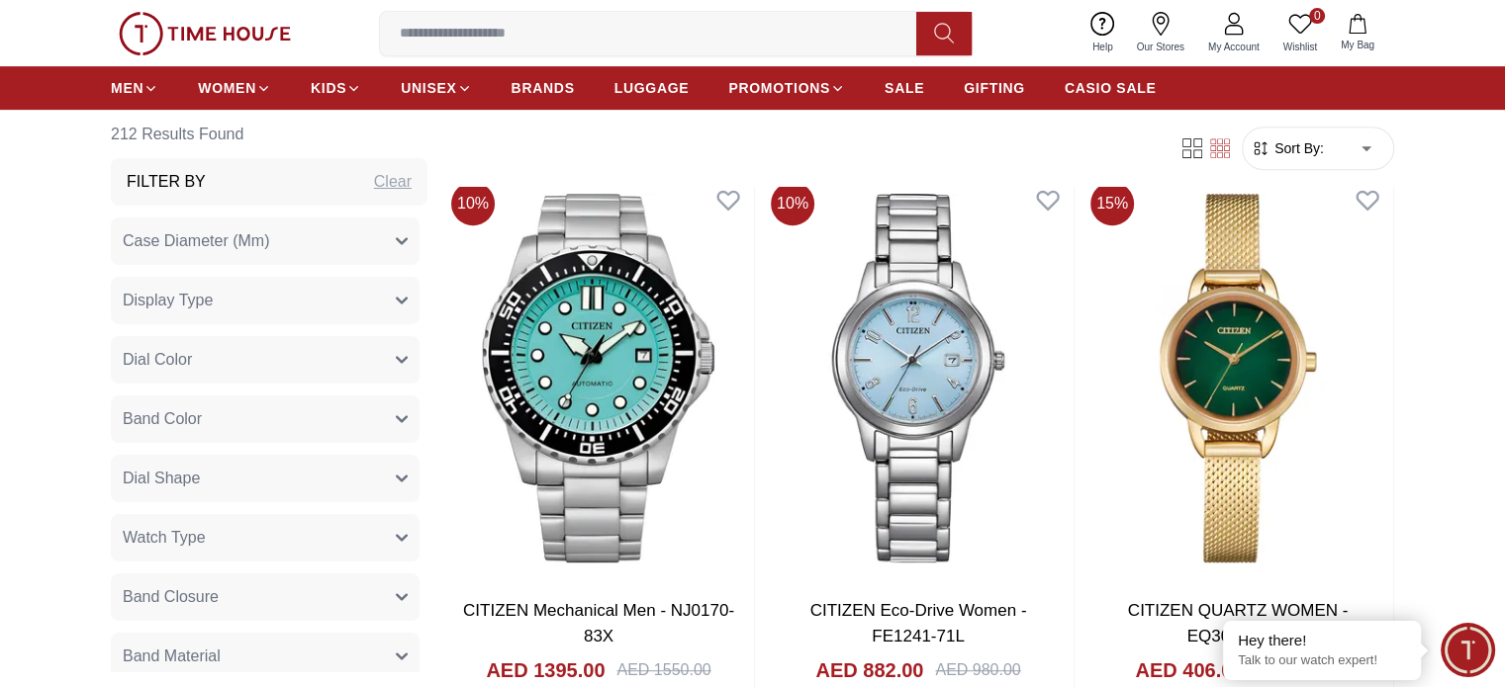
scroll to position [198, 0]
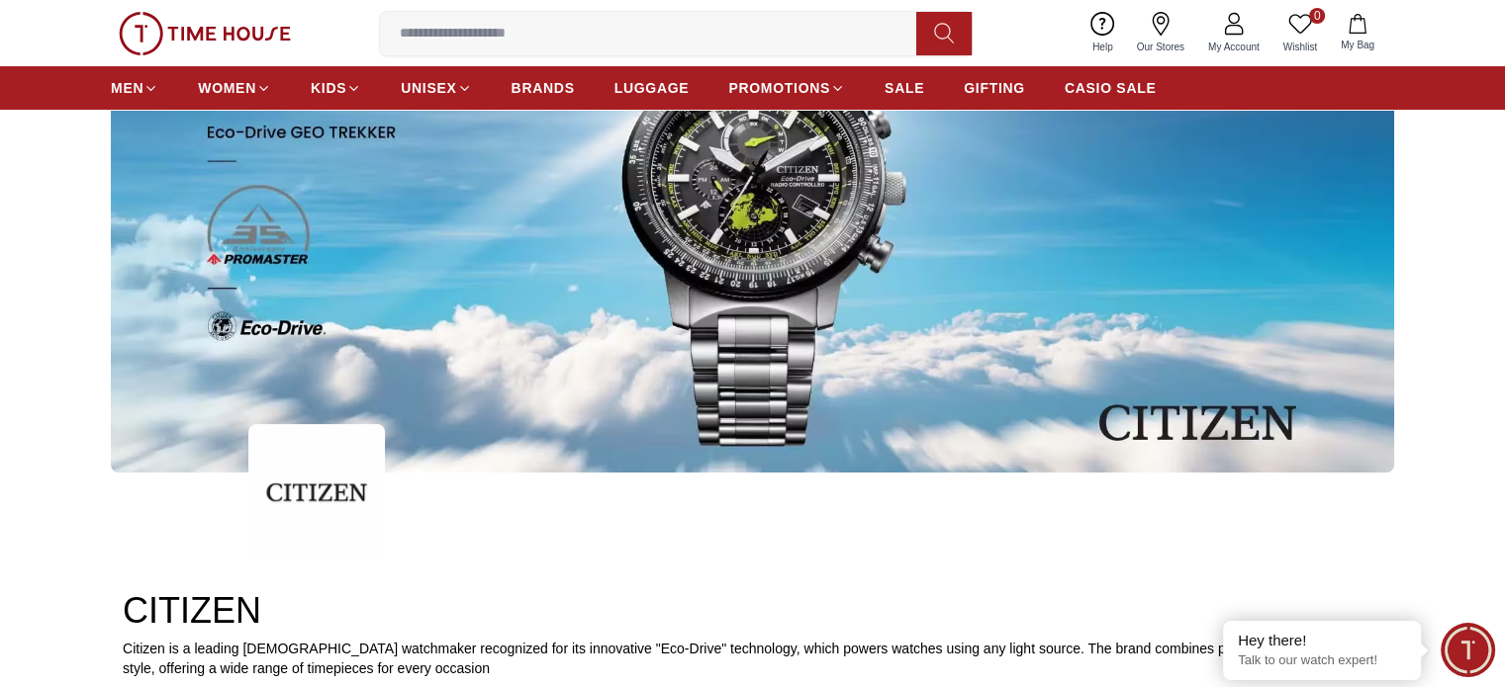
click at [694, 156] on img at bounding box center [752, 248] width 1283 height 449
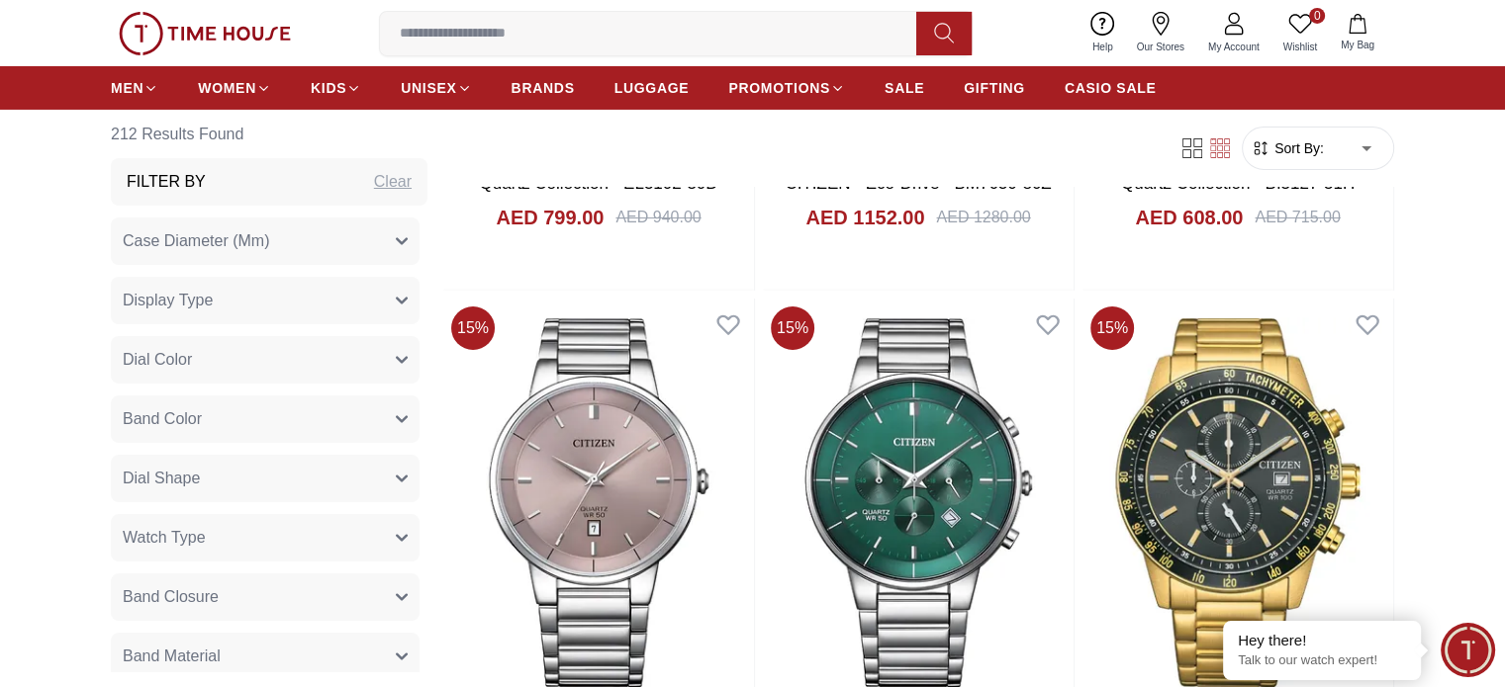
scroll to position [7320, 0]
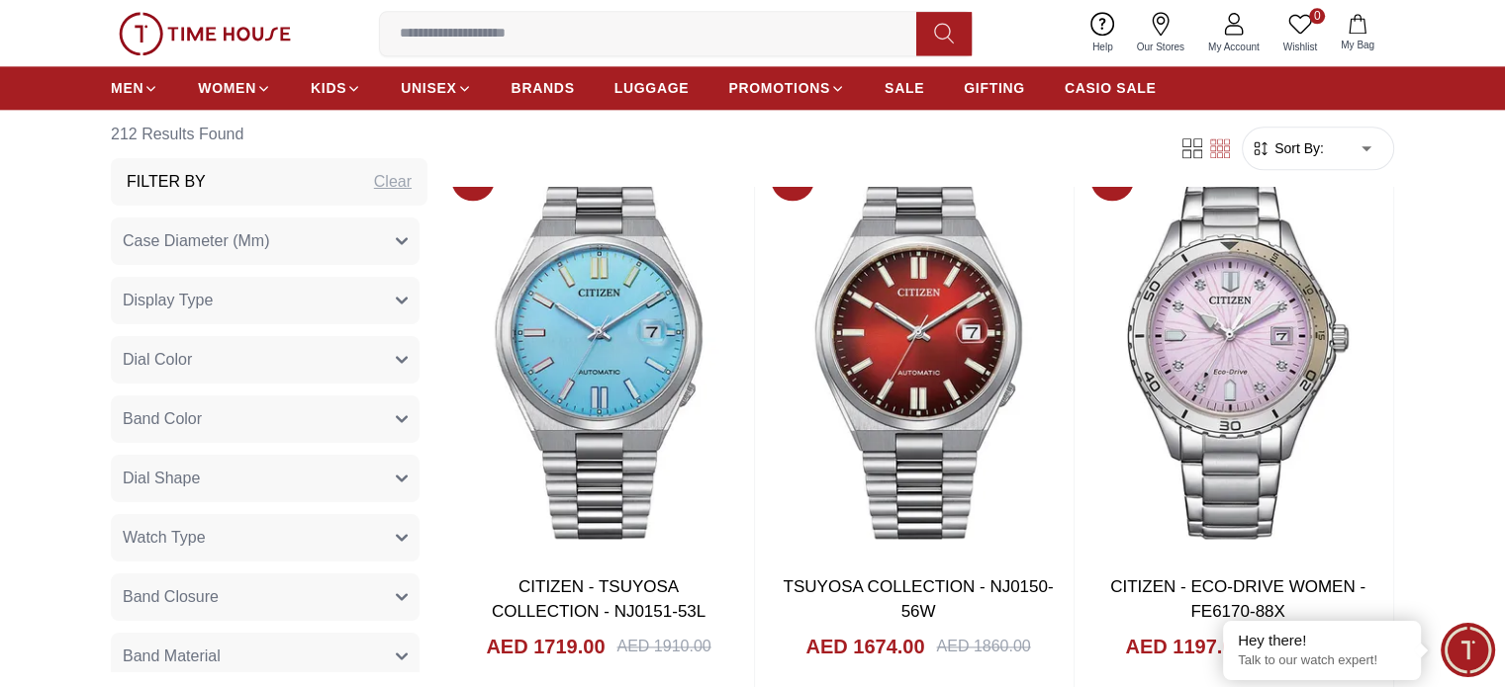
scroll to position [9817, 0]
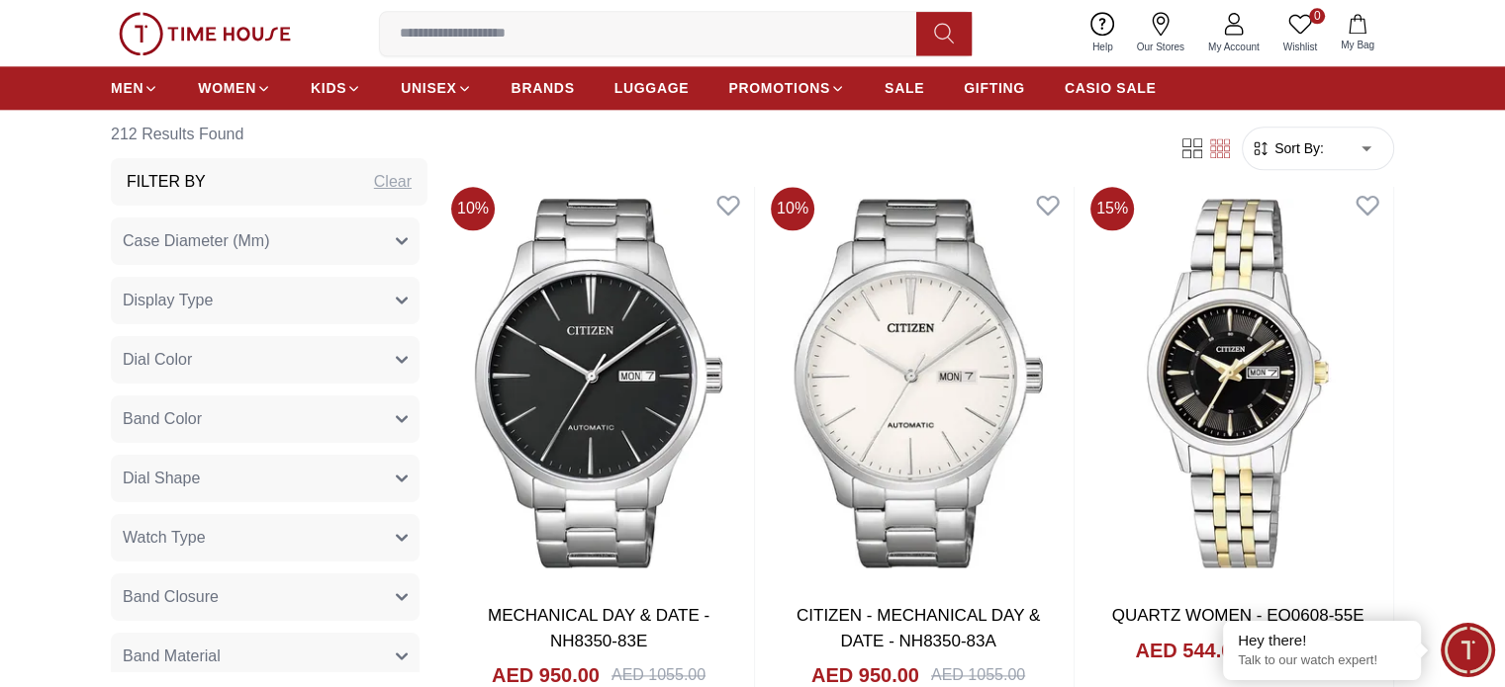
scroll to position [17771, 0]
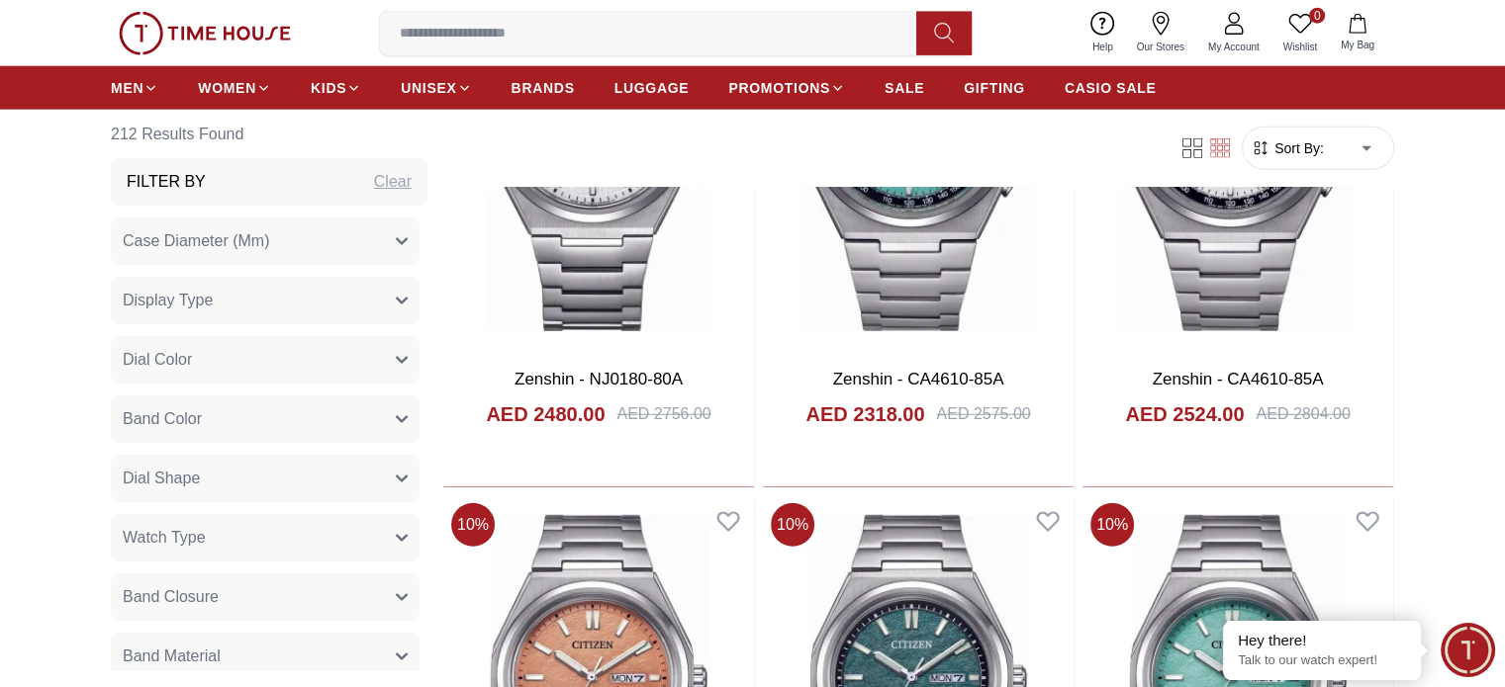
scroll to position [20046, 0]
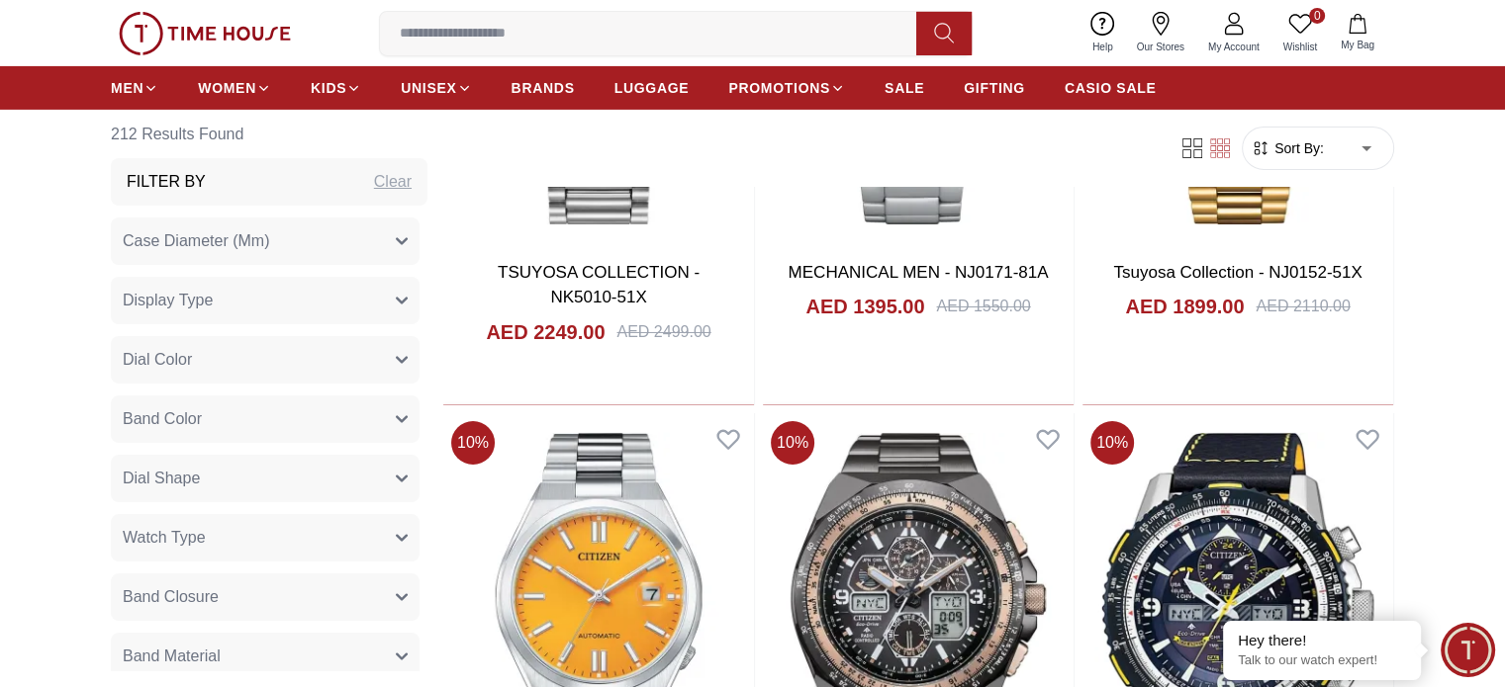
scroll to position [21827, 0]
